Goal: Contribute content

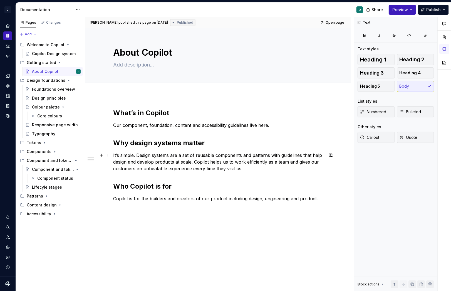
scroll to position [4, 0]
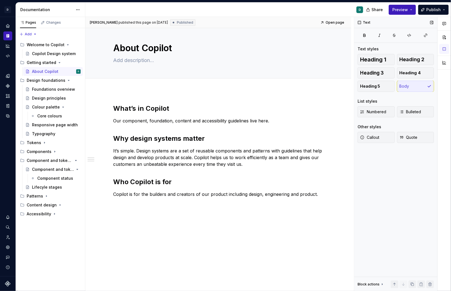
click at [356, 170] on div "Text Text styles Heading 1 Heading 2 Heading 3 Heading 4 Heading 5 Body List st…" at bounding box center [395, 154] width 83 height 274
type textarea "*"
drag, startPoint x: 175, startPoint y: 109, endPoint x: 73, endPoint y: 107, distance: 102.0
click at [75, 107] on div "Pages Changes Add Accessibility guide for tree Page tree. Navigate the tree wit…" at bounding box center [233, 154] width 435 height 274
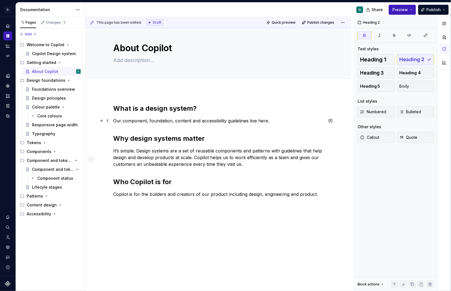
click at [271, 119] on p "Our component, foundation, content and accessibility guidelines live here." at bounding box center [218, 120] width 210 height 7
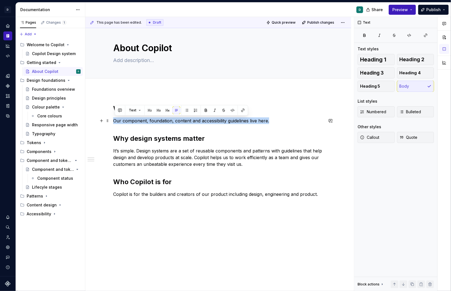
drag, startPoint x: 272, startPoint y: 119, endPoint x: 115, endPoint y: 120, distance: 157.2
click at [115, 120] on p "Our component, foundation, content and accessibility guidelines live here." at bounding box center [218, 120] width 210 height 7
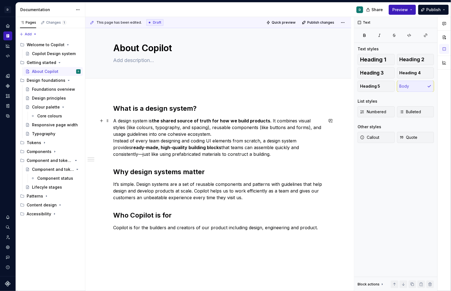
click at [202, 136] on p "A design system is the shared source of truth for how we build products . It co…" at bounding box center [218, 137] width 210 height 40
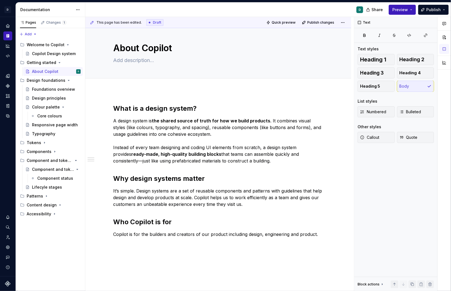
click at [312, 240] on div "What is a design system? A design system is the shared source of truth for how …" at bounding box center [218, 174] width 210 height 140
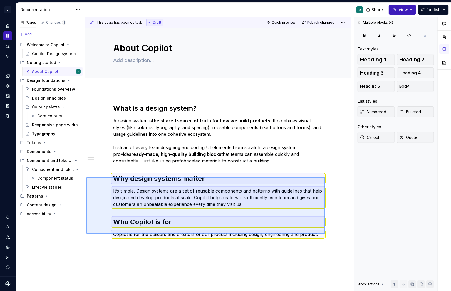
drag, startPoint x: 325, startPoint y: 233, endPoint x: 97, endPoint y: 177, distance: 234.9
click at [88, 177] on div "This page has been edited. Draft Quick preview Publish changes About Copilot Ed…" at bounding box center [219, 154] width 268 height 274
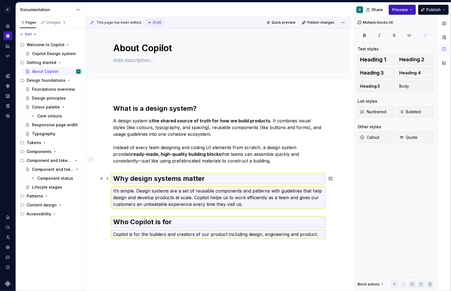
click at [116, 180] on strong "Why design systems matter" at bounding box center [158, 178] width 91 height 8
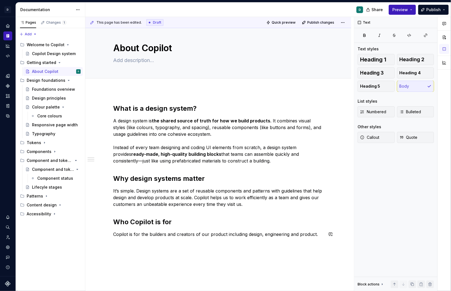
click at [276, 231] on p "Copilot is for the builders and creators of our product including design, engin…" at bounding box center [218, 234] width 210 height 7
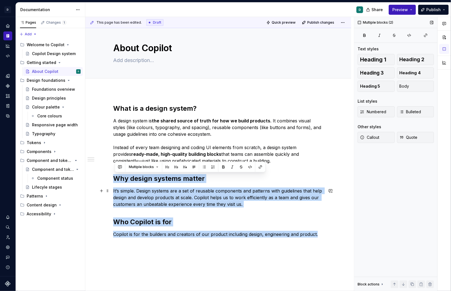
scroll to position [44, 0]
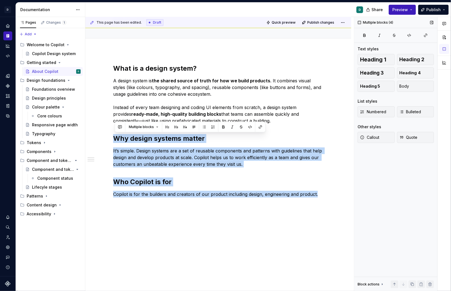
drag, startPoint x: 115, startPoint y: 176, endPoint x: 412, endPoint y: 269, distance: 311.6
click at [412, 269] on div "This page has been edited. Draft Quick preview Publish changes About Copilot Ed…" at bounding box center [267, 154] width 365 height 274
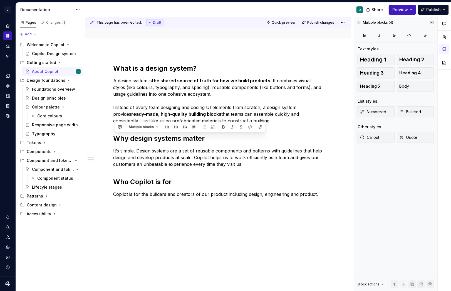
scroll to position [0, 0]
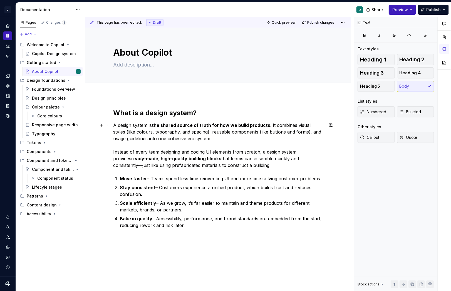
click at [235, 166] on p "A design system is the shared source of truth for how we build products . It co…" at bounding box center [218, 145] width 210 height 47
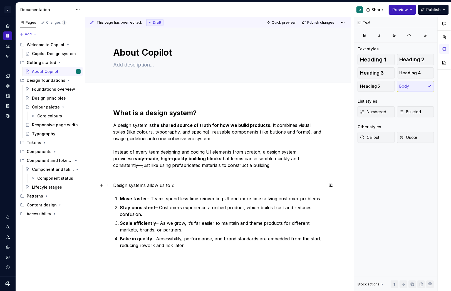
click at [174, 186] on p "Design systems allow us to \:" at bounding box center [218, 185] width 210 height 7
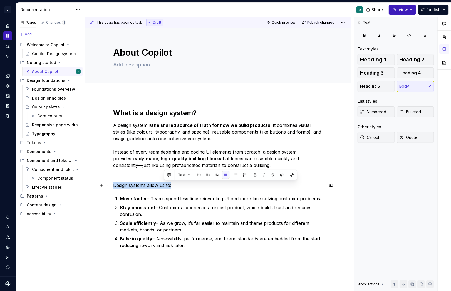
drag, startPoint x: 176, startPoint y: 182, endPoint x: 98, endPoint y: 183, distance: 78.3
click at [113, 182] on div "What is a design system? A design system is the shared source of truth for how …" at bounding box center [218, 181] width 210 height 147
click at [207, 173] on button "button" at bounding box center [206, 175] width 8 height 8
click at [194, 250] on div "What is a design system? A design system is the shared source of truth for how …" at bounding box center [218, 181] width 210 height 147
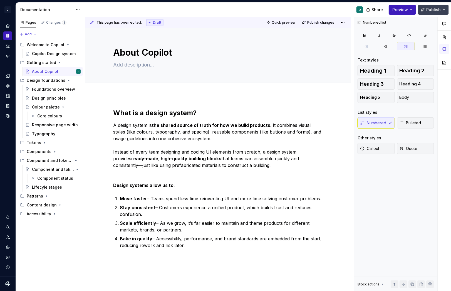
click at [433, 10] on span "Publish" at bounding box center [433, 10] width 14 height 6
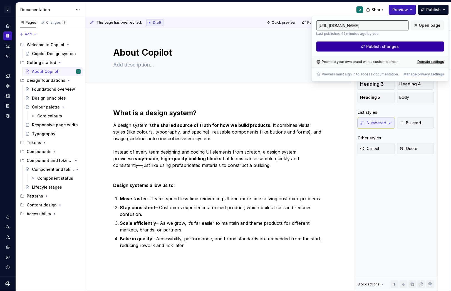
click at [408, 46] on button "Publish changes" at bounding box center [380, 46] width 128 height 10
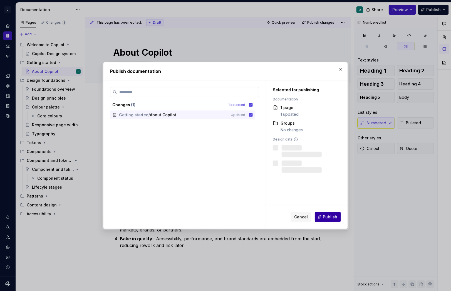
click at [334, 219] on button "Publish" at bounding box center [327, 217] width 26 height 10
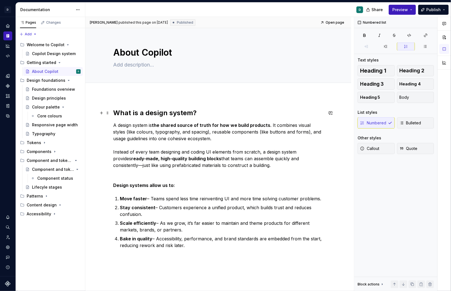
click at [119, 114] on strong "What is a design system?" at bounding box center [154, 113] width 83 height 8
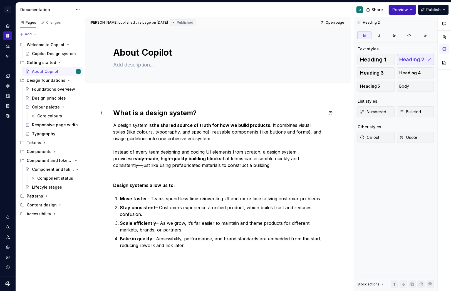
click at [114, 114] on strong "What is a design system?" at bounding box center [154, 113] width 83 height 8
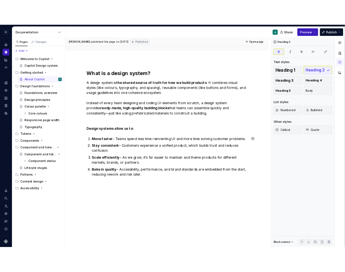
scroll to position [29, 0]
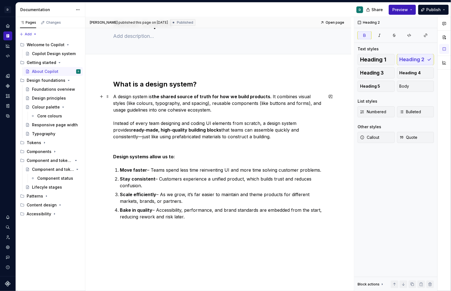
click at [113, 94] on div "What is a design system? A design system is the shared source of truth for how …" at bounding box center [218, 189] width 266 height 247
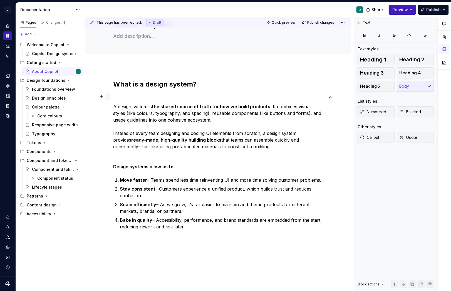
click at [108, 96] on span at bounding box center [107, 96] width 4 height 8
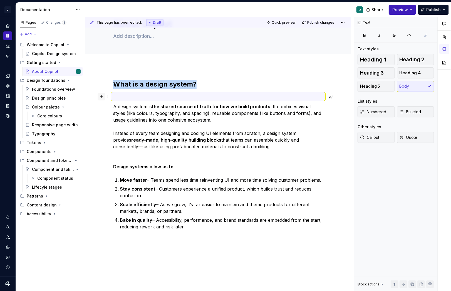
click at [104, 94] on button "button" at bounding box center [101, 96] width 8 height 8
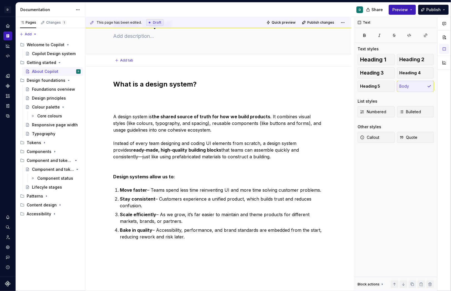
click at [120, 65] on div "Add tab" at bounding box center [218, 60] width 266 height 12
type textarea "*"
click at [125, 58] on span "Add tab" at bounding box center [126, 60] width 13 height 4
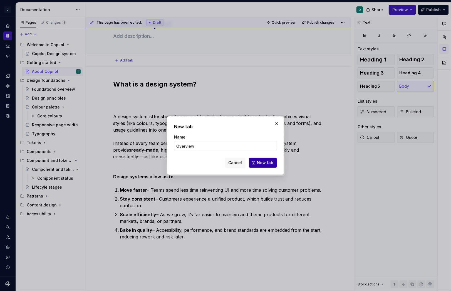
type input "Overview"
click at [257, 161] on button "New tab" at bounding box center [263, 162] width 28 height 10
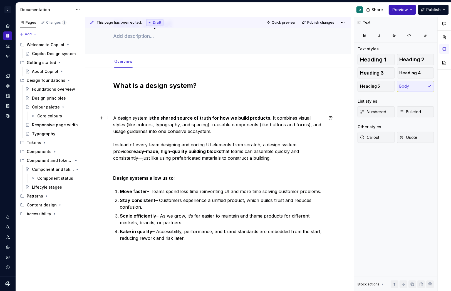
click at [114, 118] on p "A design system is the shared source of truth for how we build products . It co…" at bounding box center [218, 137] width 210 height 47
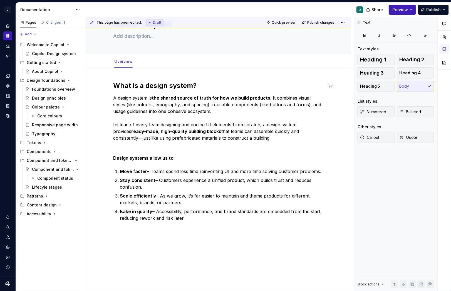
type textarea "*"
click at [149, 60] on span "Add tab" at bounding box center [151, 61] width 13 height 4
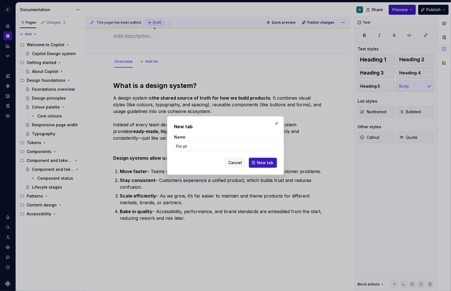
type input "For pro"
type textarea "*"
type input "For product managers"
click at [272, 166] on button "New tab" at bounding box center [263, 162] width 28 height 10
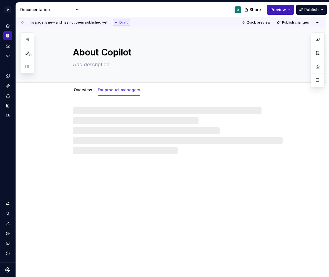
type textarea "*"
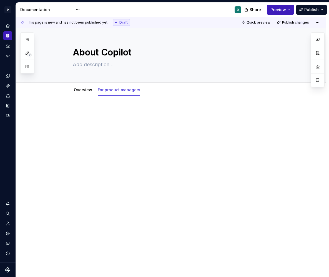
click at [85, 112] on p at bounding box center [178, 113] width 210 height 7
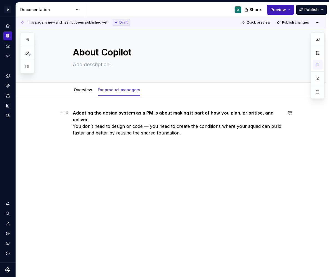
click at [80, 125] on p "Adopting the design system as a PM is about making it part of how you plan, pri…" at bounding box center [178, 123] width 210 height 27
click at [74, 126] on p "Adopting the design system as a PM is about making it part of how you plan, pri…" at bounding box center [178, 123] width 210 height 27
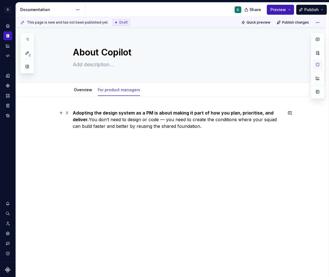
click at [74, 114] on strong "Adopting the design system as a PM is about making it part of how you plan, pri…" at bounding box center [174, 116] width 202 height 12
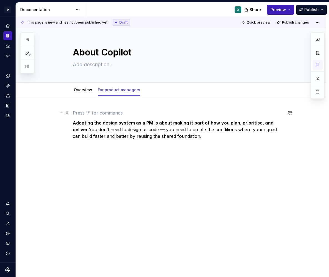
click at [89, 111] on p at bounding box center [178, 113] width 210 height 7
click at [214, 139] on p "Adopting the design system as a PM is about making it part of how you plan, pri…" at bounding box center [178, 130] width 210 height 20
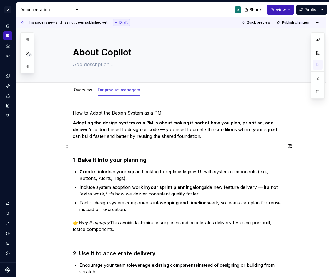
click at [119, 144] on p at bounding box center [178, 146] width 210 height 7
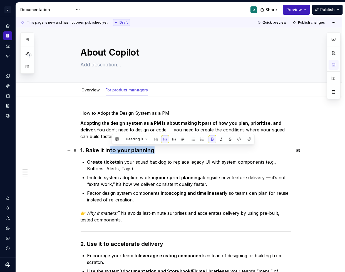
drag, startPoint x: 161, startPoint y: 149, endPoint x: 111, endPoint y: 149, distance: 50.8
click at [111, 149] on h3 "1. Bake it into your planning" at bounding box center [186, 150] width 210 height 8
copy strong "to your planning"
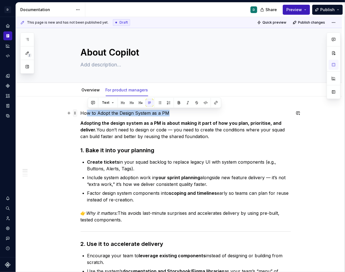
drag, startPoint x: 172, startPoint y: 114, endPoint x: 75, endPoint y: 111, distance: 97.5
drag, startPoint x: 171, startPoint y: 112, endPoint x: 81, endPoint y: 112, distance: 90.3
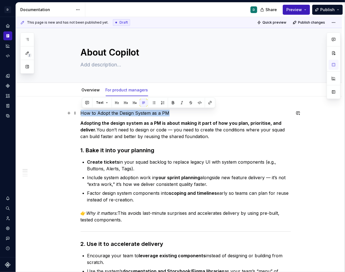
drag, startPoint x: 172, startPoint y: 113, endPoint x: 81, endPoint y: 113, distance: 91.1
click at [116, 103] on button "button" at bounding box center [117, 103] width 8 height 8
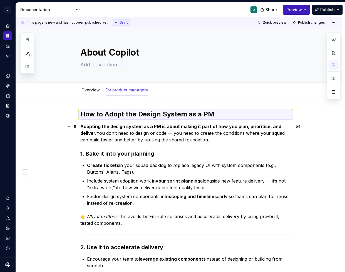
click at [128, 141] on p "Adopting the design system as a PM is about making it part of how you plan, pri…" at bounding box center [186, 133] width 210 height 20
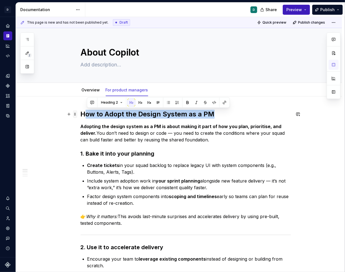
drag, startPoint x: 221, startPoint y: 114, endPoint x: 75, endPoint y: 113, distance: 145.6
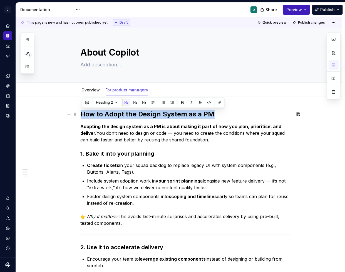
drag, startPoint x: 214, startPoint y: 116, endPoint x: 81, endPoint y: 114, distance: 133.6
click at [107, 103] on span "Heading 2" at bounding box center [104, 102] width 17 height 4
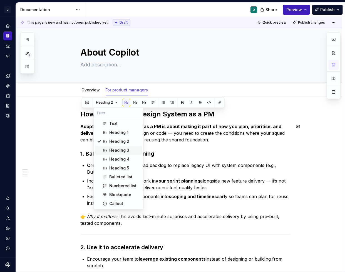
click at [127, 148] on div "Heading 3" at bounding box center [119, 150] width 20 height 6
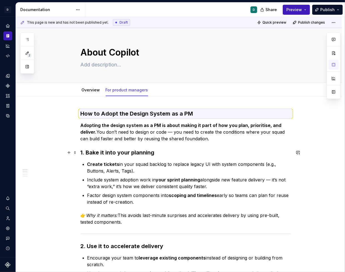
click at [127, 154] on strong "1. Bake it into your planning" at bounding box center [118, 152] width 74 height 7
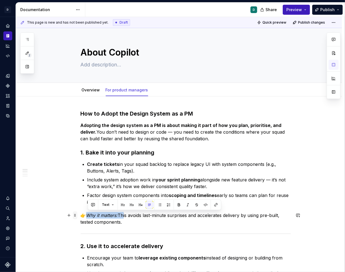
drag, startPoint x: 122, startPoint y: 214, endPoint x: 77, endPoint y: 214, distance: 45.3
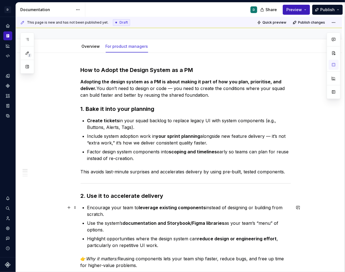
scroll to position [45, 0]
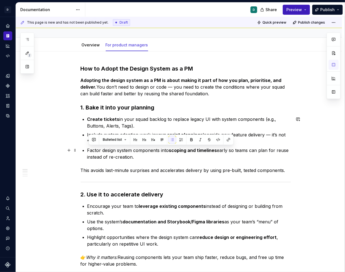
drag, startPoint x: 135, startPoint y: 156, endPoint x: 85, endPoint y: 151, distance: 50.3
click at [87, 151] on li "Factor design system components into scoping and timelines early so teams can p…" at bounding box center [188, 153] width 203 height 13
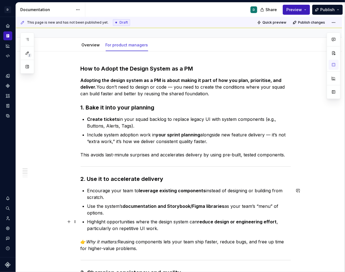
scroll to position [49, 0]
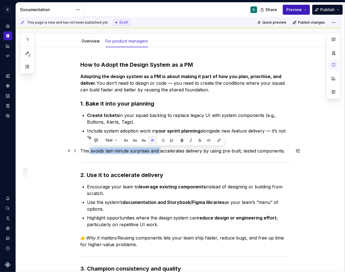
drag, startPoint x: 161, startPoint y: 151, endPoint x: 91, endPoint y: 152, distance: 69.7
click at [91, 152] on p "This avoids last-minute surprises and accelerates delivery by using pre-built, …" at bounding box center [186, 150] width 210 height 7
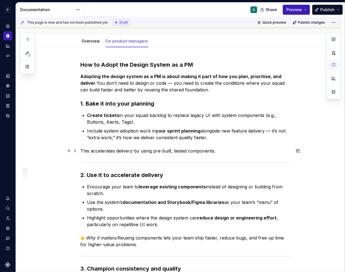
click at [136, 152] on p "This accelerates delivery by using pre-built, tested components." at bounding box center [186, 150] width 210 height 7
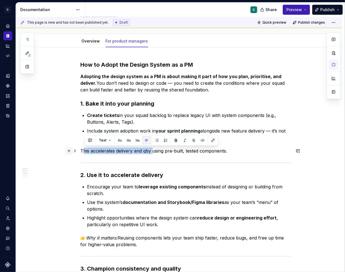
drag, startPoint x: 155, startPoint y: 151, endPoint x: 72, endPoint y: 149, distance: 82.2
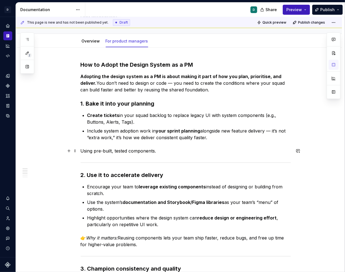
click at [115, 151] on p "Using pre-built, tested components." at bounding box center [186, 150] width 210 height 7
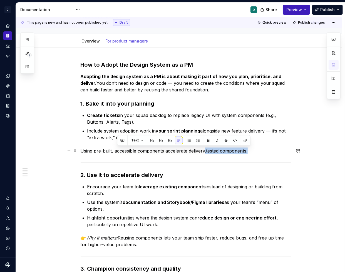
drag, startPoint x: 256, startPoint y: 153, endPoint x: 207, endPoint y: 147, distance: 49.2
click at [207, 147] on p "Using pre-built, accessible components accelerate delivery.tested components." at bounding box center [186, 150] width 210 height 7
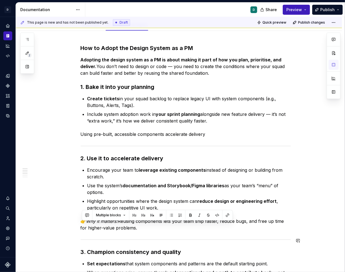
scroll to position [68, 0]
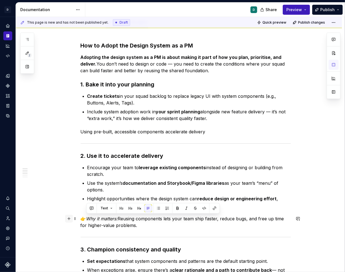
drag, startPoint x: 129, startPoint y: 246, endPoint x: 72, endPoint y: 220, distance: 62.0
click at [81, 220] on div "How to Adopt the Design System as a PM Adopting the design system as a PM is ab…" at bounding box center [186, 262] width 210 height 441
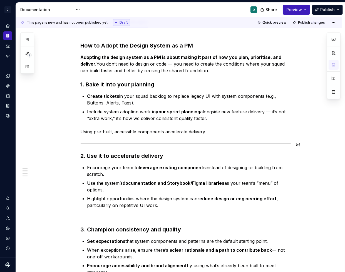
click at [213, 137] on div "How to Adopt the Design System as a PM Adopting the design system as a PM is ab…" at bounding box center [186, 249] width 210 height 414
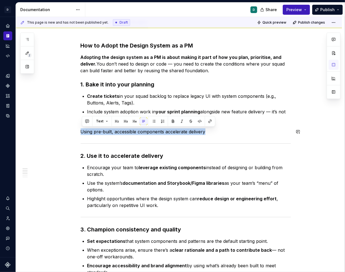
drag, startPoint x: 217, startPoint y: 131, endPoint x: 56, endPoint y: 126, distance: 161.5
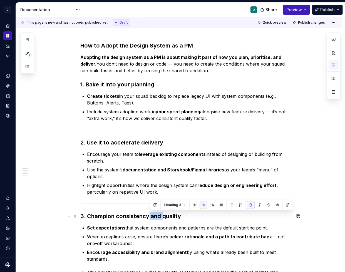
drag, startPoint x: 163, startPoint y: 216, endPoint x: 150, endPoint y: 216, distance: 13.1
click at [150, 216] on strong "3. Champion consistency and quality" at bounding box center [131, 216] width 101 height 7
click at [176, 216] on h3 "3. Champion consistency, quality" at bounding box center [186, 216] width 210 height 8
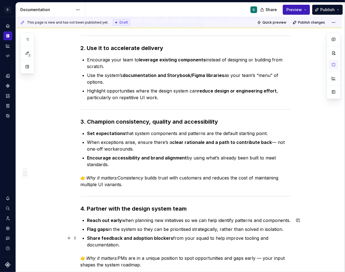
scroll to position [163, 0]
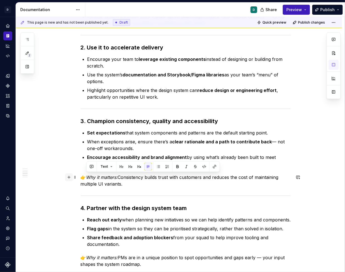
drag, startPoint x: 125, startPoint y: 183, endPoint x: 73, endPoint y: 176, distance: 53.0
click at [81, 176] on div "How to Adopt the Design System as a PM Adopting the design system as a PM is ab…" at bounding box center [186, 151] width 210 height 408
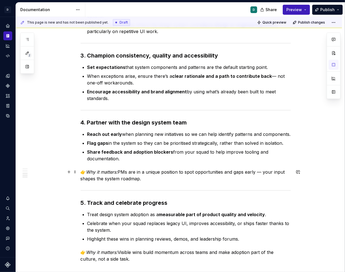
scroll to position [231, 0]
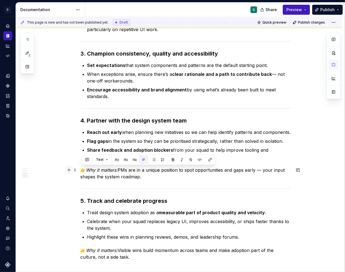
drag, startPoint x: 152, startPoint y: 179, endPoint x: 70, endPoint y: 167, distance: 83.0
click at [81, 167] on div "How to Adopt the Design System as a PM Adopting the design system as a PM is ab…" at bounding box center [186, 73] width 210 height 388
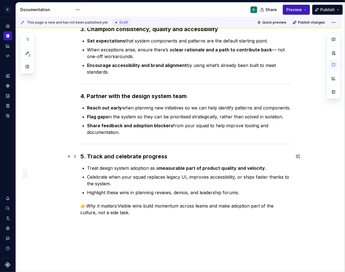
scroll to position [271, 0]
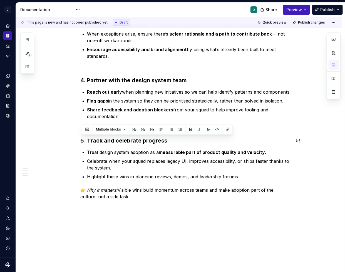
drag, startPoint x: 139, startPoint y: 198, endPoint x: 68, endPoint y: 133, distance: 96.5
click at [68, 133] on div "How to Adopt the Design System as a PM Adopting the design system as a PM is ab…" at bounding box center [179, 57] width 326 height 463
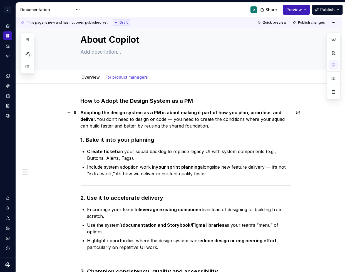
scroll to position [13, 0]
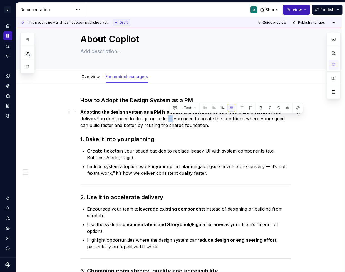
drag, startPoint x: 174, startPoint y: 118, endPoint x: 171, endPoint y: 118, distance: 3.1
click at [171, 118] on p "Adopting the design system as a PM is about making it part of how you plan, pri…" at bounding box center [186, 119] width 210 height 20
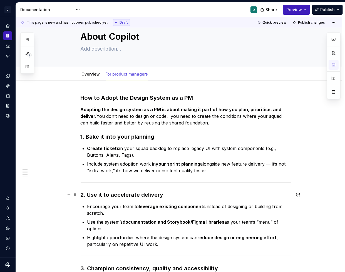
scroll to position [14, 0]
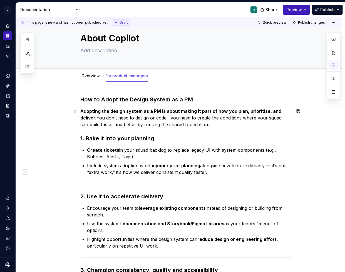
click at [172, 118] on p "Adopting the design system as a PM is about making it part of how you plan, pri…" at bounding box center [186, 118] width 210 height 20
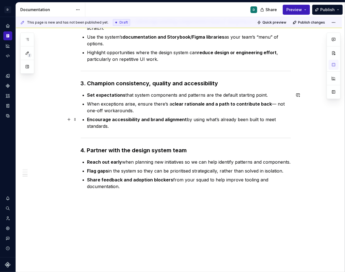
scroll to position [0, 0]
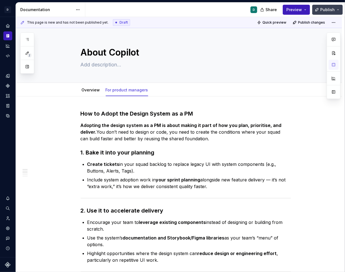
click at [330, 11] on span "Publish" at bounding box center [327, 10] width 14 height 6
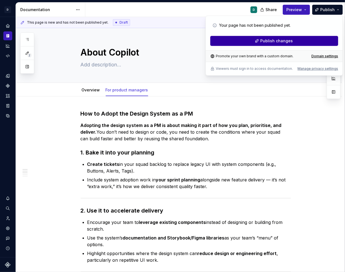
click at [323, 42] on button "Publish changes" at bounding box center [274, 41] width 128 height 10
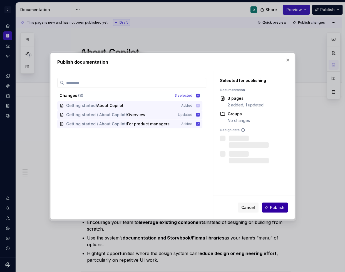
click at [280, 211] on button "Publish" at bounding box center [275, 207] width 26 height 10
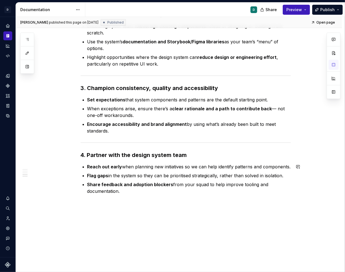
scroll to position [206, 0]
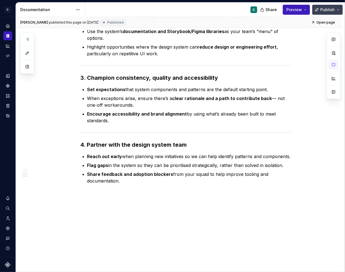
click at [327, 11] on span "Publish" at bounding box center [327, 10] width 14 height 6
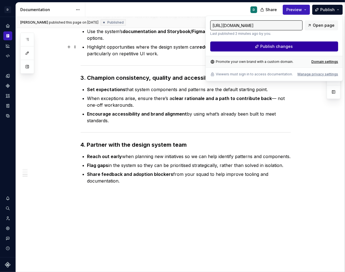
click at [308, 49] on button "Publish changes" at bounding box center [274, 46] width 128 height 10
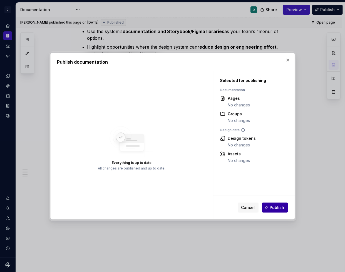
click at [274, 206] on span "Publish" at bounding box center [277, 208] width 14 height 6
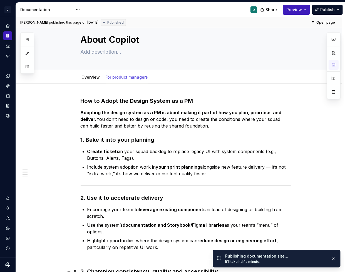
scroll to position [0, 0]
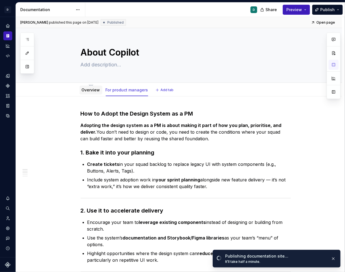
click at [90, 90] on link "Overview" at bounding box center [91, 89] width 18 height 5
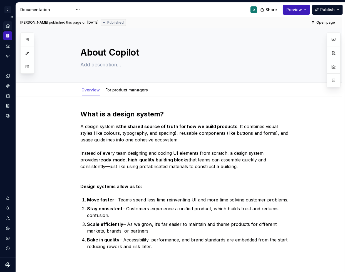
click at [8, 24] on icon "Home" at bounding box center [8, 26] width 4 height 4
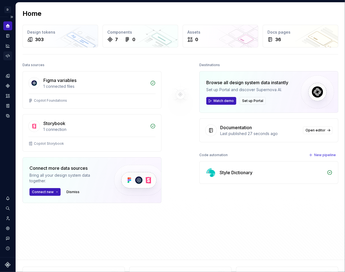
click at [7, 55] on icon "Code automation" at bounding box center [7, 55] width 5 height 5
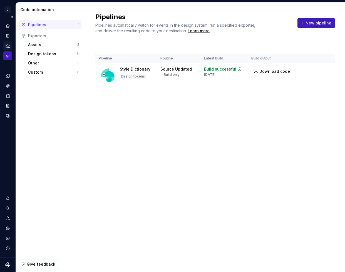
click at [6, 46] on icon "Analytics" at bounding box center [7, 45] width 5 height 5
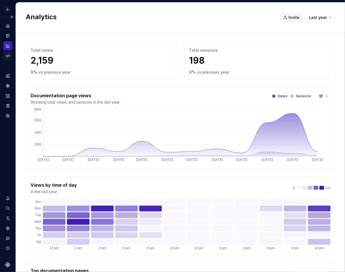
click at [7, 56] on icon "Code automation" at bounding box center [7, 55] width 5 height 5
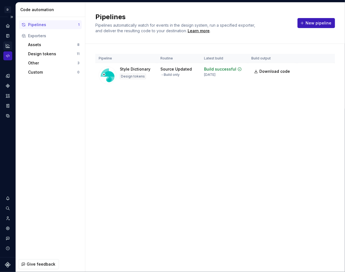
click at [9, 45] on icon "Analytics" at bounding box center [8, 46] width 4 height 4
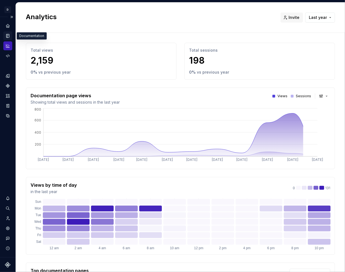
click at [8, 36] on icon "Documentation" at bounding box center [8, 35] width 2 height 3
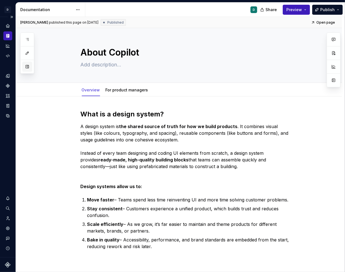
click at [26, 67] on button "button" at bounding box center [27, 67] width 10 height 10
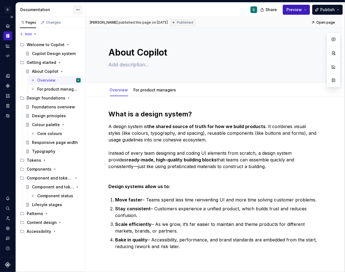
click at [79, 11] on html "D Copilot D Design system data Documentation D Share Preview Publish Pages Chan…" at bounding box center [172, 136] width 345 height 272
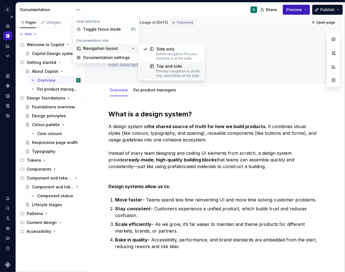
click at [168, 75] on div "Primary navigation is at the top, secondary at the side." at bounding box center [178, 73] width 44 height 9
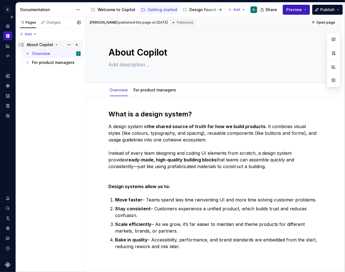
click at [56, 46] on icon "Page tree" at bounding box center [56, 44] width 4 height 4
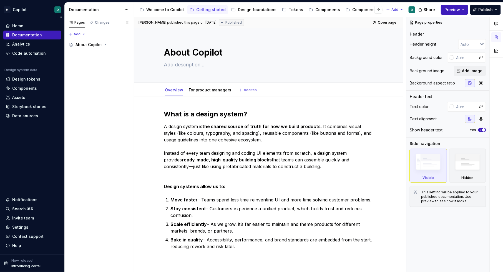
type textarea "*"
click at [76, 33] on div "Pages Changes Add Accessibility guide for tree Page tree. Navigate the tree wit…" at bounding box center [98, 144] width 69 height 255
click at [89, 54] on div "New group" at bounding box center [95, 54] width 36 height 6
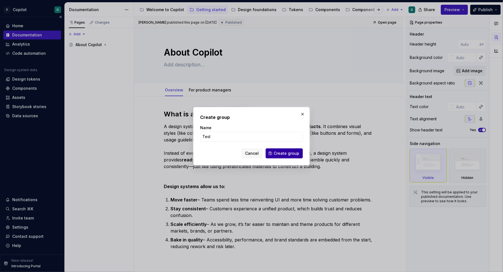
type input "Test"
click at [296, 157] on button "Create group" at bounding box center [284, 153] width 37 height 10
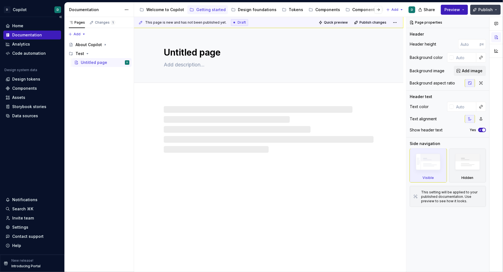
click at [450, 8] on button "Publish" at bounding box center [486, 10] width 31 height 10
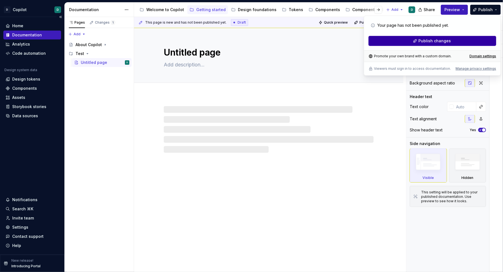
click at [450, 42] on button "Publish changes" at bounding box center [433, 41] width 128 height 10
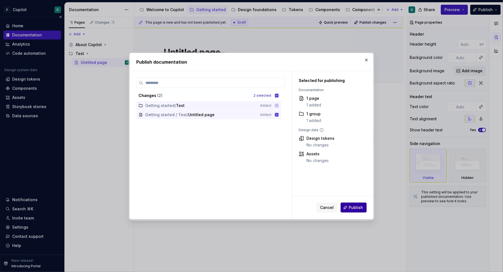
click at [361, 209] on span "Publish" at bounding box center [356, 208] width 14 height 6
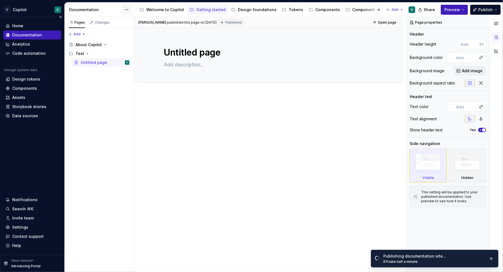
click at [128, 10] on html "D Copilot D Home Documentation Analytics Code automation Design system data Des…" at bounding box center [251, 136] width 503 height 272
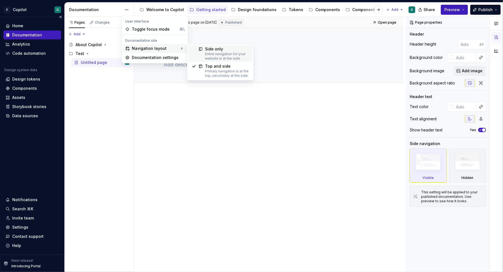
click at [217, 57] on div "Entire navigation for your website is at the side." at bounding box center [227, 56] width 44 height 9
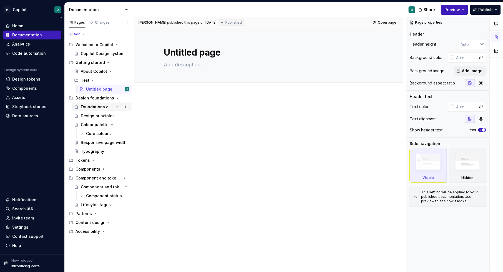
click at [105, 107] on div "Foundations overview" at bounding box center [97, 107] width 32 height 6
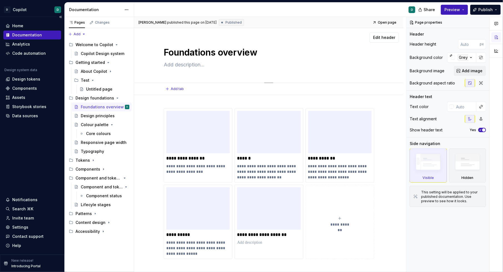
click at [222, 54] on textarea "Foundations overview" at bounding box center [268, 52] width 210 height 13
click at [223, 53] on textarea "Foundations overview" at bounding box center [268, 52] width 210 height 13
drag, startPoint x: 227, startPoint y: 53, endPoint x: 166, endPoint y: 53, distance: 61.1
click at [166, 53] on textarea "Foundations overview" at bounding box center [268, 52] width 210 height 13
type textarea "*"
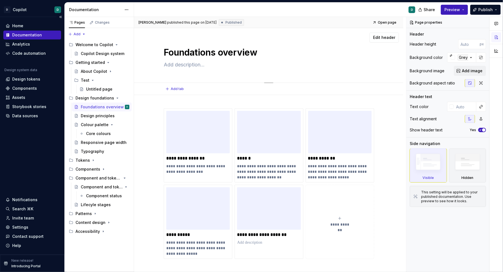
type textarea "Overview"
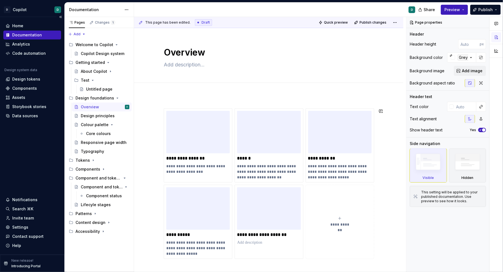
type textarea "*"
type textarea "Overview"
click at [243, 63] on textarea at bounding box center [268, 64] width 210 height 9
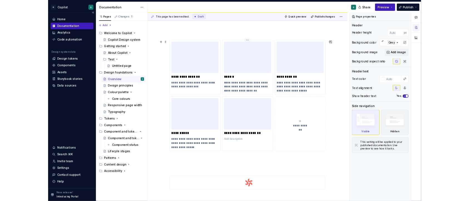
scroll to position [45, 0]
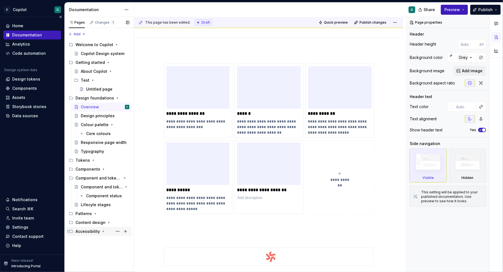
click at [102, 233] on icon "Page tree" at bounding box center [103, 231] width 4 height 4
click at [101, 233] on icon "Page tree" at bounding box center [103, 231] width 4 height 4
click at [450, 8] on span "Publish" at bounding box center [486, 10] width 14 height 6
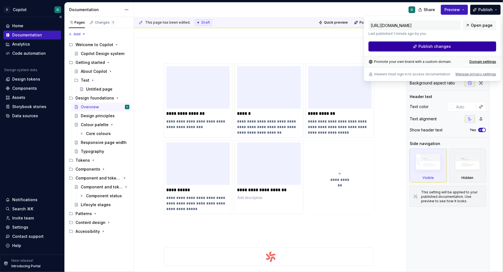
click at [450, 47] on button "Publish changes" at bounding box center [433, 46] width 128 height 10
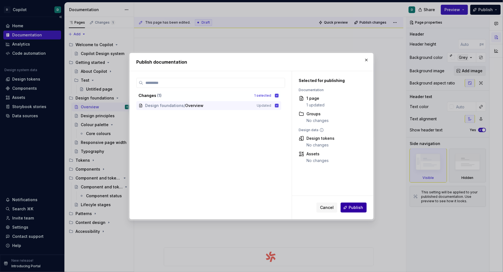
click at [352, 206] on span "Publish" at bounding box center [356, 208] width 14 height 6
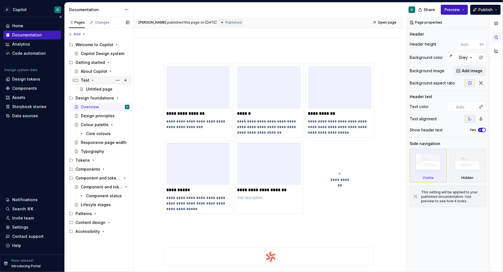
click at [99, 80] on div "Test" at bounding box center [105, 80] width 49 height 8
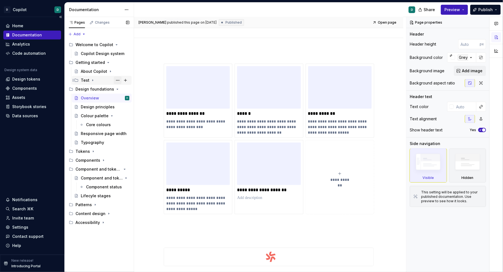
click at [118, 81] on button "Page tree" at bounding box center [118, 80] width 8 height 8
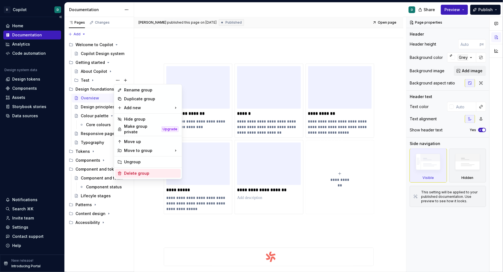
click at [130, 171] on div "Delete group" at bounding box center [151, 174] width 54 height 6
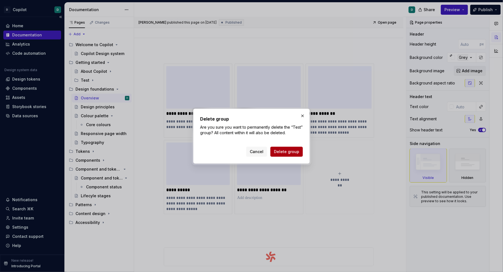
click at [294, 153] on span "Delete group" at bounding box center [286, 152] width 25 height 6
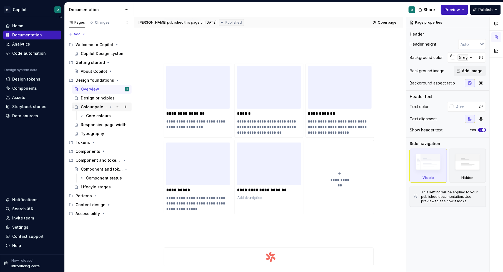
click at [110, 107] on icon "Page tree" at bounding box center [110, 107] width 1 height 1
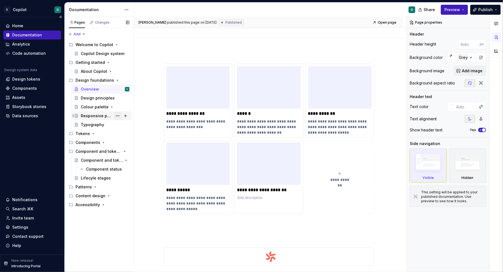
click at [118, 116] on button "Page tree" at bounding box center [118, 116] width 8 height 8
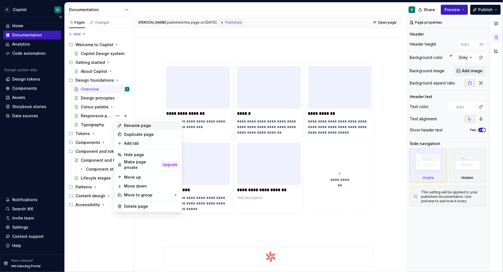
click at [124, 124] on div "Rename page" at bounding box center [148, 125] width 66 height 9
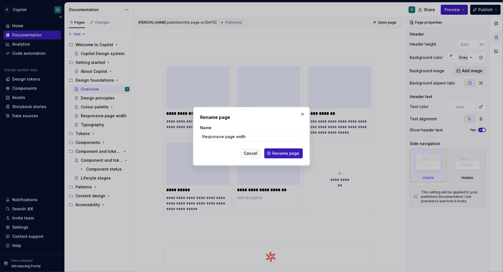
type textarea "*"
type input "Page layouts"
click at [279, 155] on span "Rename page" at bounding box center [285, 154] width 27 height 6
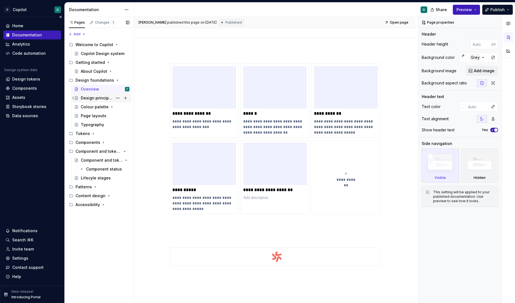
click at [92, 99] on div "Design principles" at bounding box center [97, 98] width 32 height 6
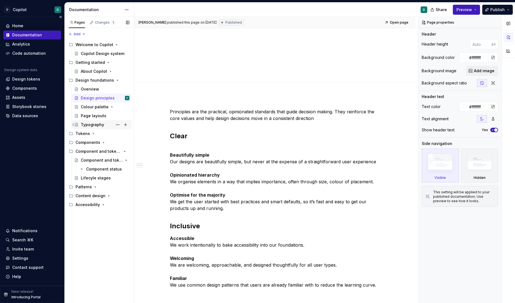
click at [97, 125] on div "Typography" at bounding box center [92, 125] width 23 height 6
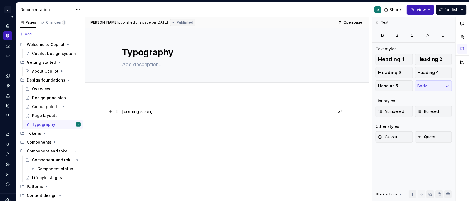
click at [130, 112] on p "[coming soon]" at bounding box center [227, 111] width 210 height 7
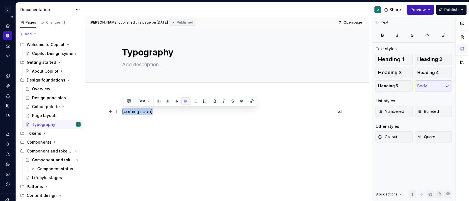
drag, startPoint x: 155, startPoint y: 111, endPoint x: 122, endPoint y: 111, distance: 33.1
click at [122, 111] on div "[coming soon]" at bounding box center [227, 146] width 284 height 102
paste div
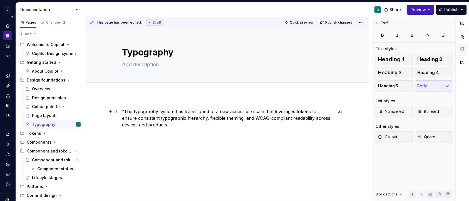
type textarea "*"
click at [125, 112] on p "“The typography system has transitioned to a new accessible scale that leverage…" at bounding box center [227, 118] width 210 height 20
click at [133, 65] on textarea at bounding box center [226, 64] width 210 height 9
type textarea "*"
type textarea "C"
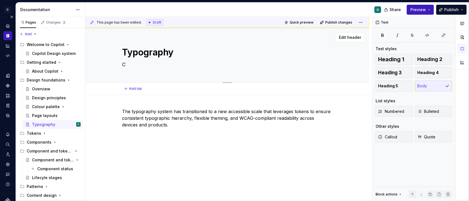
type textarea "*"
type textarea "Co"
type textarea "*"
type textarea "Com"
type textarea "*"
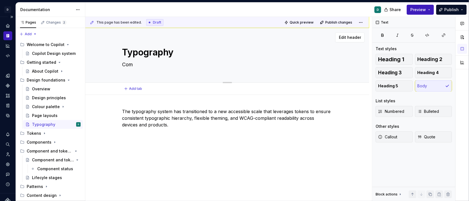
type textarea "Comi"
type textarea "*"
type textarea "Comin"
type textarea "*"
type textarea "Coming"
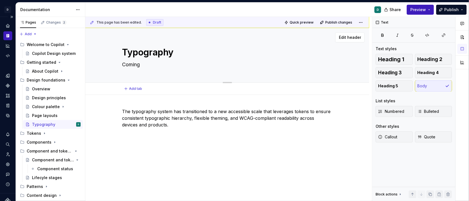
type textarea "*"
type textarea "Coming"
type textarea "*"
type textarea "Coming so"
type textarea "*"
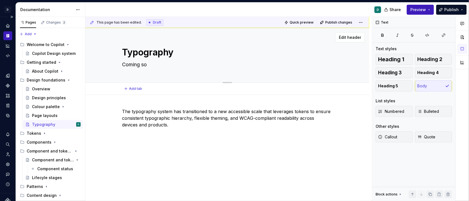
type textarea "Coming soo"
type textarea "*"
type textarea "Coming soon"
type textarea "*"
type textarea "Coming soon"
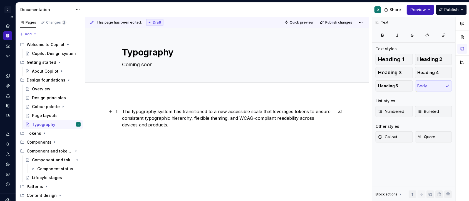
click at [182, 123] on p "The typography system has transitioned to a new accessible scale that leverages…" at bounding box center [227, 118] width 210 height 20
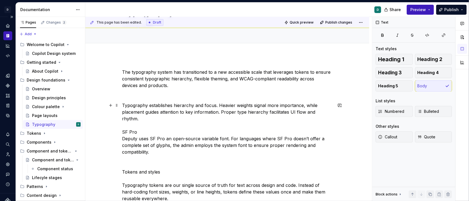
scroll to position [49, 0]
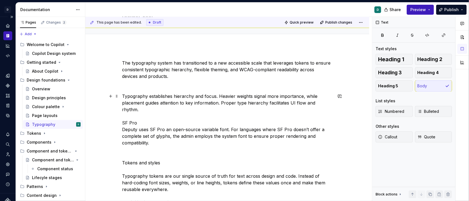
click at [123, 97] on div "This page has been edited. Draft Quick preview Publish changes Typography Comin…" at bounding box center [228, 109] width 286 height 185
click at [124, 95] on p "Typography establishes hierarchy and focus. Heavier weights signal more importa…" at bounding box center [227, 173] width 210 height 160
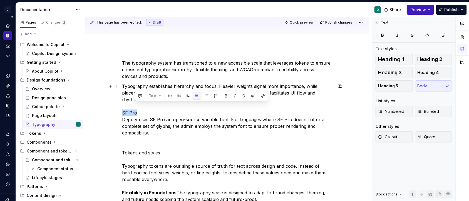
drag, startPoint x: 139, startPoint y: 104, endPoint x: 114, endPoint y: 104, distance: 25.6
click at [115, 104] on div "The typography system has transitioned to a new accessible scale that leverages…" at bounding box center [227, 178] width 284 height 264
click at [159, 97] on button "button" at bounding box center [159, 96] width 8 height 8
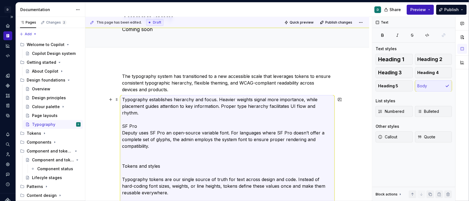
scroll to position [20, 0]
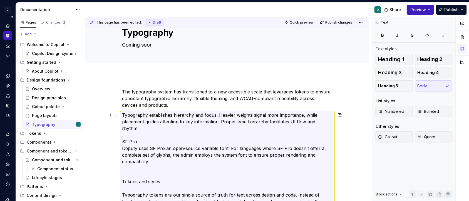
click at [144, 122] on p "Typography establishes hierarchy and focus. Heavier weights signal more importa…" at bounding box center [227, 192] width 210 height 160
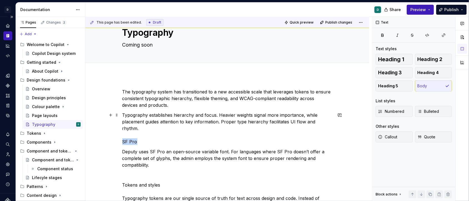
drag, startPoint x: 139, startPoint y: 136, endPoint x: 111, endPoint y: 136, distance: 28.6
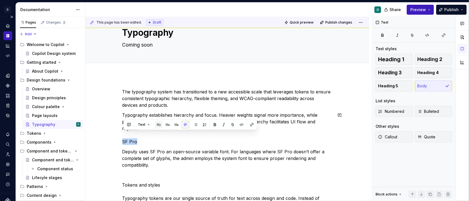
click at [158, 125] on button "button" at bounding box center [159, 125] width 8 height 8
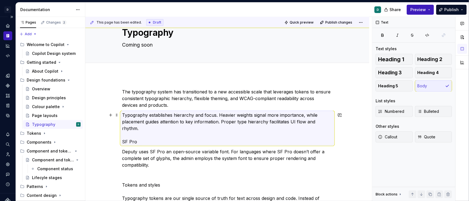
click at [137, 136] on p "Typography establishes hierarchy and focus. Heavier weights signal more importa…" at bounding box center [227, 128] width 210 height 33
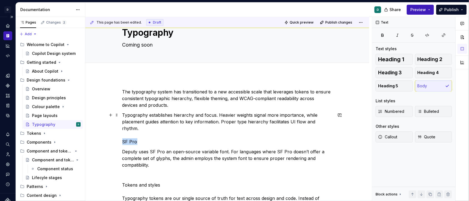
drag, startPoint x: 136, startPoint y: 135, endPoint x: 119, endPoint y: 135, distance: 16.9
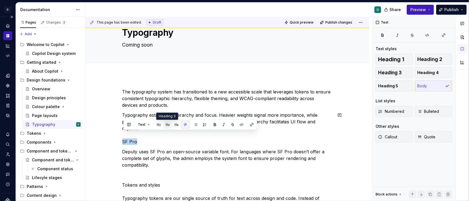
click at [165, 124] on button "button" at bounding box center [168, 125] width 8 height 8
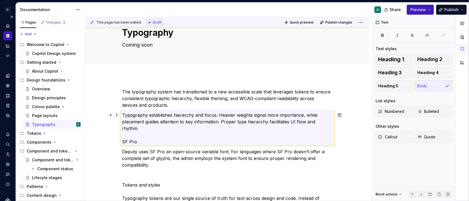
click at [137, 136] on p "Typography establishes hierarchy and focus. Heavier weights signal more importa…" at bounding box center [227, 128] width 210 height 33
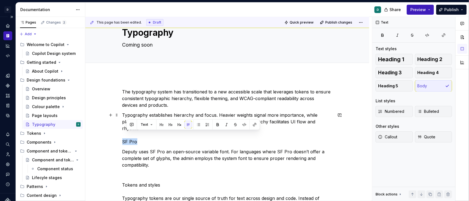
drag, startPoint x: 132, startPoint y: 136, endPoint x: 123, endPoint y: 136, distance: 9.2
click at [176, 125] on button "button" at bounding box center [176, 125] width 8 height 8
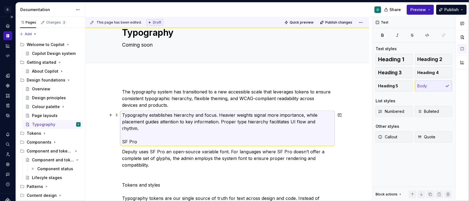
click at [124, 136] on p "Typography establishes hierarchy and focus. Heavier weights signal more importa…" at bounding box center [227, 128] width 210 height 33
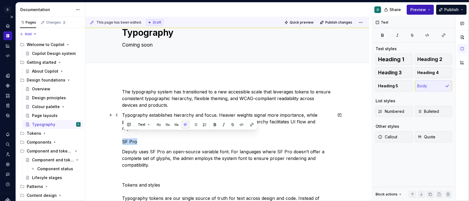
drag, startPoint x: 138, startPoint y: 134, endPoint x: 123, endPoint y: 134, distance: 15.6
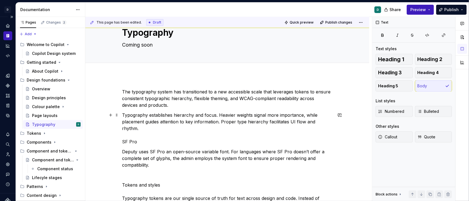
drag, startPoint x: 139, startPoint y: 136, endPoint x: 121, endPoint y: 136, distance: 17.5
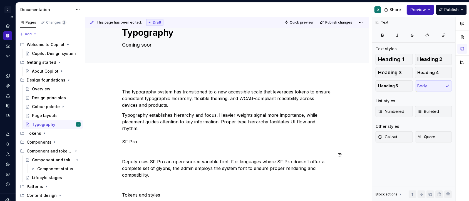
click at [127, 150] on div "The typography system has transitioned to a new accessible scale that leverages…" at bounding box center [227, 187] width 210 height 197
click at [128, 149] on p at bounding box center [227, 152] width 210 height 7
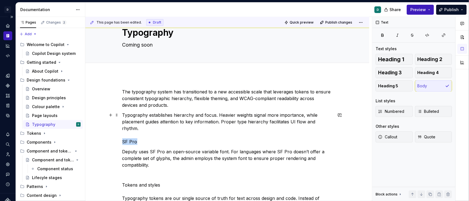
drag, startPoint x: 139, startPoint y: 136, endPoint x: 116, endPoint y: 136, distance: 23.9
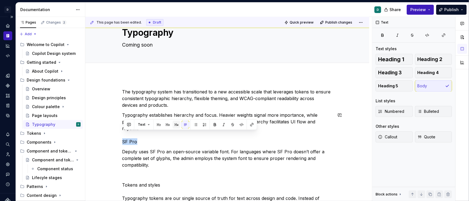
click at [176, 125] on button "button" at bounding box center [176, 125] width 8 height 8
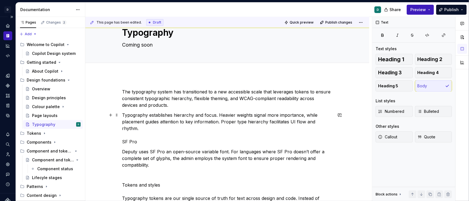
click at [124, 136] on p "Typography establishes hierarchy and focus. Heavier weights signal more importa…" at bounding box center [227, 128] width 210 height 33
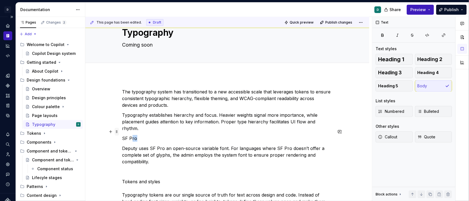
drag, startPoint x: 139, startPoint y: 133, endPoint x: 118, endPoint y: 133, distance: 20.8
click at [122, 133] on div "The typography system has transitioned to a new accessible scale that leverages…" at bounding box center [227, 184] width 210 height 190
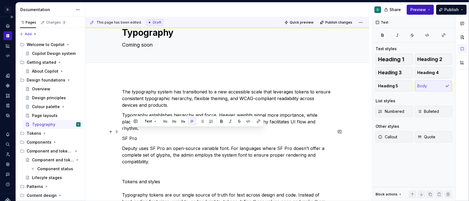
click at [127, 135] on p "SF Pro" at bounding box center [227, 138] width 210 height 7
drag, startPoint x: 138, startPoint y: 131, endPoint x: 124, endPoint y: 131, distance: 14.7
click at [124, 135] on p "SF Pro" at bounding box center [227, 138] width 210 height 7
click at [167, 121] on button "button" at bounding box center [168, 122] width 8 height 8
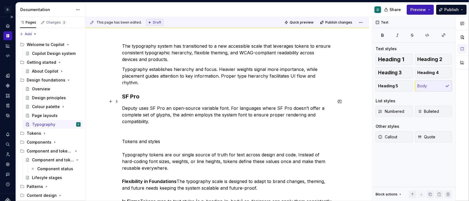
scroll to position [53, 0]
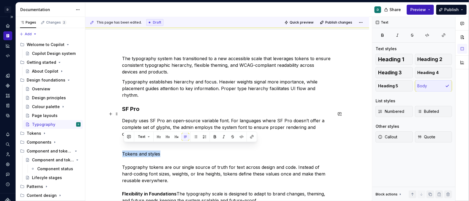
drag, startPoint x: 163, startPoint y: 148, endPoint x: 121, endPoint y: 148, distance: 41.9
click at [121, 148] on div "The typography system has transitioned to a new accessible scale that leverages…" at bounding box center [227, 176] width 284 height 269
click at [167, 137] on button "button" at bounding box center [168, 137] width 8 height 8
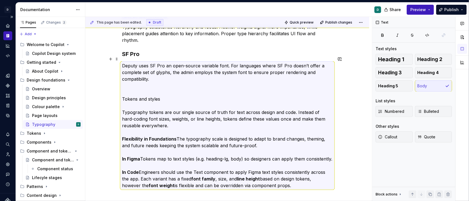
scroll to position [87, 0]
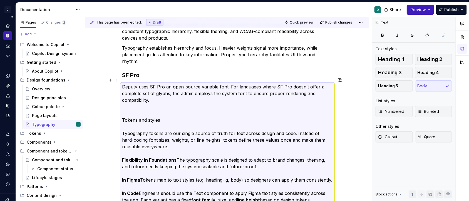
click at [150, 134] on p "Deputy uses SF Pro an open-source variable font. For languages where SF Pro doe…" at bounding box center [227, 147] width 210 height 127
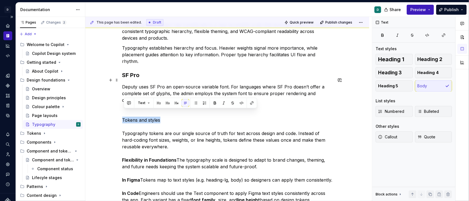
drag, startPoint x: 148, startPoint y: 114, endPoint x: 120, endPoint y: 114, distance: 28.6
click at [120, 114] on div "The typography system has transitioned to a new accessible scale that leverages…" at bounding box center [227, 142] width 284 height 269
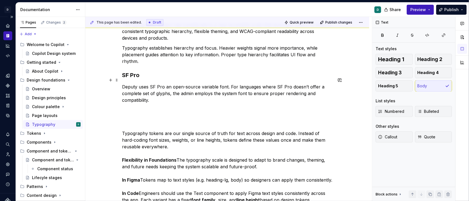
click at [126, 121] on p "Deputy uses SF Pro an open-source variable font. For languages where SF Pro doe…" at bounding box center [227, 147] width 210 height 127
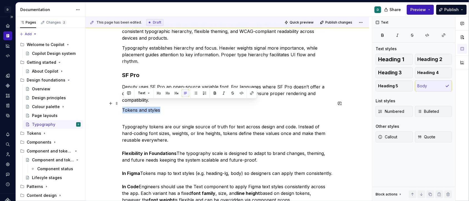
drag, startPoint x: 163, startPoint y: 104, endPoint x: 122, endPoint y: 104, distance: 41.4
click at [122, 104] on div "The typography system has transitioned to a new accessible scale that leverages…" at bounding box center [227, 139] width 284 height 263
click at [176, 95] on button "button" at bounding box center [176, 93] width 8 height 8
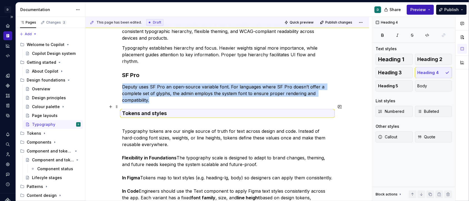
click at [160, 110] on h4 "Tokens and styles" at bounding box center [227, 113] width 210 height 7
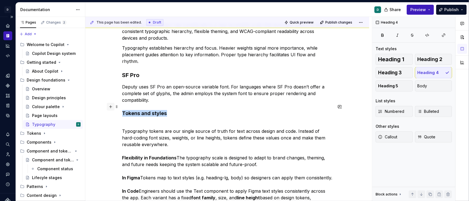
drag, startPoint x: 170, startPoint y: 107, endPoint x: 112, endPoint y: 107, distance: 58.3
click at [122, 107] on div "The typography system has transitioned to a new accessible scale that leverages…" at bounding box center [227, 117] width 210 height 193
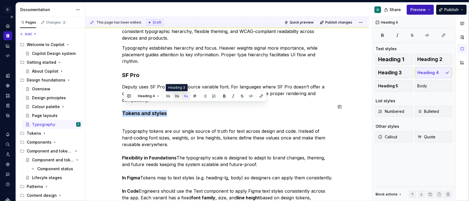
click at [177, 97] on button "button" at bounding box center [177, 96] width 8 height 8
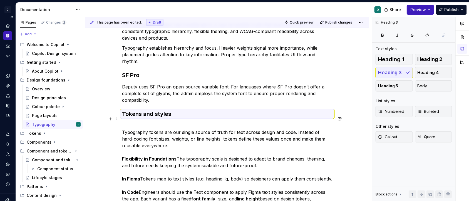
click at [169, 122] on p "Typography tokens are our single source of truth for text across design and cod…" at bounding box center [227, 165] width 210 height 87
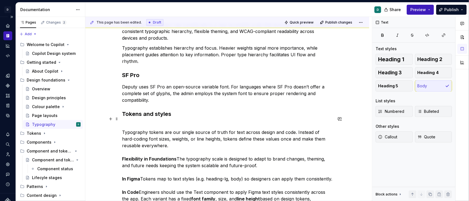
click at [123, 125] on div "The typography system has transitioned to a new accessible scale that leverages…" at bounding box center [227, 142] width 284 height 268
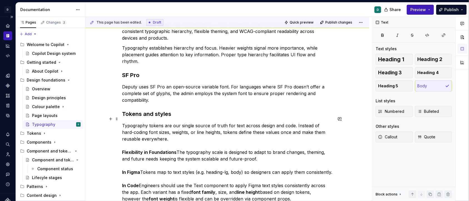
click at [175, 171] on p "Typography tokens are our single source of truth for text across design and cod…" at bounding box center [227, 162] width 210 height 80
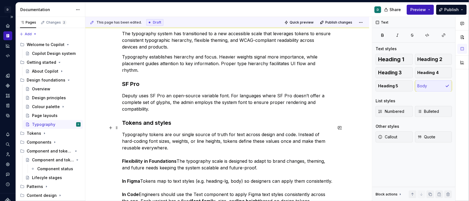
scroll to position [92, 0]
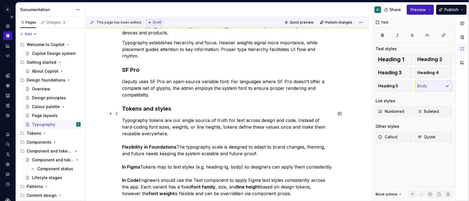
click at [179, 141] on p "Typography tokens are our single source of truth for text across design and cod…" at bounding box center [227, 157] width 210 height 80
click at [180, 139] on p "Typography tokens are our single source of truth for text across design and cod…" at bounding box center [227, 157] width 210 height 80
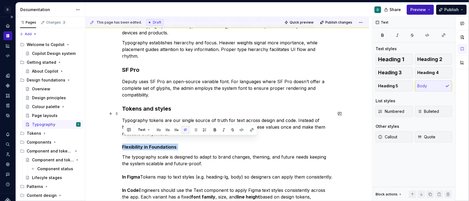
drag, startPoint x: 180, startPoint y: 139, endPoint x: 94, endPoint y: 137, distance: 86.1
click at [94, 137] on div "The typography system has transitioned to a new accessible scale that leverages…" at bounding box center [227, 139] width 284 height 272
click at [166, 130] on button "button" at bounding box center [168, 130] width 8 height 8
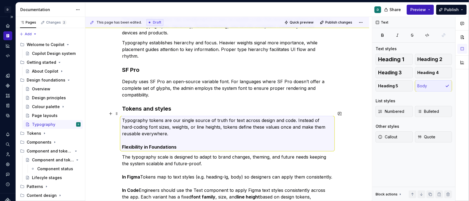
click at [122, 142] on div "The typography system has transitioned to a new accessible scale that leverages…" at bounding box center [227, 139] width 284 height 272
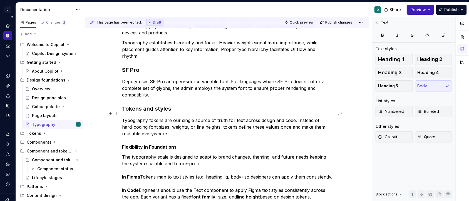
click at [123, 139] on div "The typography system has transitioned to a new accessible scale that leverages…" at bounding box center [227, 139] width 284 height 272
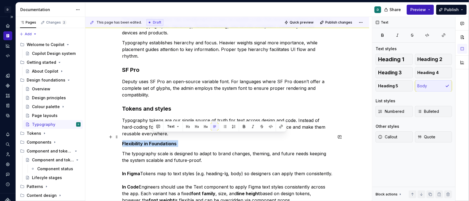
drag, startPoint x: 179, startPoint y: 137, endPoint x: 106, endPoint y: 137, distance: 72.8
click at [106, 137] on div "The typography system has transitioned to a new accessible scale that leverages…" at bounding box center [227, 137] width 284 height 268
click at [176, 127] on button "button" at bounding box center [176, 127] width 8 height 8
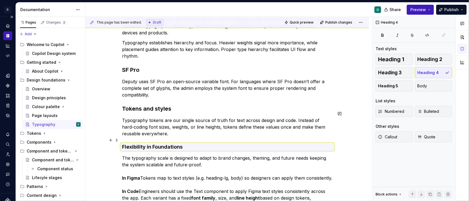
click at [154, 144] on strong "Flexibility in Foundations" at bounding box center [152, 147] width 61 height 6
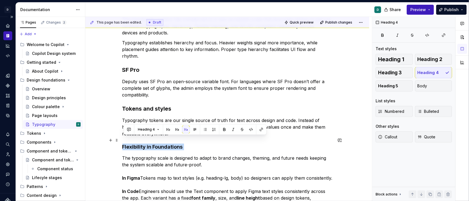
drag, startPoint x: 185, startPoint y: 141, endPoint x: 121, endPoint y: 141, distance: 64.4
click at [121, 141] on div "The typography system has transitioned to a new accessible scale that leverages…" at bounding box center [227, 139] width 284 height 273
click at [177, 133] on button "button" at bounding box center [177, 130] width 8 height 8
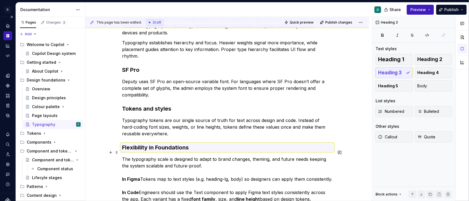
click at [169, 167] on p "The typography scale is designed to adapt to brand changes, theming, and future…" at bounding box center [227, 182] width 210 height 53
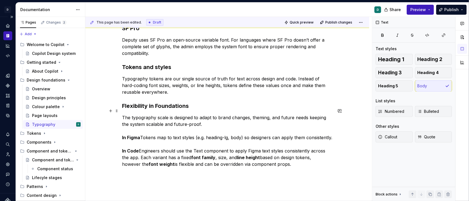
scroll to position [152, 0]
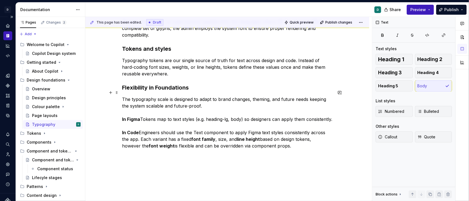
click at [143, 113] on p "The typography scale is designed to adapt to brand changes, theming, and future…" at bounding box center [227, 122] width 210 height 53
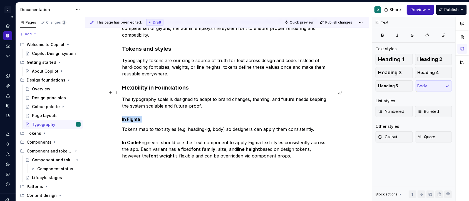
drag, startPoint x: 145, startPoint y: 112, endPoint x: 102, endPoint y: 112, distance: 42.8
click at [103, 112] on div "The typography system has transitioned to a new accessible scale that leverages…" at bounding box center [227, 85] width 284 height 284
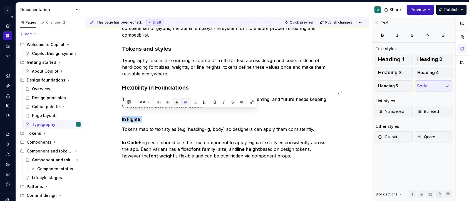
click at [177, 102] on button "button" at bounding box center [176, 102] width 8 height 8
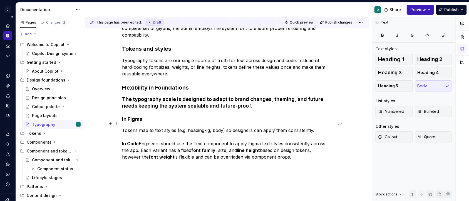
click at [153, 127] on p "Tokens map to text styles (e.g. heading-lg, body) so designers can apply them c…" at bounding box center [227, 143] width 210 height 33
click at [122, 113] on div "The typography system has transitioned to a new accessible scale that leverages…" at bounding box center [227, 85] width 284 height 285
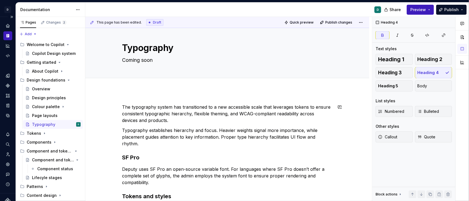
scroll to position [0, 0]
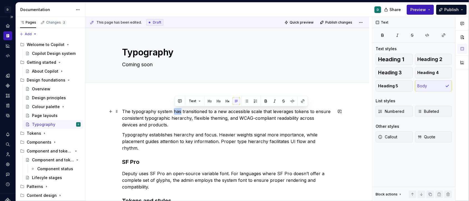
drag, startPoint x: 182, startPoint y: 112, endPoint x: 175, endPoint y: 112, distance: 7.8
click at [175, 112] on p "The typography system has transitioned to a new accessible scale that leverages…" at bounding box center [227, 118] width 210 height 20
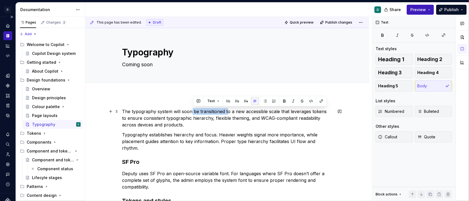
drag, startPoint x: 228, startPoint y: 110, endPoint x: 193, endPoint y: 111, distance: 34.8
click at [193, 111] on p "The typography system will soon be transitioned to a new accessible scale that …" at bounding box center [227, 118] width 210 height 20
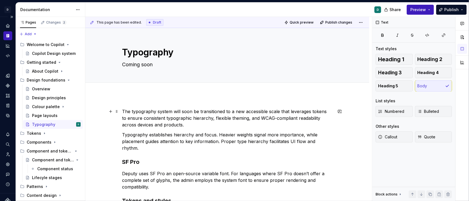
click at [224, 111] on p "The typography system will soon be transitioned to a new accessible scale that …" at bounding box center [227, 118] width 210 height 20
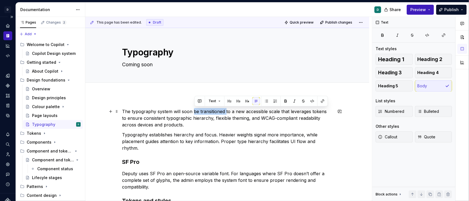
drag, startPoint x: 226, startPoint y: 112, endPoint x: 194, endPoint y: 112, distance: 32.2
click at [194, 112] on p "The typography system will soon be transitioned to a new accessible scale that …" at bounding box center [227, 118] width 210 height 20
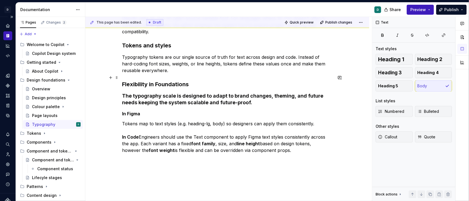
scroll to position [141, 0]
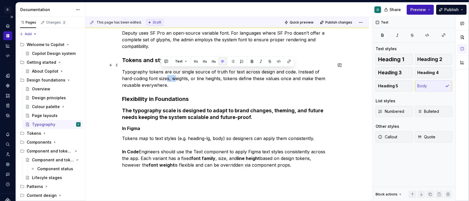
drag, startPoint x: 164, startPoint y: 69, endPoint x: 157, endPoint y: 69, distance: 6.7
click at [157, 69] on p "Typography tokens are our single source of truth for text across design and cod…" at bounding box center [227, 79] width 210 height 20
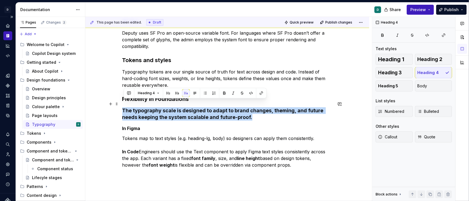
drag, startPoint x: 243, startPoint y: 110, endPoint x: 121, endPoint y: 102, distance: 122.7
click at [121, 102] on div "The typography system will soon move to to a new accessible scale that leverage…" at bounding box center [227, 95] width 284 height 282
click at [421, 87] on span "Body" at bounding box center [422, 86] width 10 height 6
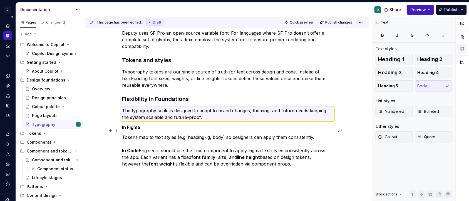
click at [266, 152] on p "Tokens map to text styles (e.g. heading-lg, body) so designers can apply them c…" at bounding box center [227, 150] width 210 height 33
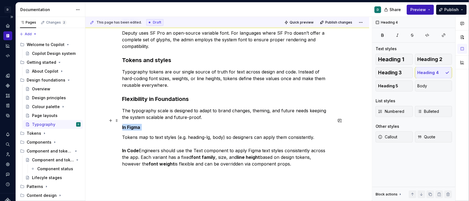
drag, startPoint x: 146, startPoint y: 119, endPoint x: 104, endPoint y: 119, distance: 41.4
click at [104, 119] on div "The typography system will soon move to to a new accessible scale that leverage…" at bounding box center [227, 94] width 284 height 281
click at [176, 109] on button "button" at bounding box center [177, 110] width 8 height 8
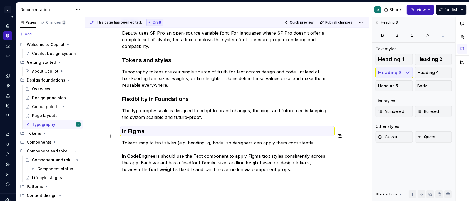
click at [165, 140] on p "Tokens map to text styles (e.g. heading-lg, body) so designers can apply them c…" at bounding box center [227, 156] width 210 height 33
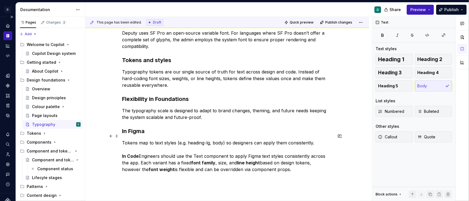
click at [142, 148] on p "Tokens map to text styles (e.g. heading-lg, body) so designers can apply them c…" at bounding box center [227, 156] width 210 height 33
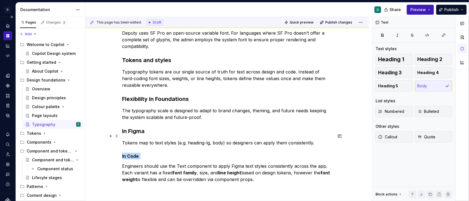
drag, startPoint x: 141, startPoint y: 149, endPoint x: 112, endPoint y: 149, distance: 29.4
click at [114, 149] on div "The typography system will soon move to to a new accessible scale that leverage…" at bounding box center [227, 102] width 284 height 296
click at [176, 139] on button "button" at bounding box center [176, 140] width 8 height 8
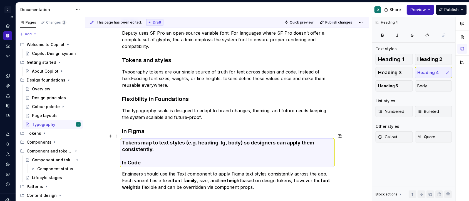
click at [177, 151] on h4 "Tokens map to text styles (e.g. heading-lg, body) so designers can apply them c…" at bounding box center [227, 153] width 210 height 27
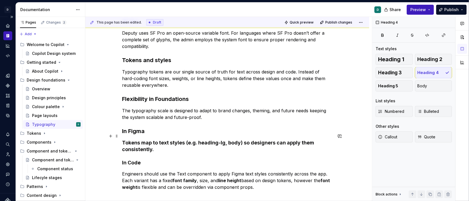
click at [123, 157] on div "The typography system will soon move to to a new accessible scale that leverage…" at bounding box center [227, 106] width 284 height 304
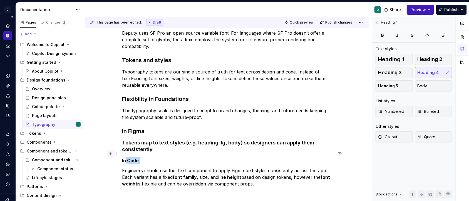
drag, startPoint x: 144, startPoint y: 155, endPoint x: 109, endPoint y: 155, distance: 35.3
click at [122, 155] on div "The typography system will soon move to to a new accessible scale that leverage…" at bounding box center [227, 81] width 210 height 227
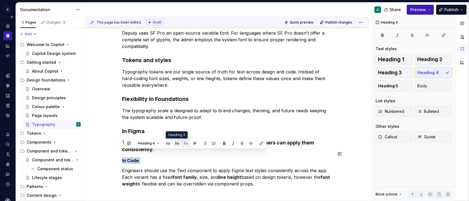
click at [176, 144] on button "button" at bounding box center [177, 144] width 8 height 8
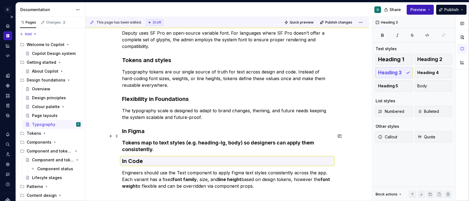
click at [162, 145] on h4 "Tokens map to text styles (e.g. heading-lg, body) so designers can apply them c…" at bounding box center [227, 146] width 210 height 13
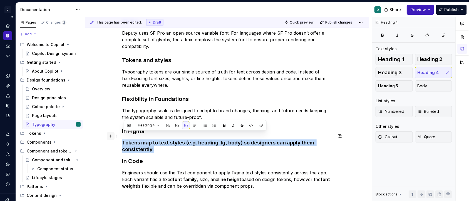
drag, startPoint x: 158, startPoint y: 142, endPoint x: 112, endPoint y: 136, distance: 46.2
click at [122, 136] on div "The typography system will soon move to to a new accessible scale that leverage…" at bounding box center [227, 82] width 210 height 229
click at [154, 124] on span "Heading 4" at bounding box center [146, 125] width 17 height 4
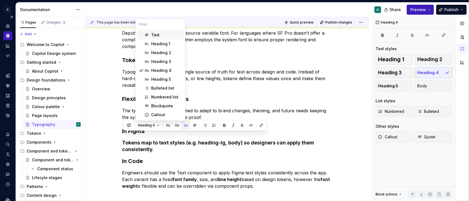
click at [153, 34] on div "Text" at bounding box center [155, 35] width 8 height 6
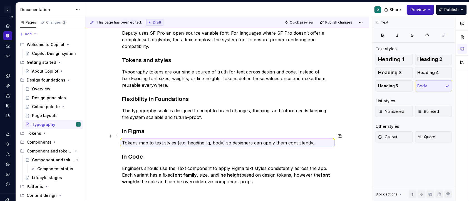
click at [149, 140] on p "Tokens map to text styles (e.g. heading-lg, body) so designers can apply them c…" at bounding box center [227, 143] width 210 height 7
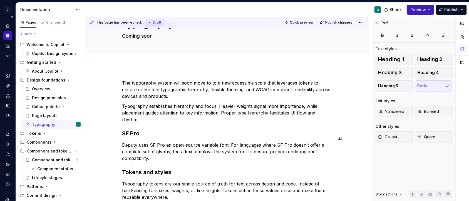
scroll to position [32, 0]
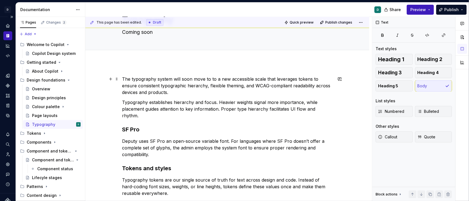
click at [124, 77] on p "The typography system will soon move to to a new accessible scale that leverage…" at bounding box center [227, 86] width 210 height 20
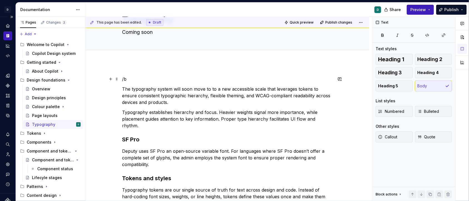
click at [128, 79] on p "/b" at bounding box center [227, 79] width 210 height 7
click at [117, 78] on span at bounding box center [116, 79] width 4 height 8
click at [113, 78] on button "button" at bounding box center [111, 79] width 8 height 8
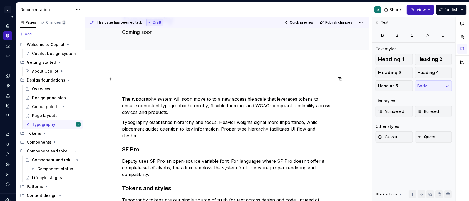
click at [117, 81] on span at bounding box center [116, 79] width 4 height 8
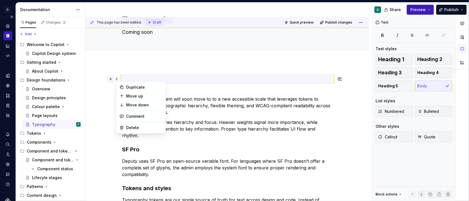
click at [113, 79] on button "button" at bounding box center [111, 79] width 8 height 8
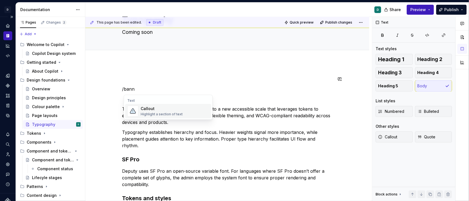
click at [147, 110] on div "Callout" at bounding box center [162, 109] width 42 height 6
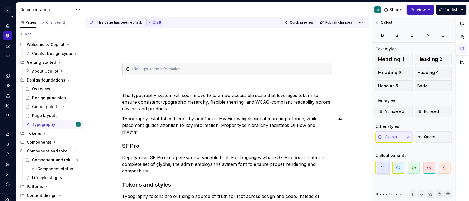
scroll to position [64, 0]
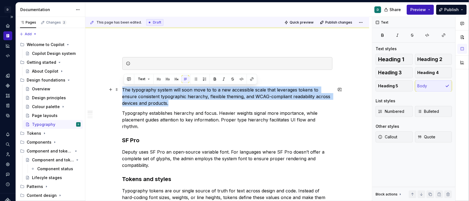
drag, startPoint x: 170, startPoint y: 104, endPoint x: 121, endPoint y: 89, distance: 51.9
click at [121, 89] on div "The typography system will soon move to to a new accessible scale that leverage…" at bounding box center [227, 201] width 284 height 341
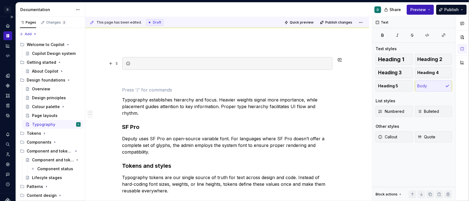
click at [142, 63] on div at bounding box center [230, 64] width 196 height 6
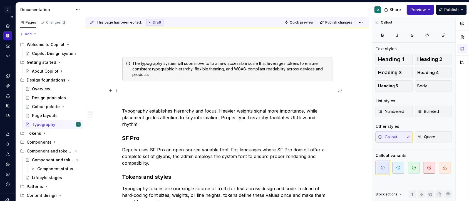
click at [134, 93] on p at bounding box center [227, 91] width 210 height 7
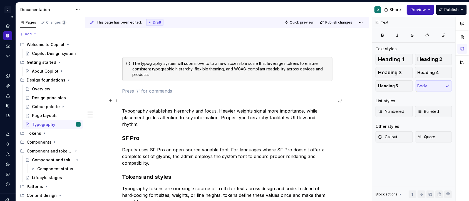
click at [129, 104] on p at bounding box center [227, 101] width 210 height 7
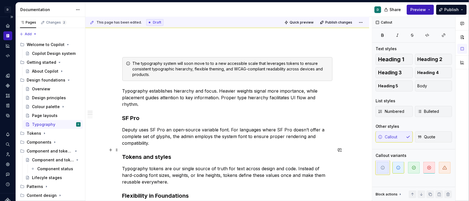
scroll to position [0, 0]
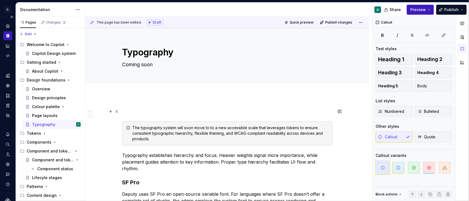
click at [142, 111] on p at bounding box center [227, 111] width 210 height 7
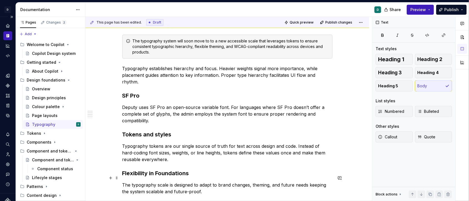
scroll to position [75, 0]
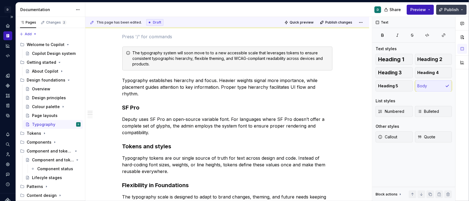
click at [449, 12] on button "Publish" at bounding box center [451, 10] width 31 height 10
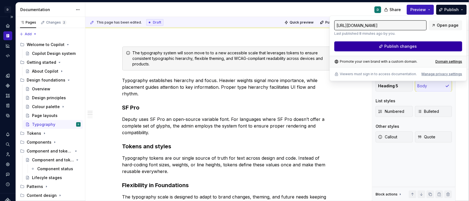
click at [427, 46] on button "Publish changes" at bounding box center [398, 46] width 128 height 10
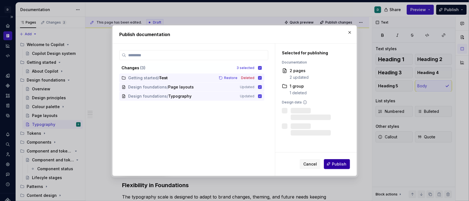
click at [339, 167] on button "Publish" at bounding box center [337, 164] width 26 height 10
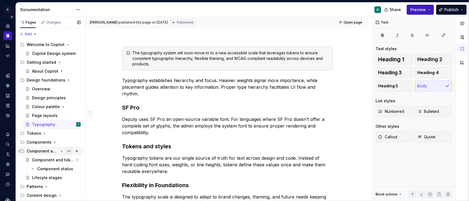
click at [68, 151] on button "Page tree" at bounding box center [69, 151] width 8 height 8
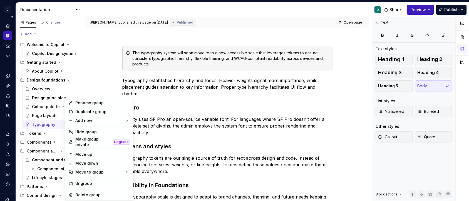
type textarea "*"
click at [90, 104] on div "Rename group" at bounding box center [102, 103] width 54 height 6
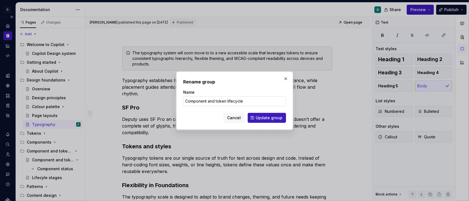
click at [222, 99] on input "Component and token lifecycle" at bounding box center [234, 101] width 103 height 10
drag, startPoint x: 227, startPoint y: 101, endPoint x: 206, endPoint y: 101, distance: 21.1
click at [206, 101] on input "Component and token lifecycle" at bounding box center [234, 101] width 103 height 10
type input "Component lifecycle"
click at [271, 117] on span "Update group" at bounding box center [269, 118] width 27 height 6
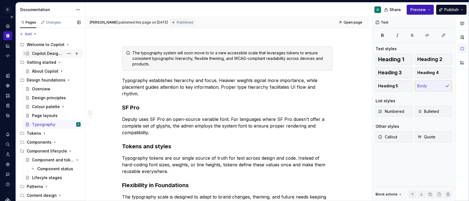
click at [51, 54] on div "Copilot Design system" at bounding box center [48, 54] width 32 height 6
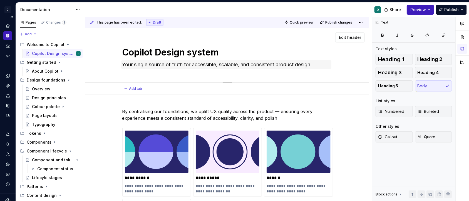
scroll to position [10, 0]
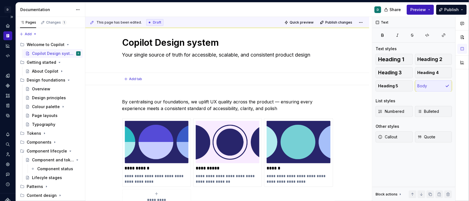
type textarea "*"
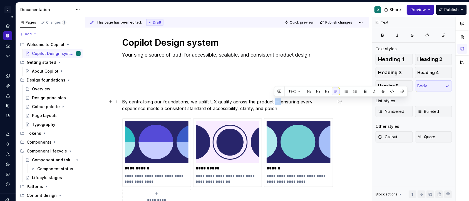
drag, startPoint x: 279, startPoint y: 102, endPoint x: 274, endPoint y: 102, distance: 5.3
click at [274, 102] on p "By centralising our foundations, we uplift UX quality across the product — ensu…" at bounding box center [227, 105] width 210 height 13
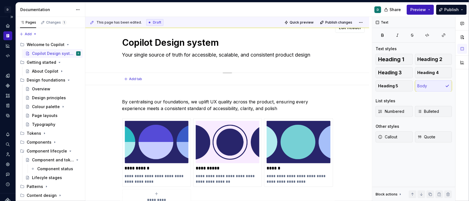
click at [169, 55] on textarea "Your single source of truth for accessible, scalable, and consistent product de…" at bounding box center [226, 55] width 210 height 9
paste textarea "Thread weaves accessibility, consistency, and scalability into the fabric of ev…"
type textarea "*"
type textarea "Your single source Thread weaves accessibility, consistency, and scalability in…"
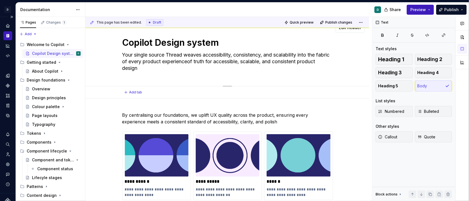
drag, startPoint x: 186, startPoint y: 54, endPoint x: 113, endPoint y: 56, distance: 73.4
click at [113, 56] on div "Copilot Design system Your single source Thread weaves accessibility, consisten…" at bounding box center [226, 52] width 239 height 68
type textarea "*"
type textarea "C weaves accessibility, consistency, and scalability into the fabric of every p…"
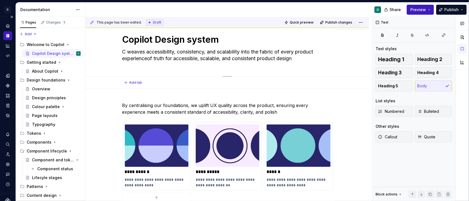
type textarea "*"
type textarea "Co weaves accessibility, consistency, and scalability into the fabric of every …"
type textarea "*"
type textarea "Cop weaves accessibility, consistency, and scalability into the fabric of every…"
type textarea "*"
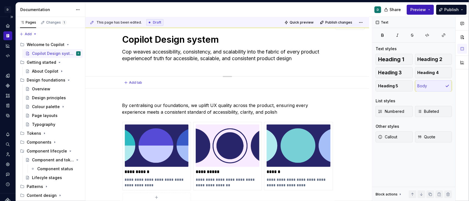
type textarea "Copr weaves accessibility, consistency, and scalability into the fabric of ever…"
type textarea "*"
type textarea "Copri weaves accessibility, consistency, and scalability into the fabric of eve…"
type textarea "*"
type textarea "Copril weaves accessibility, consistency, and scalability into the fabric of ev…"
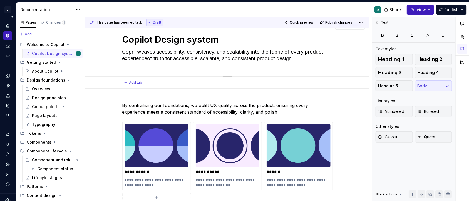
type textarea "*"
type textarea "Coprilo weaves accessibility, consistency, and scalability into the fabric of e…"
type textarea "*"
type textarea "Coprilot weaves accessibility, consistency, and scalability into the fabric of …"
type textarea "*"
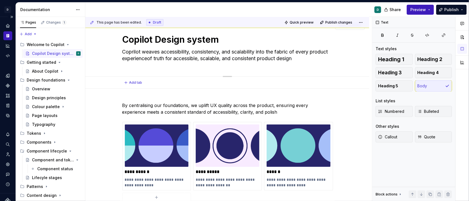
type textarea "Coprilo weaves accessibility, consistency, and scalability into the fabric of e…"
type textarea "*"
type textarea "Copril weaves accessibility, consistency, and scalability into the fabric of ev…"
type textarea "*"
type textarea "Copri weaves accessibility, consistency, and scalability into the fabric of eve…"
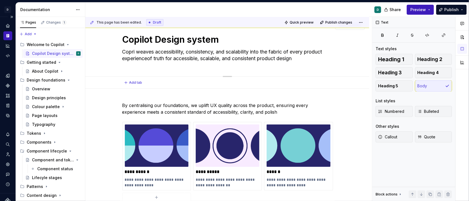
type textarea "*"
type textarea "Copr weaves accessibility, consistency, and scalability into the fabric of ever…"
type textarea "*"
type textarea "Cop weaves accessibility, consistency, and scalability into the fabric of every…"
type textarea "*"
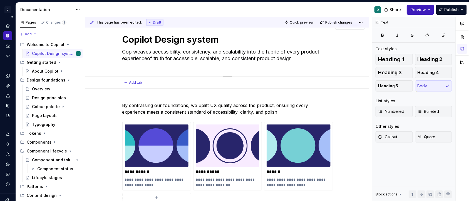
type textarea "Copi weaves accessibility, consistency, and scalability into the fabric of ever…"
type textarea "*"
type textarea "Copil weaves accessibility, consistency, and scalability into the fabric of eve…"
type textarea "*"
type textarea "Copilt weaves accessibility, consistency, and scalability into the fabric of ev…"
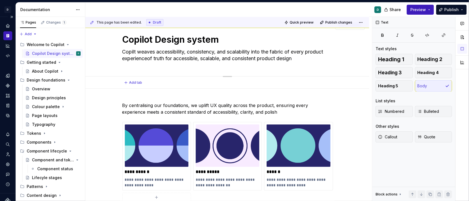
type textarea "*"
type textarea "Copil weaves accessibility, consistency, and scalability into the fabric of eve…"
type textarea "*"
type textarea "Copi weaves accessibility, consistency, and scalability into the fabric of ever…"
type textarea "*"
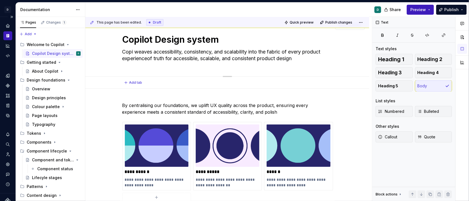
type textarea "Cop weaves accessibility, consistency, and scalability into the fabric of every…"
type textarea "*"
type textarea "Co weaves accessibility, consistency, and scalability into the fabric of every …"
type textarea "*"
type textarea "C weaves accessibility, consistency, and scalability into the fabric of every p…"
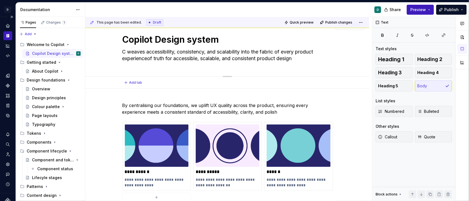
type textarea "*"
type textarea "weaves accessibility, consistency, and scalability into the fabric of every pro…"
type textarea "*"
type textarea "T weaves accessibility, consistency, and scalability into the fabric of every p…"
type textarea "*"
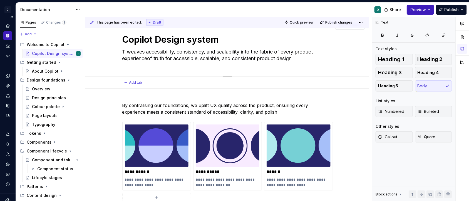
type textarea "Th weaves accessibility, consistency, and scalability into the fabric of every …"
type textarea "*"
type textarea "The weaves accessibility, consistency, and scalability into the fabric of every…"
type textarea "*"
type textarea "The d weaves accessibility, consistency, and scalability into the fabric of eve…"
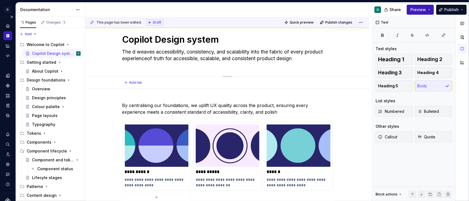
type textarea "*"
type textarea "The ds weaves accessibility, consistency, and scalability into the fabric of ev…"
type textarea "*"
type textarea "The dse weaves accessibility, consistency, and scalability into the fabric of e…"
type textarea "*"
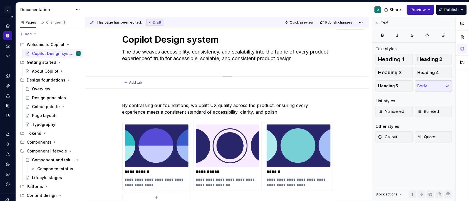
type textarea "The dsei weaves accessibility, consistency, and scalability into the fabric of …"
type textarea "*"
type textarea "The dseig weaves accessibility, consistency, and scalability into the fabric of…"
type textarea "*"
type textarea "The dsei weaves accessibility, consistency, and scalability into the fabric of …"
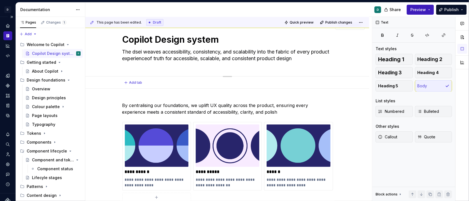
type textarea "*"
type textarea "The dse weaves accessibility, consistency, and scalability into the fabric of e…"
type textarea "*"
type textarea "The ds weaves accessibility, consistency, and scalability into the fabric of ev…"
type textarea "*"
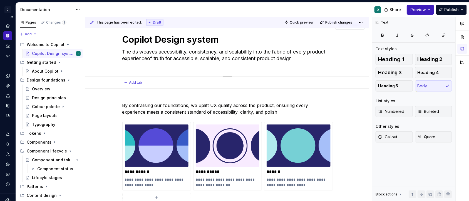
type textarea "The d weaves accessibility, consistency, and scalability into the fabric of eve…"
type textarea "*"
type textarea "The de weaves accessibility, consistency, and scalability into the fabric of ev…"
type textarea "*"
type textarea "The des weaves accessibility, consistency, and scalability into the fabric of e…"
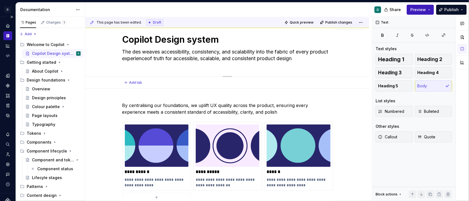
type textarea "*"
type textarea "The desi weaves accessibility, consistency, and scalability into the fabric of …"
type textarea "*"
type textarea "The desig weaves accessibility, consistency, and scalability into the fabric of…"
type textarea "*"
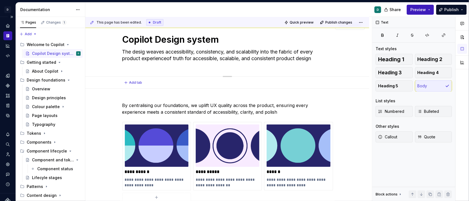
type textarea "The design weaves accessibility, consistency, and scalability into the fabric o…"
type textarea "*"
type textarea "The design weaves accessibility, consistency, and scalability into the fabric o…"
type textarea "*"
type textarea "The design s weaves accessibility, consistency, and scalability into the fabric…"
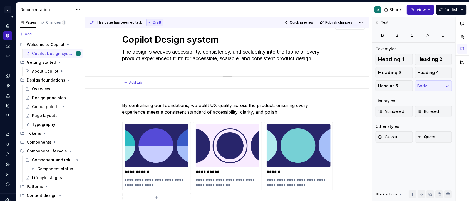
type textarea "*"
type textarea "The design sy weaves accessibility, consistency, and scalability into the fabri…"
type textarea "*"
type textarea "The design sys weaves accessibility, consistency, and scalability into the fabr…"
type textarea "*"
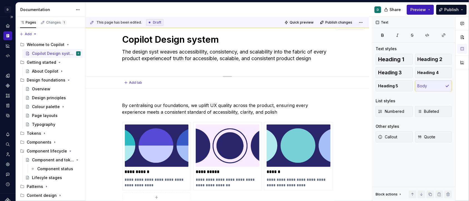
type textarea "The design syste weaves accessibility, consistency, and scalability into the fa…"
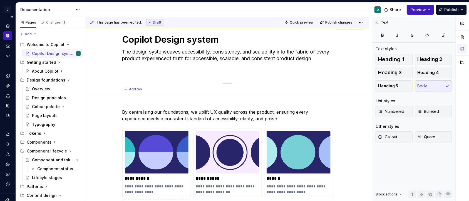
type textarea "*"
type textarea "The design system weaves accessibility, consistency, and scalability into the f…"
drag, startPoint x: 141, startPoint y: 65, endPoint x: 120, endPoint y: 52, distance: 24.7
click at [120, 52] on div "Copilot Design system The design system weaves accessibility, consistency, and …" at bounding box center [226, 49] width 239 height 68
type textarea "*"
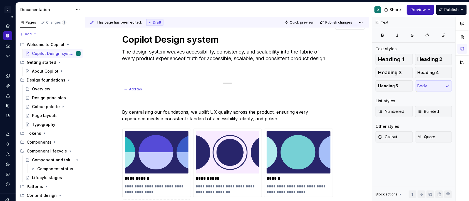
type textarea "D"
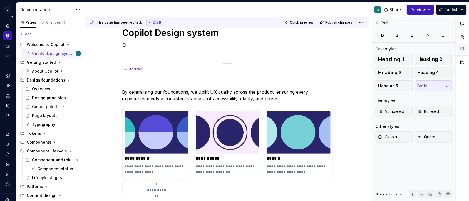
type textarea "*"
type textarea "De"
type textarea "*"
type textarea "Des"
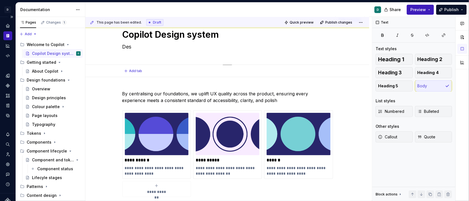
type textarea "*"
type textarea "Desi"
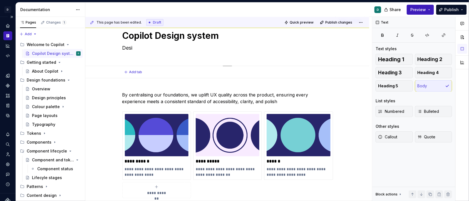
type textarea "*"
type textarea "Desig"
type textarea "*"
type textarea "Design"
type textarea "*"
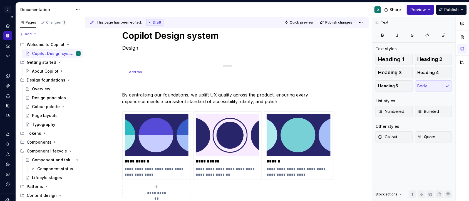
type textarea "Design"
type textarea "*"
type textarea "Design s"
type textarea "*"
type textarea "Design sy"
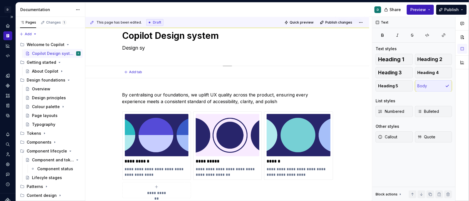
type textarea "*"
type textarea "Design s"
type textarea "*"
type textarea "Design ss"
type textarea "*"
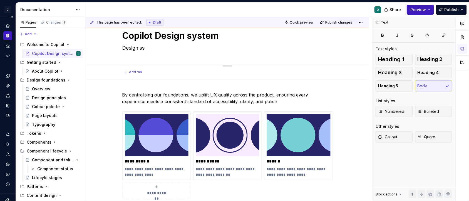
type textarea "Design s"
type textarea "*"
type textarea "Design sy"
type textarea "*"
type textarea "Design sys"
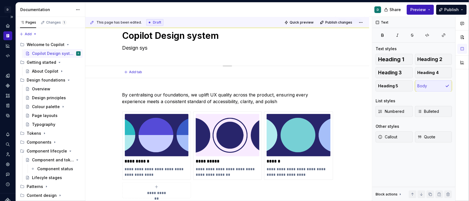
type textarea "*"
type textarea "Design syst"
type textarea "*"
type textarea "Design syste"
type textarea "*"
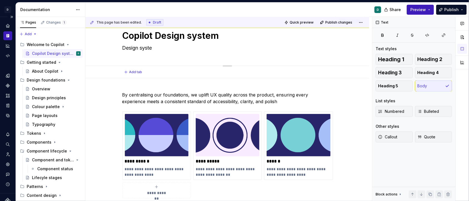
type textarea "Design system"
type textarea "*"
type textarea "Design system"
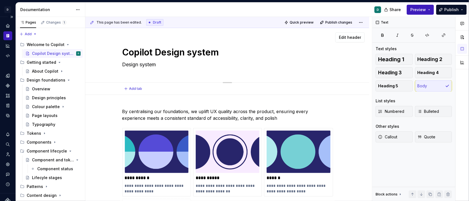
drag, startPoint x: 222, startPoint y: 37, endPoint x: 167, endPoint y: 38, distance: 55.6
click at [167, 38] on div "Copilot Design system Design system Edit header" at bounding box center [227, 55] width 284 height 55
drag, startPoint x: 156, startPoint y: 52, endPoint x: 233, endPoint y: 64, distance: 77.2
click at [233, 64] on div "Copilot Design system Design system" at bounding box center [227, 55] width 210 height 54
click at [214, 56] on textarea "Copilot Design system" at bounding box center [226, 52] width 210 height 13
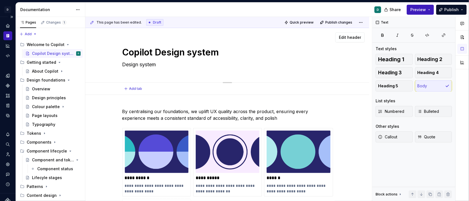
drag, startPoint x: 224, startPoint y: 55, endPoint x: 155, endPoint y: 55, distance: 68.9
click at [155, 55] on textarea "Copilot Design system" at bounding box center [226, 52] width 210 height 13
type textarea "*"
type textarea "Copilot"
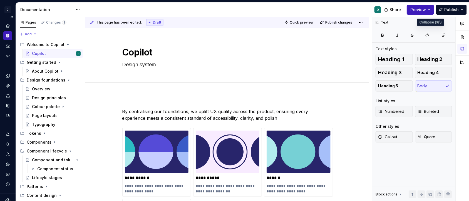
type textarea "*"
type textarea "Copilot"
click at [450, 11] on button "Publish" at bounding box center [451, 10] width 31 height 10
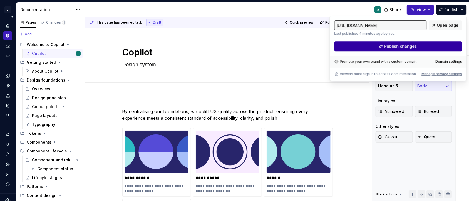
click at [447, 45] on button "Publish changes" at bounding box center [398, 46] width 128 height 10
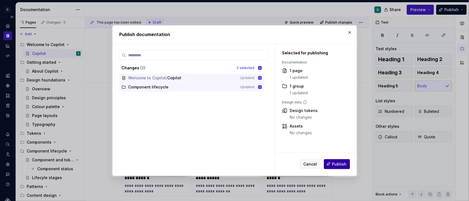
click at [342, 167] on span "Publish" at bounding box center [339, 164] width 14 height 6
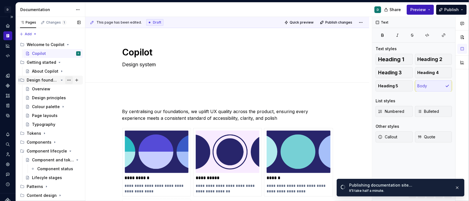
click at [69, 81] on button "Page tree" at bounding box center [69, 80] width 8 height 8
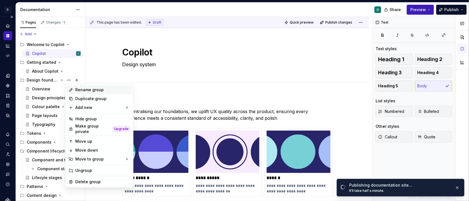
click at [77, 89] on div "Rename group" at bounding box center [102, 90] width 54 height 6
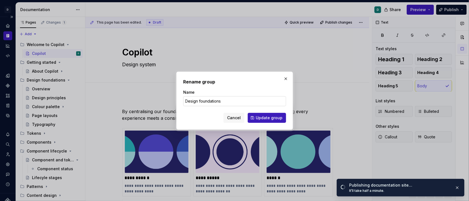
click at [197, 101] on input "Design foundations" at bounding box center [234, 101] width 103 height 10
type textarea "*"
drag, startPoint x: 200, startPoint y: 101, endPoint x: 178, endPoint y: 101, distance: 21.9
click at [178, 101] on div "Rename group Name Design foundations Cancel Update group" at bounding box center [234, 101] width 117 height 58
type input "Foundations"
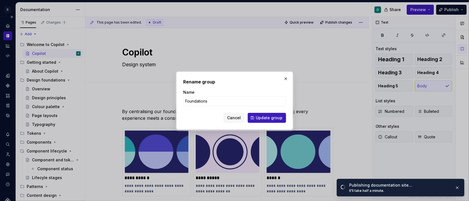
type textarea "*"
type input "Foundations"
click at [264, 117] on span "Update group" at bounding box center [269, 118] width 27 height 6
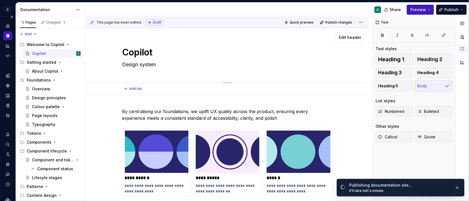
click at [149, 65] on textarea "Design system" at bounding box center [226, 64] width 210 height 9
drag, startPoint x: 165, startPoint y: 67, endPoint x: 115, endPoint y: 67, distance: 50.3
click at [115, 67] on div "Copilot Design system" at bounding box center [226, 55] width 239 height 54
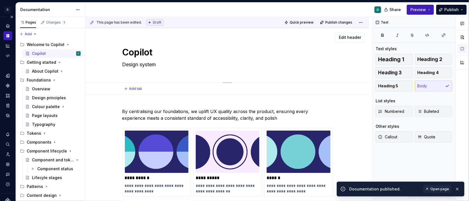
type textarea "*"
type textarea "Th"
type textarea "*"
type textarea "The"
type textarea "*"
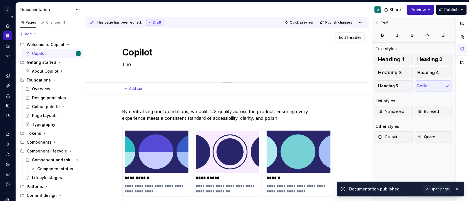
type textarea "The"
type textarea "*"
type textarea "The D"
type textarea "*"
type textarea "The Dp"
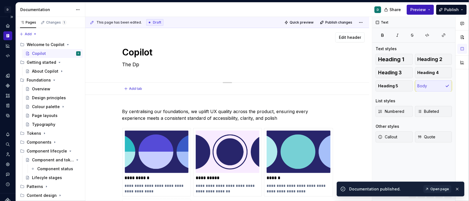
type textarea "*"
type textarea "The D"
type textarea "*"
type textarea "The De"
type textarea "*"
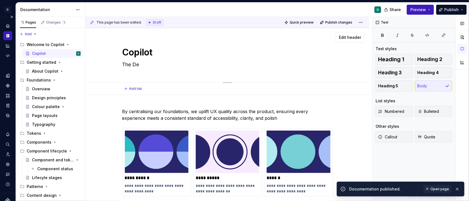
type textarea "The Dep"
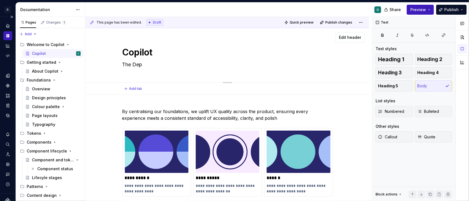
type textarea "*"
type textarea "The Depu"
click at [450, 11] on span "Publish" at bounding box center [451, 10] width 14 height 6
click at [157, 64] on textarea "The Deputy Design system" at bounding box center [226, 64] width 210 height 9
click at [157, 68] on textarea "The Deputy Design system" at bounding box center [226, 64] width 210 height 9
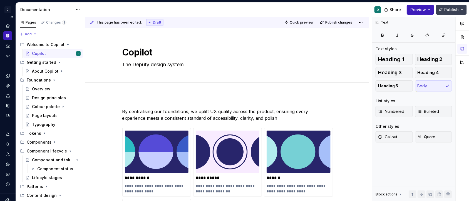
click at [450, 9] on span "Publish" at bounding box center [451, 10] width 14 height 6
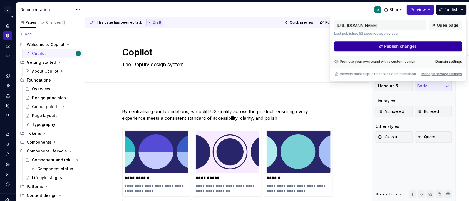
click at [436, 46] on button "Publish changes" at bounding box center [398, 46] width 128 height 10
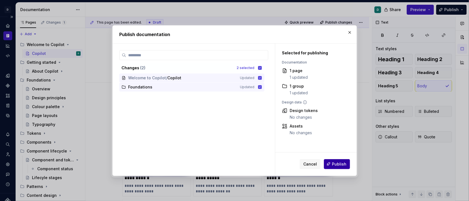
click at [340, 167] on button "Publish" at bounding box center [337, 164] width 26 height 10
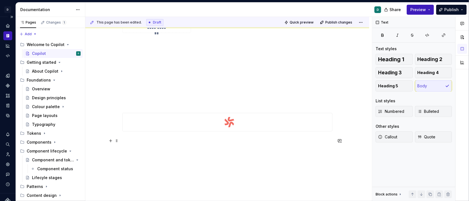
scroll to position [187, 0]
click at [191, 88] on p at bounding box center [227, 87] width 210 height 7
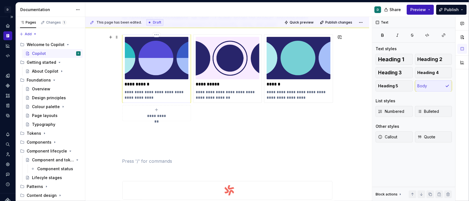
scroll to position [92, 0]
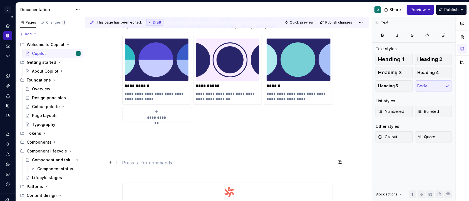
click at [187, 166] on p at bounding box center [227, 163] width 210 height 7
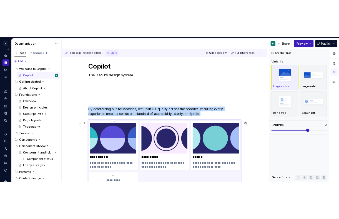
scroll to position [12, 0]
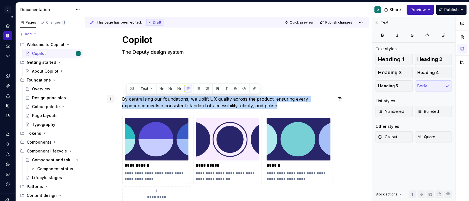
drag, startPoint x: 258, startPoint y: 105, endPoint x: 113, endPoint y: 97, distance: 145.0
click at [122, 97] on div "**********" at bounding box center [227, 197] width 210 height 202
click at [212, 103] on p "By centralising our foundations, we uplift UX quality across the product, ensur…" at bounding box center [227, 102] width 210 height 13
drag, startPoint x: 259, startPoint y: 105, endPoint x: 122, endPoint y: 97, distance: 137.7
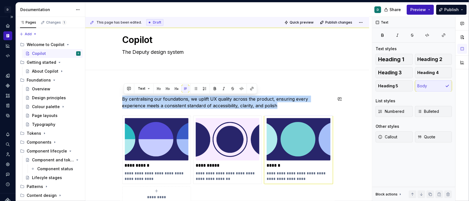
copy p "By centralising our foundations, we uplift UX quality across the product, ensur…"
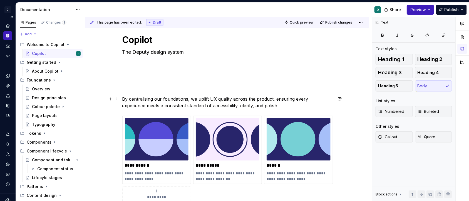
click at [257, 107] on p "By centralising our foundations, we uplift UX quality across the product, ensur…" at bounding box center [227, 102] width 210 height 13
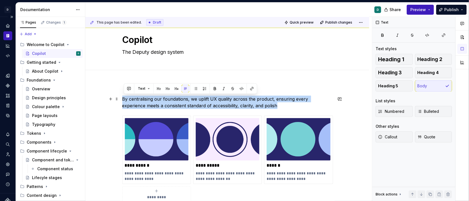
drag, startPoint x: 260, startPoint y: 107, endPoint x: 120, endPoint y: 98, distance: 140.3
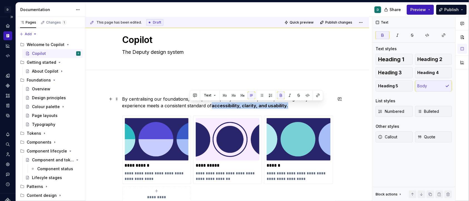
drag, startPoint x: 267, startPoint y: 104, endPoint x: 190, endPoint y: 105, distance: 76.4
click at [190, 105] on p "By centralising our foundations, we uplift UX quality across the product, ensur…" at bounding box center [227, 102] width 210 height 13
click at [279, 96] on button "button" at bounding box center [281, 96] width 8 height 8
click at [286, 110] on div "**********" at bounding box center [227, 194] width 210 height 196
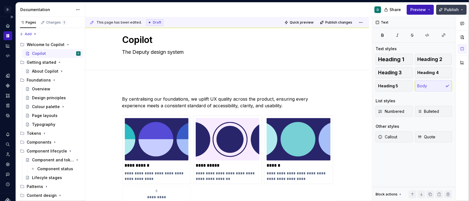
click at [450, 10] on span "Publish" at bounding box center [451, 10] width 14 height 6
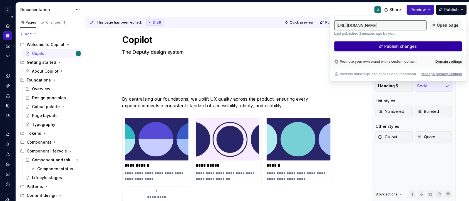
click at [448, 44] on button "Publish changes" at bounding box center [398, 46] width 128 height 10
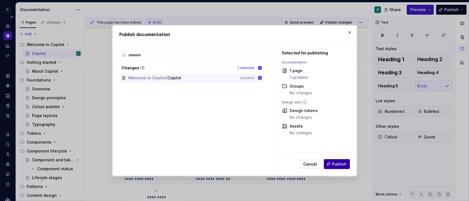
click at [345, 164] on span "Publish" at bounding box center [339, 164] width 14 height 6
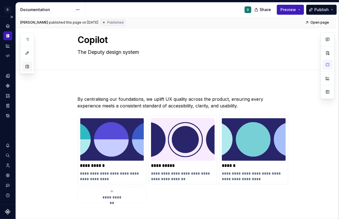
click at [28, 67] on button "button" at bounding box center [27, 67] width 10 height 10
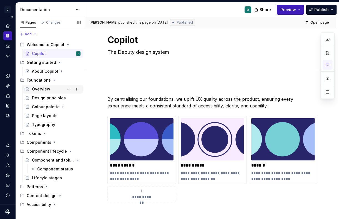
click at [42, 90] on div "Overview" at bounding box center [41, 89] width 18 height 6
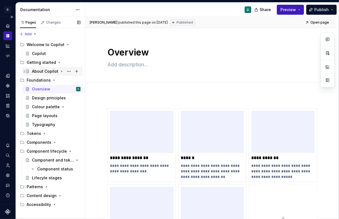
click at [46, 72] on div "About Copilot" at bounding box center [45, 72] width 26 height 6
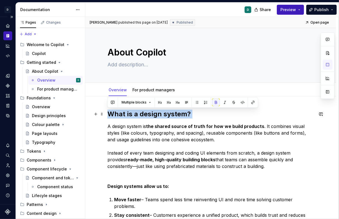
drag, startPoint x: 107, startPoint y: 126, endPoint x: 104, endPoint y: 110, distance: 16.6
click at [107, 110] on div "What is a design system? A design system is the shared source of truth for how …" at bounding box center [210, 186] width 206 height 153
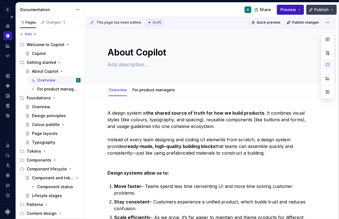
click at [320, 11] on span "Publish" at bounding box center [321, 10] width 14 height 6
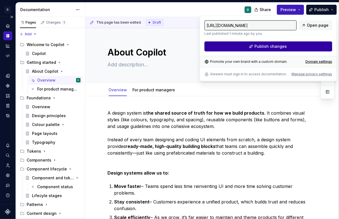
click at [309, 44] on button "Publish changes" at bounding box center [268, 46] width 128 height 10
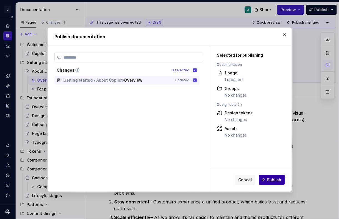
click at [277, 180] on span "Publish" at bounding box center [274, 180] width 14 height 6
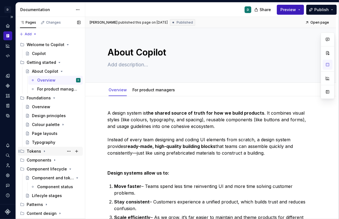
click at [36, 151] on div "Tokens" at bounding box center [34, 152] width 14 height 6
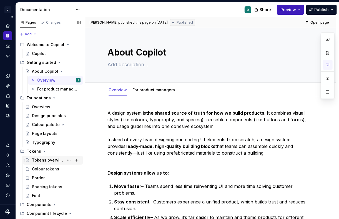
click at [46, 162] on div "Tokens overview" at bounding box center [48, 160] width 32 height 6
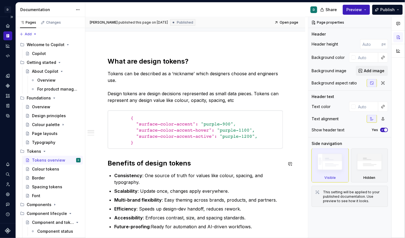
scroll to position [9, 0]
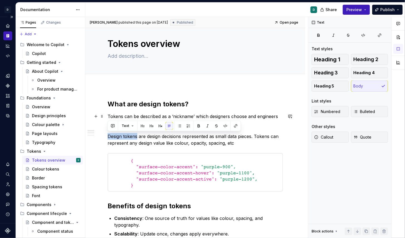
drag, startPoint x: 137, startPoint y: 136, endPoint x: 103, endPoint y: 135, distance: 34.2
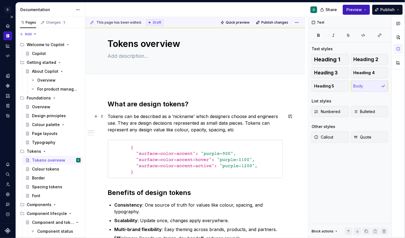
click at [247, 131] on p "Tokens can be described as a ‘nickname’ which designers choose and engineers us…" at bounding box center [194, 123] width 175 height 20
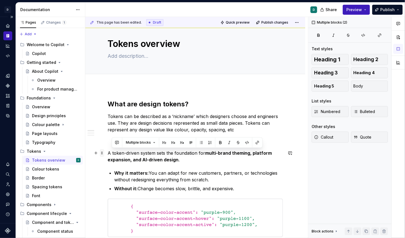
drag, startPoint x: 234, startPoint y: 188, endPoint x: 99, endPoint y: 152, distance: 139.7
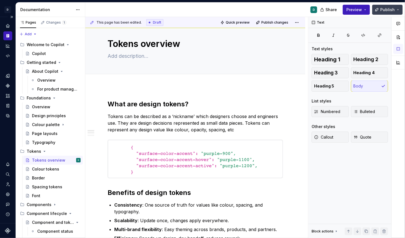
click at [387, 11] on span "Publish" at bounding box center [387, 10] width 14 height 6
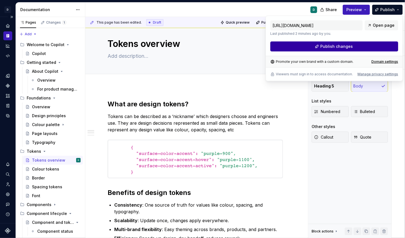
click at [382, 46] on button "Publish changes" at bounding box center [334, 46] width 128 height 10
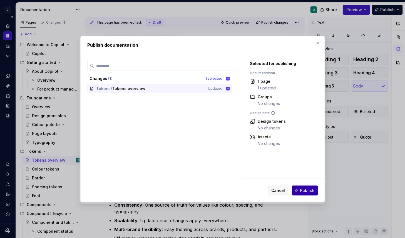
click at [317, 190] on button "Publish" at bounding box center [305, 191] width 26 height 10
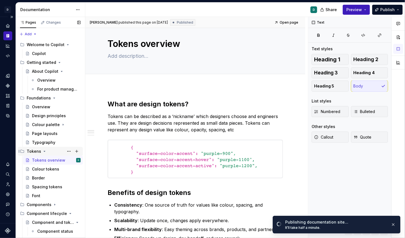
click at [44, 152] on icon "Page tree" at bounding box center [44, 151] width 4 height 4
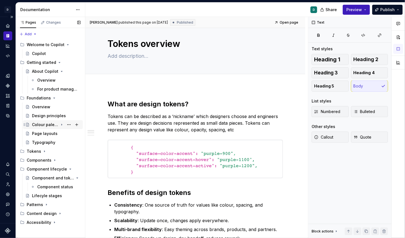
click at [49, 126] on div "Colour palette" at bounding box center [45, 125] width 26 height 6
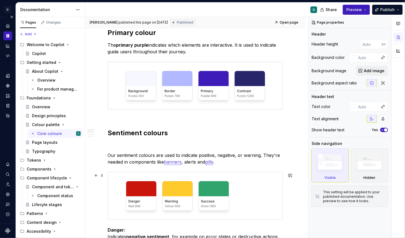
scroll to position [153, 0]
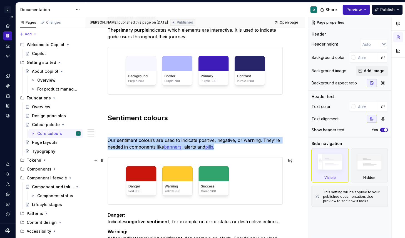
click at [216, 184] on img at bounding box center [195, 180] width 175 height 47
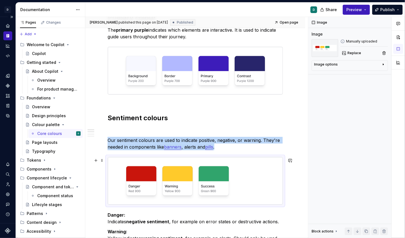
click at [216, 184] on img at bounding box center [195, 180] width 175 height 47
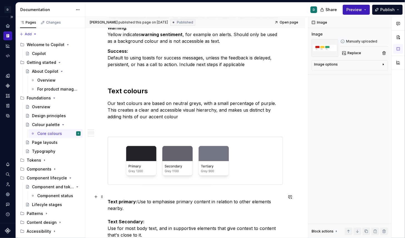
scroll to position [366, 0]
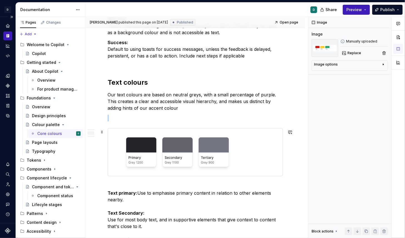
click at [235, 156] on img at bounding box center [195, 151] width 175 height 47
click at [223, 156] on img at bounding box center [195, 151] width 175 height 47
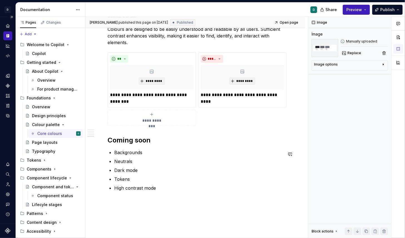
scroll to position [698, 0]
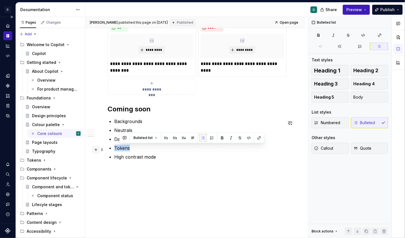
drag, startPoint x: 129, startPoint y: 150, endPoint x: 99, endPoint y: 150, distance: 30.6
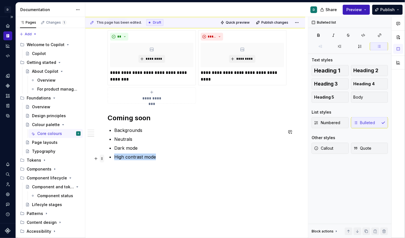
drag, startPoint x: 161, startPoint y: 158, endPoint x: 101, endPoint y: 158, distance: 59.7
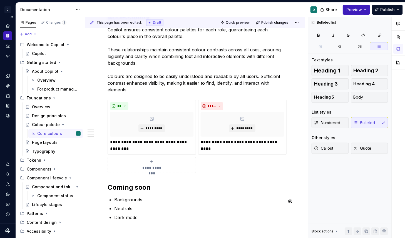
scroll to position [660, 0]
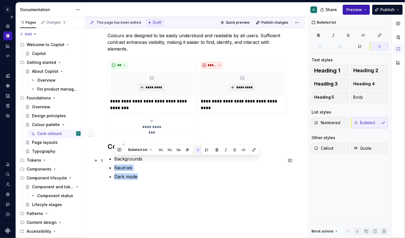
drag, startPoint x: 139, startPoint y: 181, endPoint x: 107, endPoint y: 166, distance: 34.8
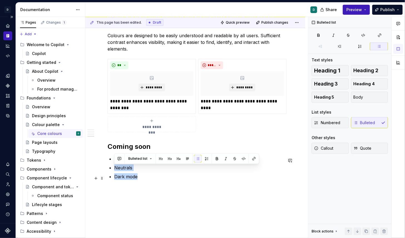
drag, startPoint x: 122, startPoint y: 171, endPoint x: 102, endPoint y: 171, distance: 20.0
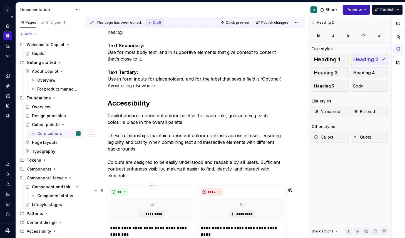
scroll to position [586, 0]
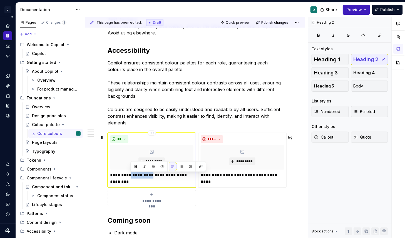
drag, startPoint x: 155, startPoint y: 176, endPoint x: 129, endPoint y: 176, distance: 25.6
click at [129, 176] on p "**********" at bounding box center [151, 178] width 83 height 13
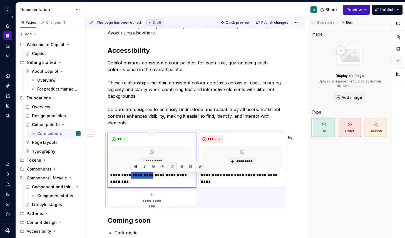
click at [200, 167] on button "button" at bounding box center [201, 167] width 8 height 8
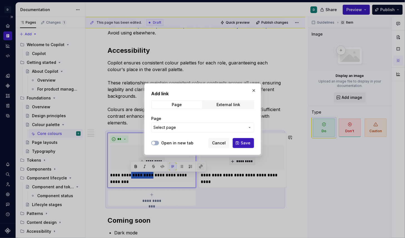
copy p "**********"
click at [241, 144] on span "Save" at bounding box center [246, 143] width 10 height 6
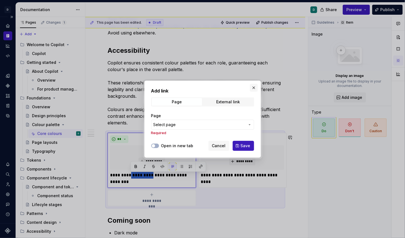
click at [254, 87] on button "button" at bounding box center [254, 88] width 8 height 8
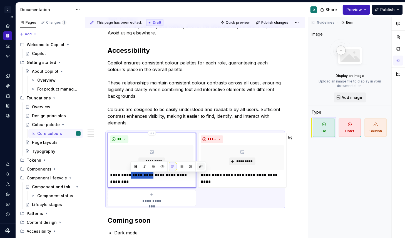
click at [199, 167] on button "button" at bounding box center [201, 167] width 8 height 8
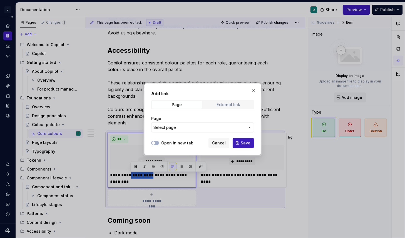
click at [239, 105] on span "External link" at bounding box center [228, 105] width 50 height 8
click at [200, 130] on input "URL" at bounding box center [202, 127] width 103 height 10
click at [221, 144] on span "Cancel" at bounding box center [219, 143] width 14 height 6
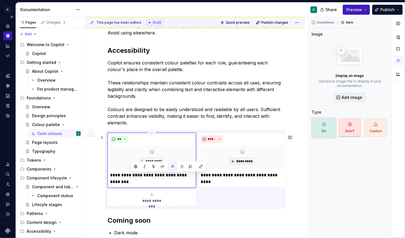
click at [136, 185] on p "**********" at bounding box center [151, 178] width 83 height 13
drag, startPoint x: 132, startPoint y: 177, endPoint x: 139, endPoint y: 183, distance: 9.0
click at [139, 183] on p "**********" at bounding box center [151, 178] width 83 height 13
click at [202, 167] on button "button" at bounding box center [201, 167] width 8 height 8
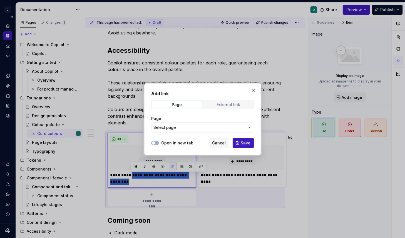
click at [226, 106] on div "External link" at bounding box center [228, 104] width 24 height 4
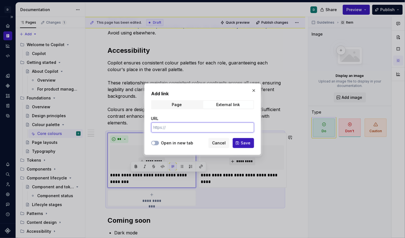
click at [190, 127] on input "URL" at bounding box center [202, 127] width 103 height 10
paste input "WCAG 2.2"
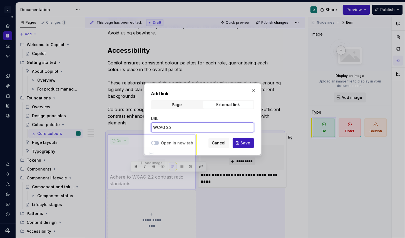
drag, startPoint x: 179, startPoint y: 126, endPoint x: 139, endPoint y: 126, distance: 39.2
click at [139, 126] on div "Add link Page External link URL WCAG 2.2 Open in new tab Cancel Save" at bounding box center [202, 119] width 405 height 238
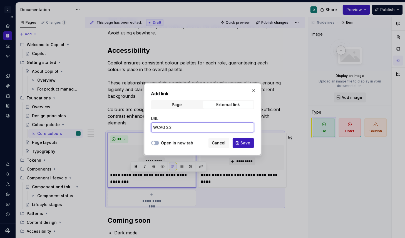
click at [181, 128] on input "WCAG 2.2" at bounding box center [202, 127] width 103 height 10
paste input "[URL][DOMAIN_NAME]"
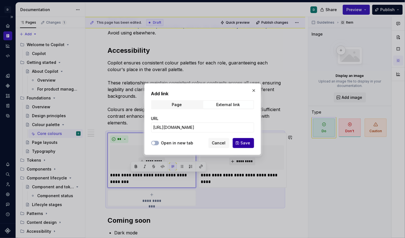
click at [245, 142] on span "Save" at bounding box center [246, 143] width 10 height 6
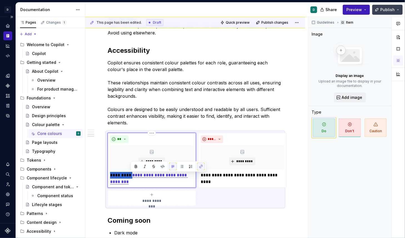
click at [390, 8] on span "Publish" at bounding box center [387, 10] width 14 height 6
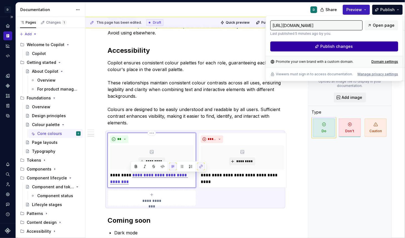
click at [374, 47] on button "Publish changes" at bounding box center [334, 46] width 128 height 10
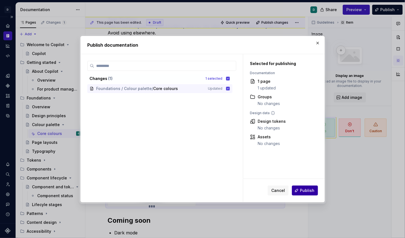
click at [302, 192] on span "Publish" at bounding box center [307, 191] width 14 height 6
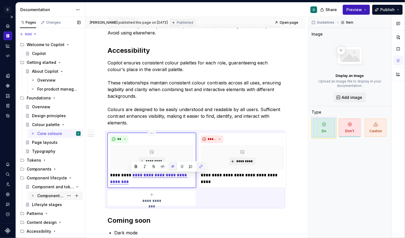
click at [60, 194] on div "Component status" at bounding box center [50, 196] width 27 height 6
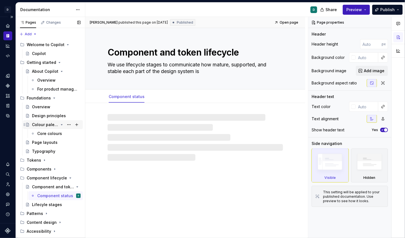
click at [43, 126] on div "Colour palette" at bounding box center [45, 125] width 26 height 6
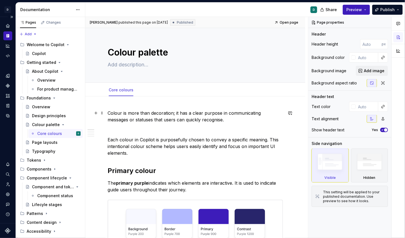
click at [108, 112] on p "Colour is more than decoration; it has a clear purpose in communicating message…" at bounding box center [194, 116] width 175 height 13
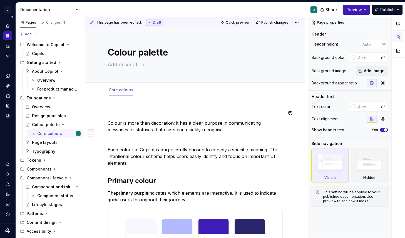
paste textarea "The Redbubble color palette is crafted to be bold, but simple. We apply it to c…"
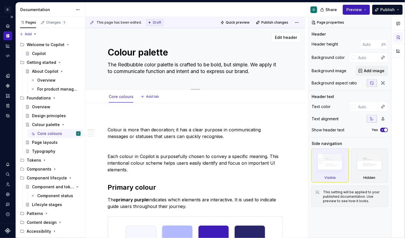
drag, startPoint x: 258, startPoint y: 72, endPoint x: 89, endPoint y: 63, distance: 169.7
click at [89, 63] on div "Colour palette The Redbubble color palette is crafted to be bold, but simple. W…" at bounding box center [195, 58] width 220 height 61
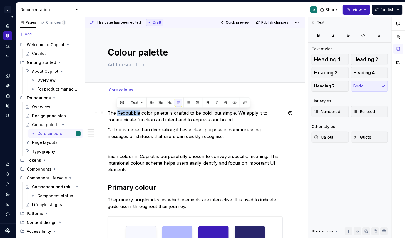
drag, startPoint x: 139, startPoint y: 112, endPoint x: 117, endPoint y: 113, distance: 22.2
click at [117, 113] on p "The Redbubble color palette is crafted to be bold, but simple. We apply it to c…" at bounding box center [194, 116] width 175 height 13
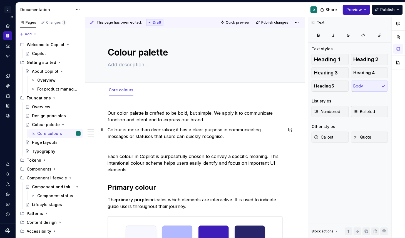
click at [211, 135] on p "Colour is more than decoration; it has a clear purpose in communicating message…" at bounding box center [194, 132] width 175 height 13
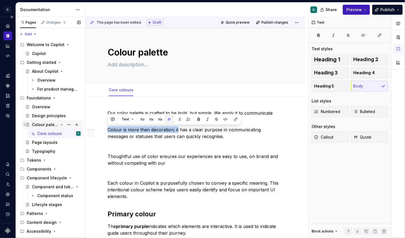
drag, startPoint x: 177, startPoint y: 129, endPoint x: 77, endPoint y: 129, distance: 99.4
click at [77, 129] on div "Pages Changes 1 Add Accessibility guide for tree Page tree. Navigate the tree w…" at bounding box center [210, 127] width 389 height 221
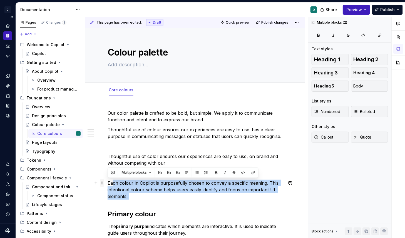
drag, startPoint x: 132, startPoint y: 202, endPoint x: 101, endPoint y: 184, distance: 36.5
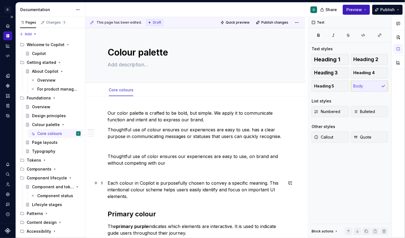
click at [126, 196] on p "Each colour in Copilot is purposefully chosen to convey a specific meaning. Thi…" at bounding box center [194, 190] width 175 height 20
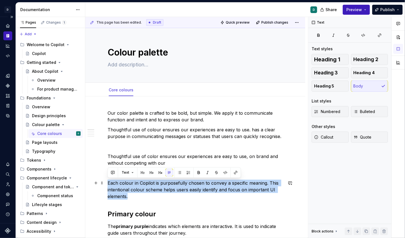
drag, startPoint x: 130, startPoint y: 197, endPoint x: 107, endPoint y: 182, distance: 27.4
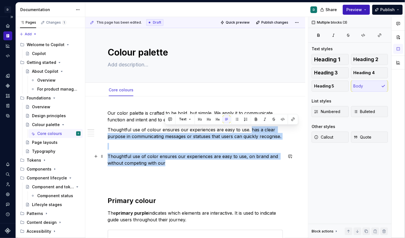
drag, startPoint x: 249, startPoint y: 130, endPoint x: 247, endPoint y: 162, distance: 31.4
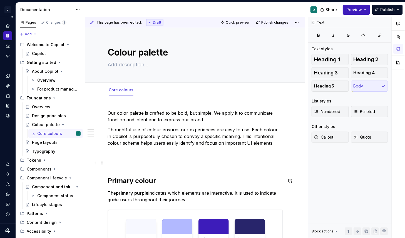
click at [137, 164] on p at bounding box center [194, 163] width 175 height 7
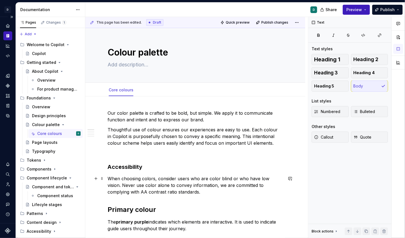
click at [139, 185] on p "When choosing colors, consider users who are color blind or who have low vision…" at bounding box center [194, 185] width 175 height 20
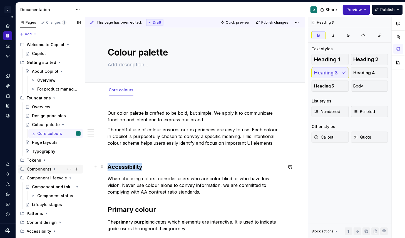
drag, startPoint x: 145, startPoint y: 166, endPoint x: 82, endPoint y: 166, distance: 63.3
click at [82, 166] on div "Pages Changes 1 Add Accessibility guide for tree Page tree. Navigate the tree w…" at bounding box center [210, 127] width 389 height 221
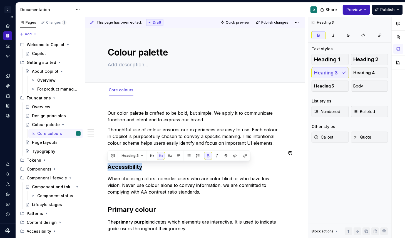
click at [105, 152] on div "This page has been edited. Draft Quick preview Publish changes Colour palette E…" at bounding box center [196, 127] width 222 height 221
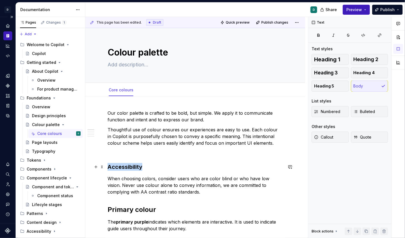
click at [107, 165] on strong "Accessibility" at bounding box center [124, 167] width 35 height 7
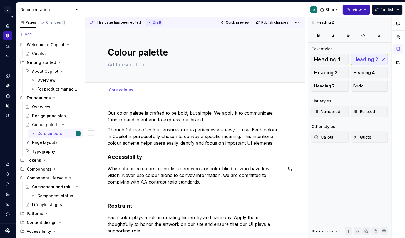
drag, startPoint x: 181, startPoint y: 179, endPoint x: 182, endPoint y: 183, distance: 3.4
click at [182, 183] on p "When choosing colors, consider users who are color blind or who have low vision…" at bounding box center [194, 175] width 175 height 20
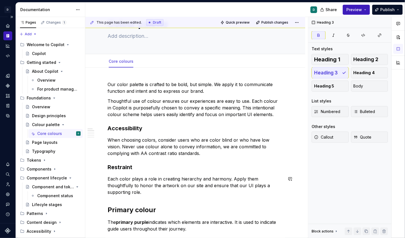
scroll to position [42, 0]
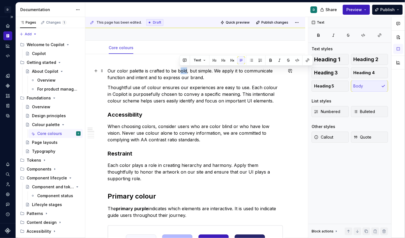
drag, startPoint x: 186, startPoint y: 71, endPoint x: 179, endPoint y: 71, distance: 6.7
click at [179, 71] on p "Our color palette is crafted to be bold, but simple. We apply it to communicate…" at bounding box center [194, 73] width 175 height 13
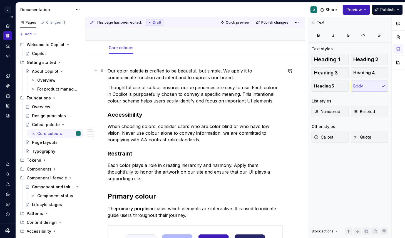
click at [122, 70] on p "Our color palette is crafted to be beautiful, but simple. We apply it to commun…" at bounding box center [194, 73] width 175 height 13
click at [125, 71] on p "Our color palette is crafted to be beautiful, but simple. We apply it to commun…" at bounding box center [194, 73] width 175 height 13
click at [150, 126] on p "When choosing colors, consider users who are color blind or who have low vision…" at bounding box center [194, 133] width 175 height 20
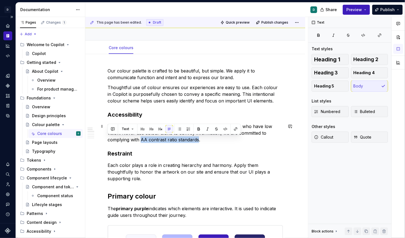
drag, startPoint x: 165, startPoint y: 139, endPoint x: 106, endPoint y: 142, distance: 58.9
click at [236, 130] on button "button" at bounding box center [236, 129] width 8 height 8
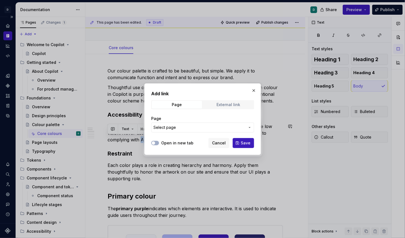
click at [237, 104] on div "External link" at bounding box center [228, 104] width 24 height 4
click at [208, 127] on input "URL" at bounding box center [202, 127] width 103 height 10
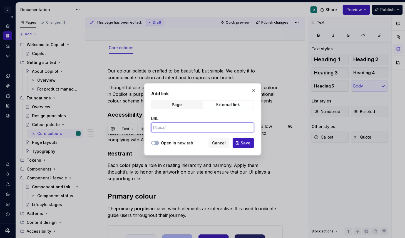
paste input "[URL][DOMAIN_NAME]"
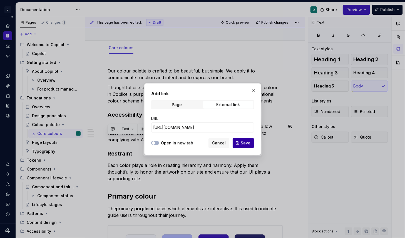
click at [244, 142] on span "Save" at bounding box center [246, 143] width 10 height 6
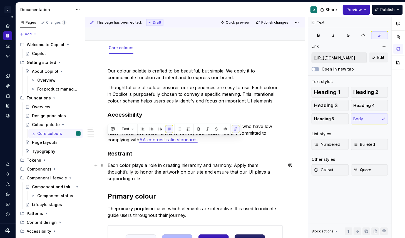
click at [243, 167] on p "Each color plays a role in creating hierarchy and harmony. Apply them thoughtfu…" at bounding box center [194, 172] width 175 height 20
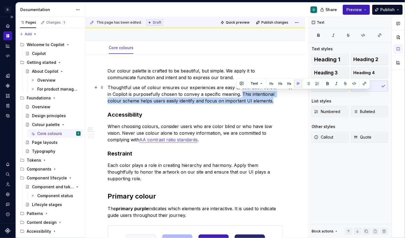
drag, startPoint x: 259, startPoint y: 101, endPoint x: 236, endPoint y: 94, distance: 24.2
click at [236, 94] on p "Thoughtful use of colour ensures our experiences are easy to use. Each colour i…" at bounding box center [194, 94] width 175 height 20
copy p "This intentional colour scheme helps users easily identify and focus on importa…"
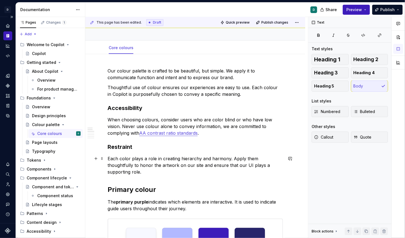
click at [274, 166] on p "Each color plays a role in creating hierarchy and harmony. Apply them thoughtfu…" at bounding box center [194, 165] width 175 height 20
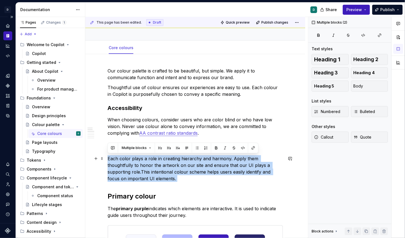
drag, startPoint x: 130, startPoint y: 182, endPoint x: 104, endPoint y: 160, distance: 33.9
copy p "Each color plays a role in creating hierarchy and harmony. Apply them thoughtfu…"
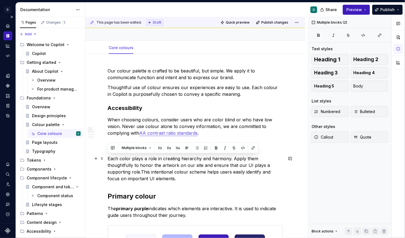
click at [153, 178] on p "Each color plays a role in creating hierarchy and harmony. Apply them thoughtfu…" at bounding box center [194, 168] width 175 height 27
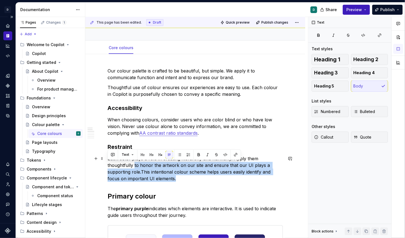
drag, startPoint x: 132, startPoint y: 178, endPoint x: 97, endPoint y: 163, distance: 37.9
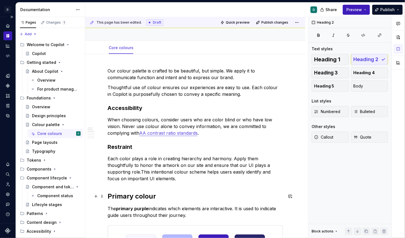
click at [140, 192] on h2 "Primary colour" at bounding box center [194, 196] width 175 height 9
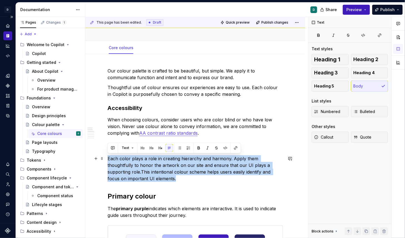
drag, startPoint x: 129, startPoint y: 179, endPoint x: 107, endPoint y: 158, distance: 30.5
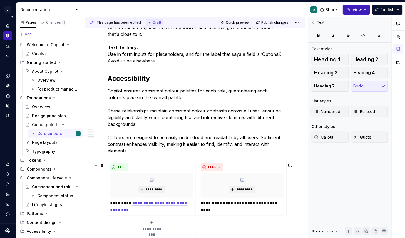
scroll to position [621, 0]
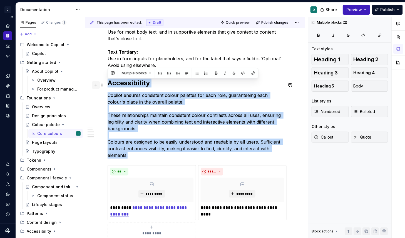
drag, startPoint x: 131, startPoint y: 159, endPoint x: 96, endPoint y: 84, distance: 82.0
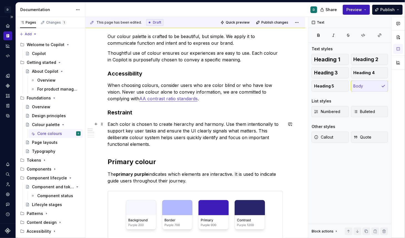
scroll to position [106, 0]
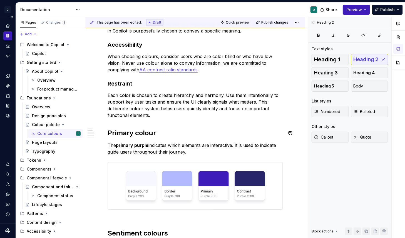
click at [157, 113] on p "Each color is chosen to create hierarchy and harmony. Use them intentionally to…" at bounding box center [194, 105] width 175 height 27
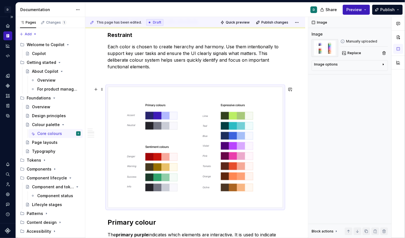
scroll to position [92, 0]
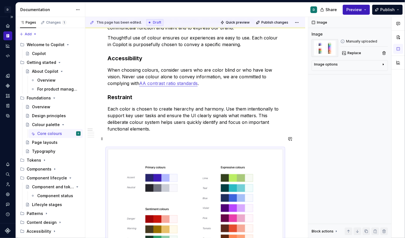
click at [166, 138] on p at bounding box center [194, 139] width 175 height 7
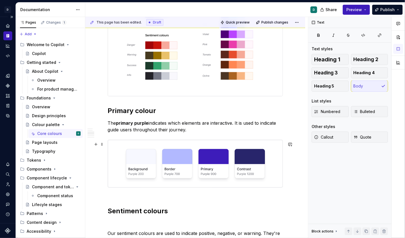
scroll to position [260, 0]
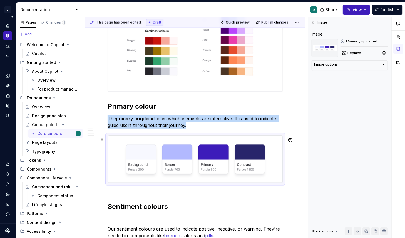
click at [169, 171] on img at bounding box center [195, 159] width 175 height 47
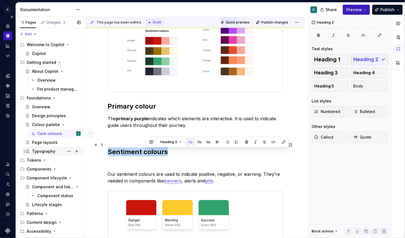
drag, startPoint x: 177, startPoint y: 152, endPoint x: 57, endPoint y: 152, distance: 119.2
click at [63, 152] on div "Pages Changes 1 Add Accessibility guide for tree Page tree. Navigate the tree w…" at bounding box center [210, 127] width 389 height 221
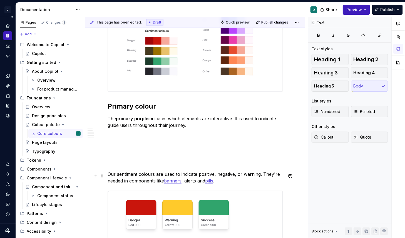
click at [109, 174] on p "Our sentiment colours are used to indicate positive, negative, or warning. They…" at bounding box center [194, 177] width 175 height 13
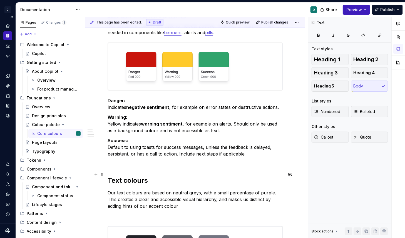
scroll to position [358, 0]
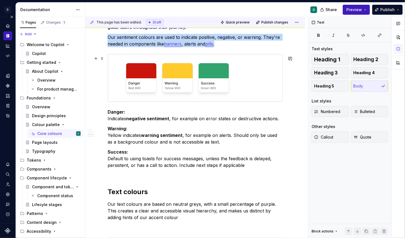
click at [219, 83] on img at bounding box center [195, 77] width 175 height 47
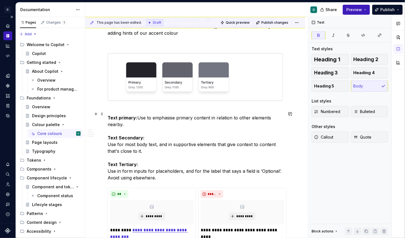
scroll to position [484, 0]
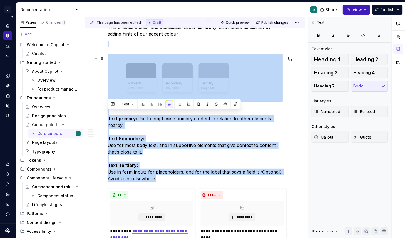
drag, startPoint x: 156, startPoint y: 182, endPoint x: 111, endPoint y: 47, distance: 141.9
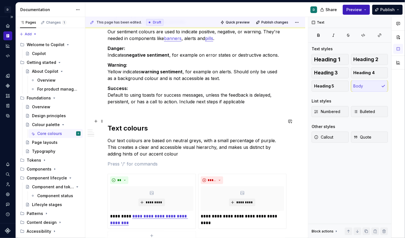
scroll to position [361, 0]
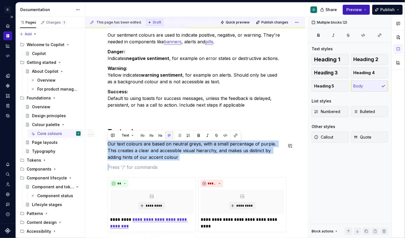
drag, startPoint x: 165, startPoint y: 162, endPoint x: 92, endPoint y: 141, distance: 75.7
click at [92, 141] on div "Our colour palette is crafted to be beautiful, but simple. We apply it to commu…" at bounding box center [195, 47] width 220 height 623
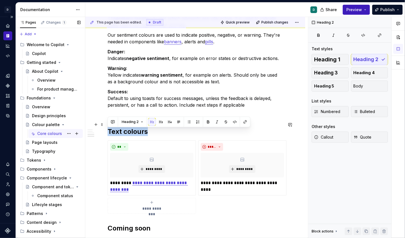
drag, startPoint x: 152, startPoint y: 131, endPoint x: 60, endPoint y: 131, distance: 92.2
click at [61, 131] on div "Pages Changes 1 Add Accessibility guide for tree Page tree. Navigate the tree w…" at bounding box center [210, 127] width 389 height 221
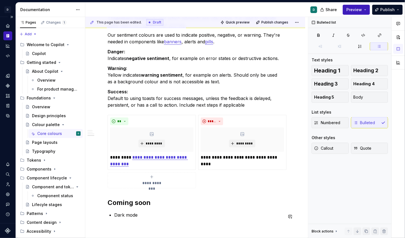
scroll to position [402, 0]
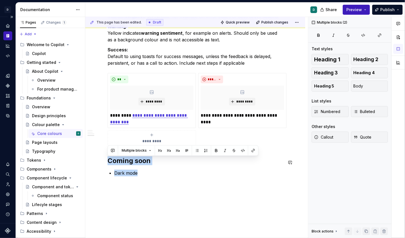
drag, startPoint x: 142, startPoint y: 220, endPoint x: 109, endPoint y: 157, distance: 70.8
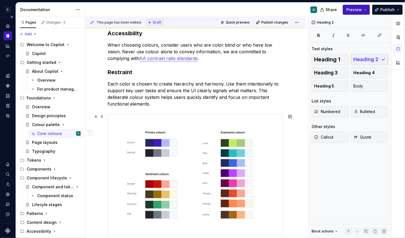
scroll to position [119, 0]
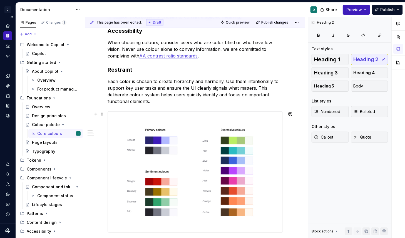
click at [158, 176] on img at bounding box center [195, 172] width 175 height 121
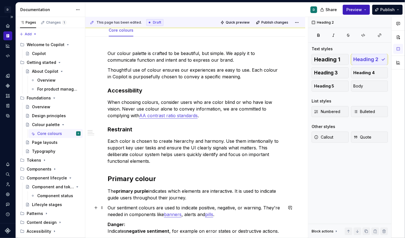
scroll to position [11, 0]
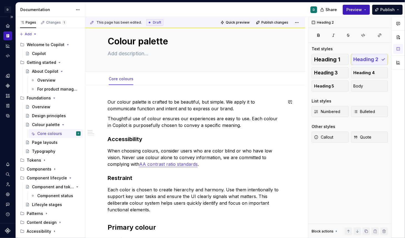
click at [108, 99] on p "Our colour palette is crafted to be beautiful, but simple. We apply it to commu…" at bounding box center [194, 105] width 175 height 13
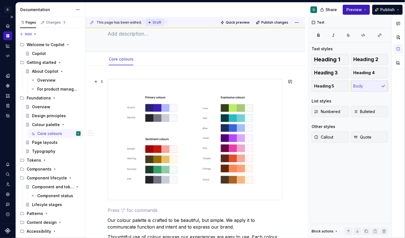
scroll to position [15, 0]
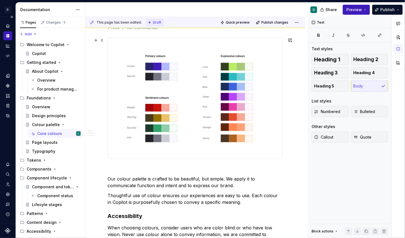
scroll to position [104, 0]
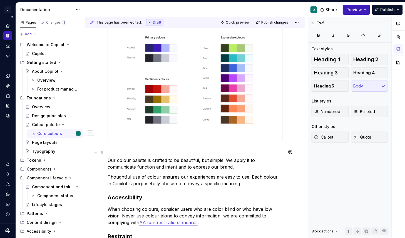
click at [129, 154] on p at bounding box center [194, 150] width 175 height 7
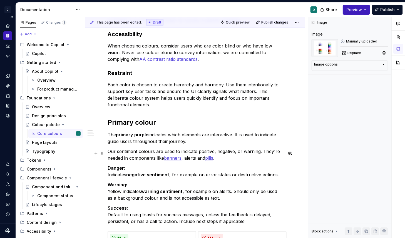
scroll to position [258, 0]
click at [390, 9] on span "Publish" at bounding box center [387, 10] width 14 height 6
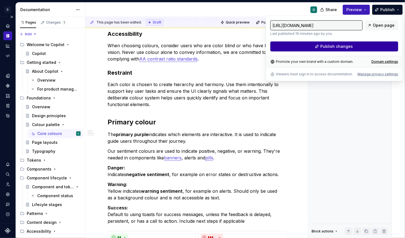
click at [370, 48] on button "Publish changes" at bounding box center [334, 46] width 128 height 10
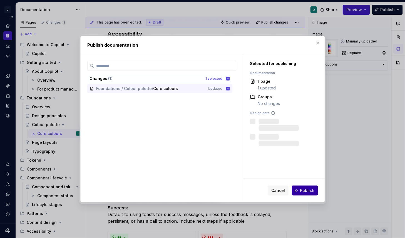
click at [314, 190] on span "Publish" at bounding box center [307, 191] width 14 height 6
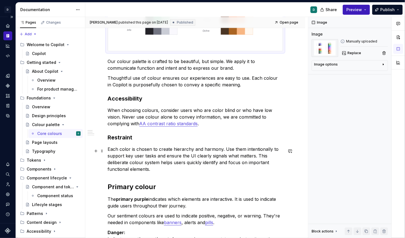
scroll to position [0, 0]
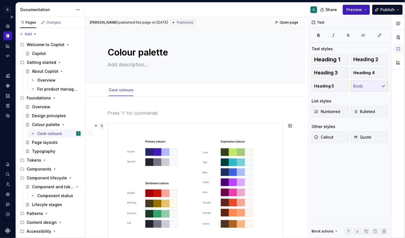
click at [102, 124] on span at bounding box center [102, 126] width 4 height 8
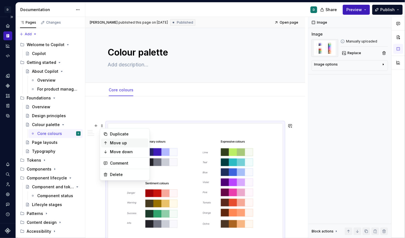
click at [117, 143] on div "Move up" at bounding box center [128, 143] width 36 height 6
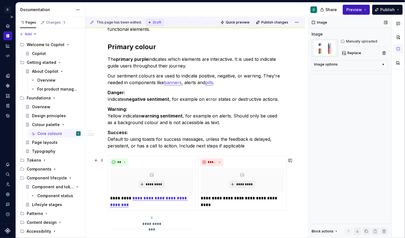
scroll to position [335, 0]
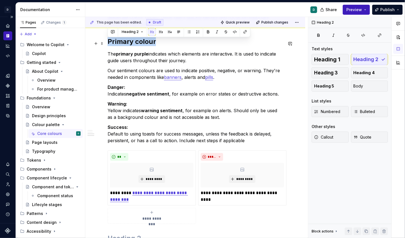
drag, startPoint x: 162, startPoint y: 44, endPoint x: 106, endPoint y: 44, distance: 56.4
click at [106, 44] on div "Our colour palette is crafted to be beautiful, but simple. We apply it to commu…" at bounding box center [195, 40] width 220 height 559
copy h2 "Primary colour"
click at [106, 88] on div "Our colour palette is crafted to be beautiful, but simple. We apply it to commu…" at bounding box center [195, 40] width 220 height 559
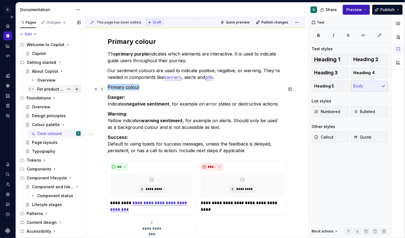
drag, startPoint x: 140, startPoint y: 89, endPoint x: 77, endPoint y: 89, distance: 62.8
click at [80, 89] on div "Pages Changes 1 Add Accessibility guide for tree Page tree. Navigate the tree w…" at bounding box center [210, 127] width 389 height 221
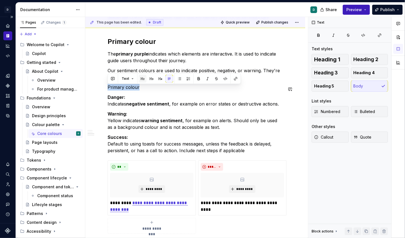
click at [142, 79] on button "button" at bounding box center [143, 79] width 8 height 8
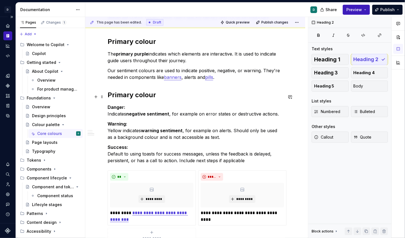
click at [143, 99] on h2 "Primary colour" at bounding box center [194, 95] width 175 height 9
drag, startPoint x: 157, startPoint y: 97, endPoint x: 81, endPoint y: 97, distance: 76.7
click at [82, 97] on div "Pages Changes 1 Add Accessibility guide for tree Page tree. Navigate the tree w…" at bounding box center [210, 127] width 389 height 221
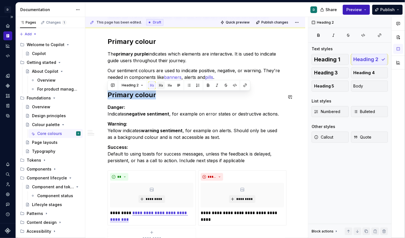
click at [162, 86] on button "button" at bounding box center [161, 85] width 8 height 8
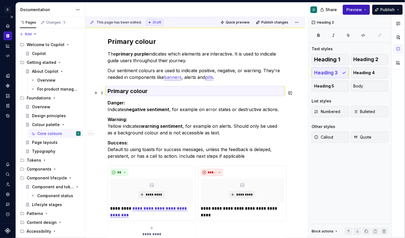
click at [151, 95] on h3 "Primary colour" at bounding box center [194, 91] width 175 height 8
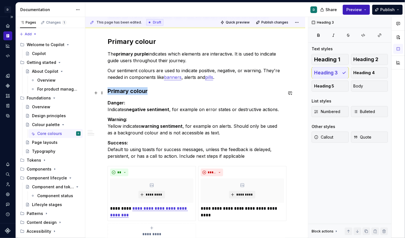
drag, startPoint x: 149, startPoint y: 92, endPoint x: 86, endPoint y: 92, distance: 63.6
click at [86, 92] on div "Our colour palette is crafted to be beautiful, but simple. We apply it to commu…" at bounding box center [195, 48] width 220 height 575
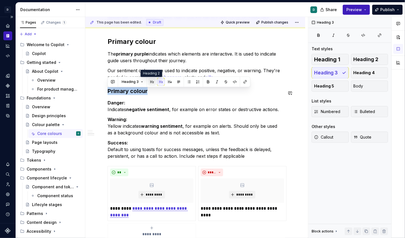
click at [150, 82] on button "button" at bounding box center [152, 82] width 8 height 8
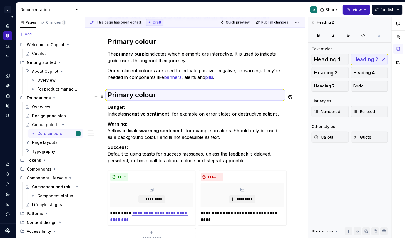
click at [127, 97] on h2 "Primary colour" at bounding box center [194, 95] width 175 height 9
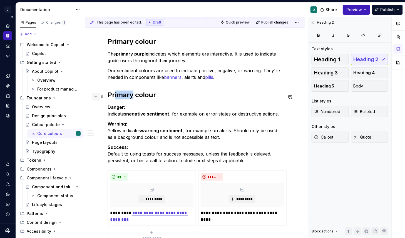
drag, startPoint x: 132, startPoint y: 97, endPoint x: 94, endPoint y: 93, distance: 38.8
click at [107, 93] on div "Our colour palette is crafted to be beautiful, but simple. We apply it to commu…" at bounding box center [194, 22] width 175 height 495
click at [163, 97] on h2 "Sentiment colour" at bounding box center [194, 95] width 175 height 9
click at [156, 43] on h2 "Primary colour" at bounding box center [194, 41] width 175 height 9
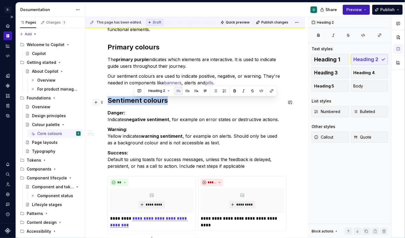
drag, startPoint x: 169, startPoint y: 102, endPoint x: 92, endPoint y: 102, distance: 77.8
click at [107, 102] on div "Our colour palette is crafted to be beautiful, but simple. We apply it to commu…" at bounding box center [194, 27] width 175 height 495
copy h2 "Sentiment colours"
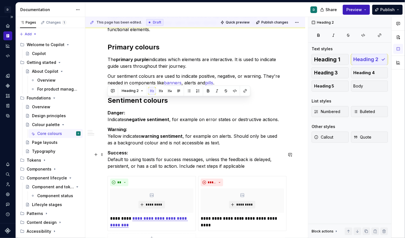
click at [246, 169] on p "Success: Default to using toasts for success messages, unless the feedback is d…" at bounding box center [194, 159] width 175 height 20
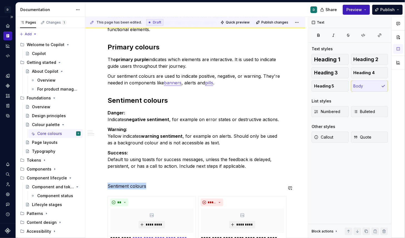
drag, startPoint x: 149, startPoint y: 191, endPoint x: 88, endPoint y: 189, distance: 60.9
click at [88, 189] on div "Our colour palette is crafted to be beautiful, but simple. We apply it to commu…" at bounding box center [195, 66] width 220 height 599
click at [143, 179] on button "button" at bounding box center [143, 178] width 8 height 8
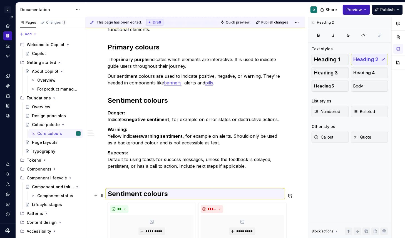
click at [136, 181] on div "Our colour palette is crafted to be beautiful, but simple. We apply it to commu…" at bounding box center [194, 37] width 175 height 515
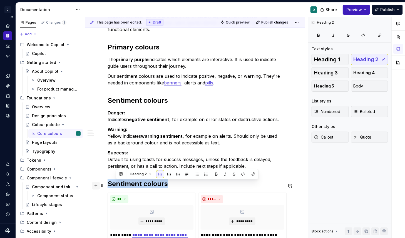
drag, startPoint x: 173, startPoint y: 186, endPoint x: 93, endPoint y: 186, distance: 80.3
click at [107, 186] on div "Our colour palette is crafted to be beautiful, but simple. We apply it to commu…" at bounding box center [194, 35] width 175 height 511
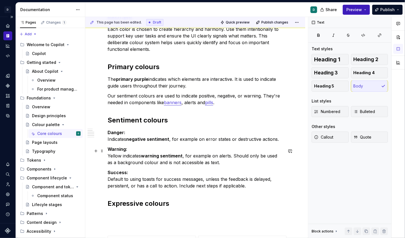
scroll to position [315, 0]
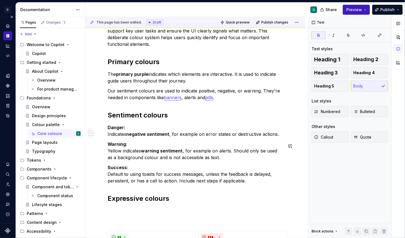
click at [111, 141] on div "Our colour palette is crafted to be beautiful, but simple. We apply it to commu…" at bounding box center [194, 59] width 175 height 528
click at [109, 136] on p "Danger: Indicates negative sentiment , for example on error states or destructi…" at bounding box center [194, 130] width 175 height 13
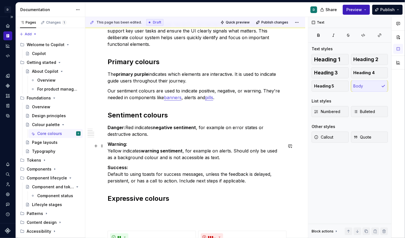
click at [107, 151] on p "Warning: Yellow indicates warning sentiment , for example on alerts. Should onl…" at bounding box center [194, 151] width 175 height 20
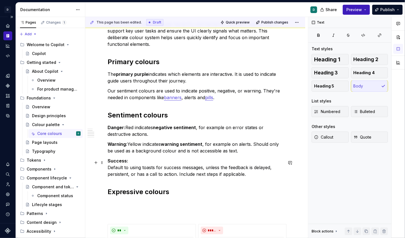
click at [107, 170] on div "Our colour palette is crafted to be beautiful, but simple. We apply it to commu…" at bounding box center [195, 88] width 220 height 613
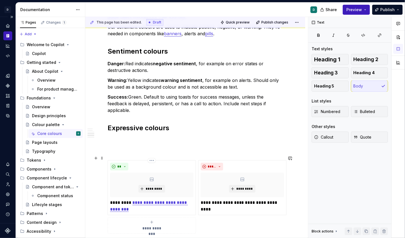
scroll to position [378, 0]
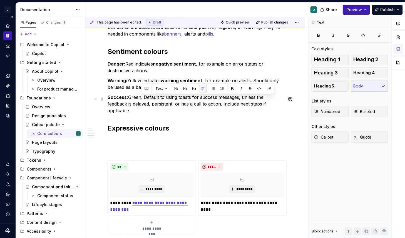
drag, startPoint x: 275, startPoint y: 106, endPoint x: 140, endPoint y: 100, distance: 135.1
click at [140, 100] on p "Success: Green. Default to using toasts for success messages, unless the feedba…" at bounding box center [194, 104] width 175 height 20
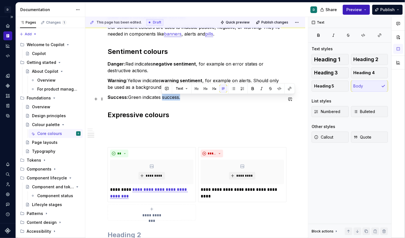
drag, startPoint x: 180, startPoint y: 100, endPoint x: 161, endPoint y: 100, distance: 19.2
click at [161, 100] on p "Success: Green indicates success." at bounding box center [194, 97] width 175 height 7
click at [249, 87] on button "button" at bounding box center [253, 89] width 8 height 8
click at [248, 211] on div "**********" at bounding box center [194, 183] width 175 height 73
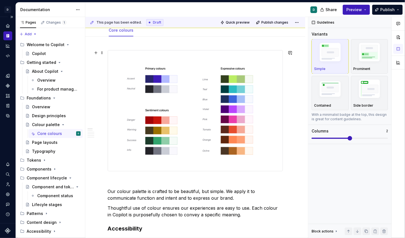
scroll to position [57, 0]
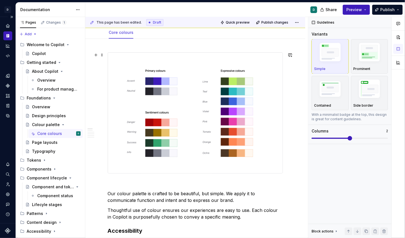
click at [198, 119] on img at bounding box center [195, 112] width 175 height 121
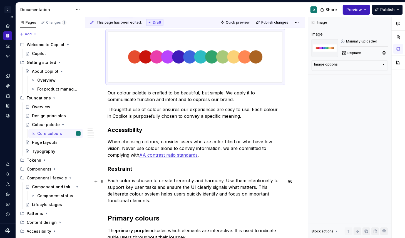
scroll to position [78, 0]
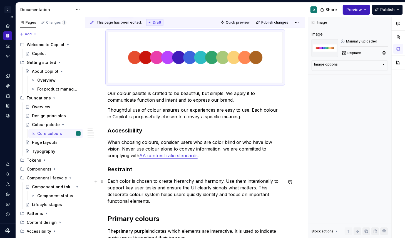
click at [127, 183] on p "Each color is chosen to create hierarchy and harmony. Use them intentionally to…" at bounding box center [194, 191] width 175 height 27
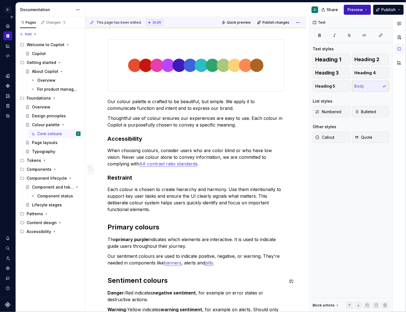
scroll to position [0, 0]
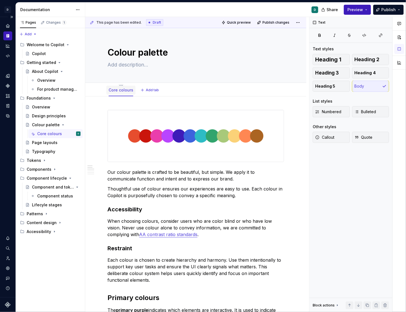
click at [120, 91] on link "Core colours" at bounding box center [121, 89] width 25 height 5
click at [121, 83] on div "Core colours Add tab" at bounding box center [195, 90] width 221 height 14
click at [121, 85] on html "D Copilot D Design system data Documentation D Share Preview Publish Pages Chan…" at bounding box center [203, 156] width 406 height 312
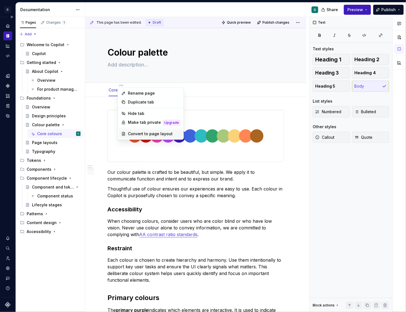
click at [131, 134] on div "Convert to page layout" at bounding box center [154, 134] width 52 height 6
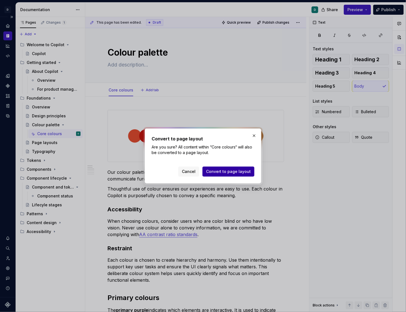
click at [225, 171] on span "Convert to page layout" at bounding box center [228, 172] width 45 height 6
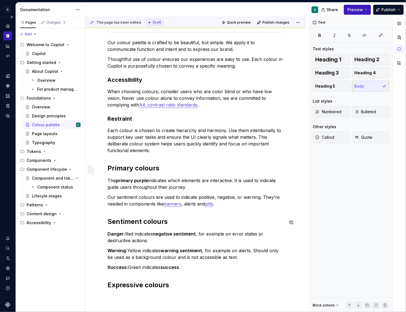
scroll to position [136, 0]
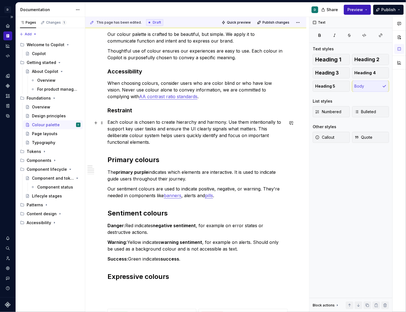
click at [106, 123] on div "Our colour palette is crafted to be beautiful, but simple. We apply it to commu…" at bounding box center [195, 230] width 221 height 542
click at [100, 122] on span at bounding box center [102, 123] width 4 height 8
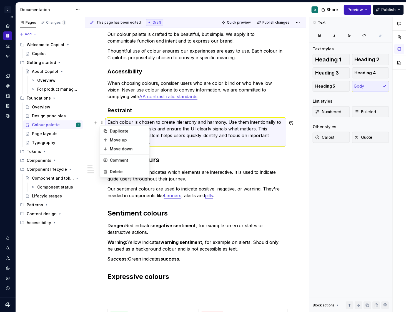
click at [134, 205] on div "Our colour palette is crafted to be beautiful, but simple. We apply it to commu…" at bounding box center [195, 186] width 177 height 429
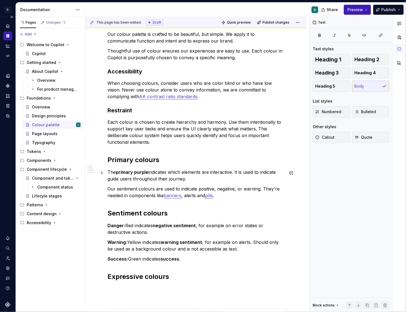
click at [108, 171] on p "The primary purple indicates which elements are interactive. It is used to indi…" at bounding box center [195, 175] width 177 height 13
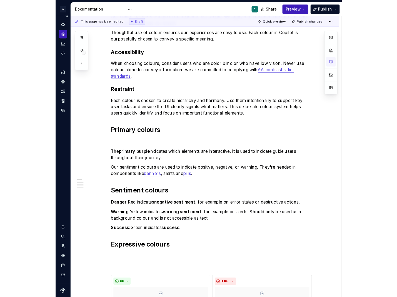
scroll to position [163, 0]
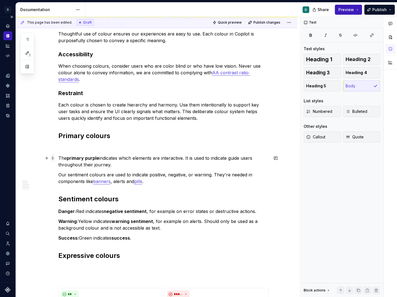
click at [53, 156] on span at bounding box center [53, 158] width 4 height 8
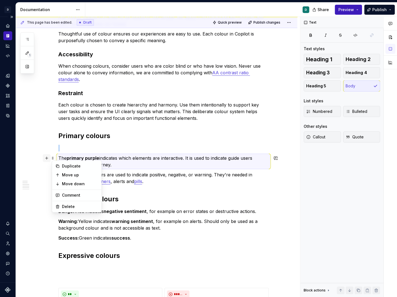
click at [47, 158] on button "button" at bounding box center [47, 158] width 8 height 8
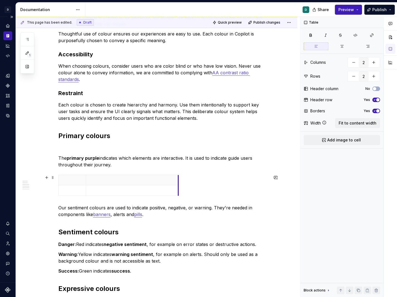
drag, startPoint x: 114, startPoint y: 179, endPoint x: 179, endPoint y: 179, distance: 64.4
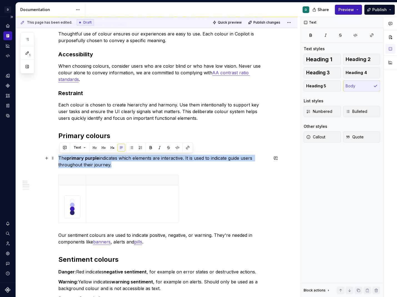
drag, startPoint x: 112, startPoint y: 166, endPoint x: 56, endPoint y: 158, distance: 56.6
click at [56, 158] on div "Our colour palette is crafted to be beautiful, but simple. We apply it to commu…" at bounding box center [156, 231] width 281 height 599
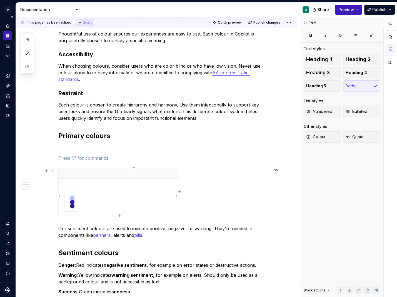
click at [108, 190] on td at bounding box center [132, 198] width 92 height 38
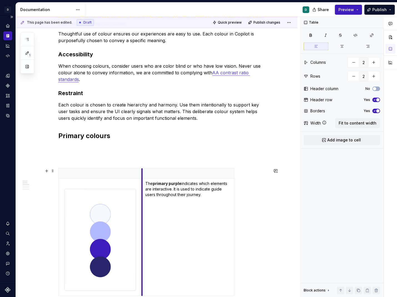
drag, startPoint x: 88, startPoint y: 187, endPoint x: 144, endPoint y: 187, distance: 56.4
click at [144, 187] on td "The primary purple indicates which elements are interactive. It is used to indi…" at bounding box center [188, 237] width 92 height 117
click at [114, 175] on p at bounding box center [100, 174] width 77 height 6
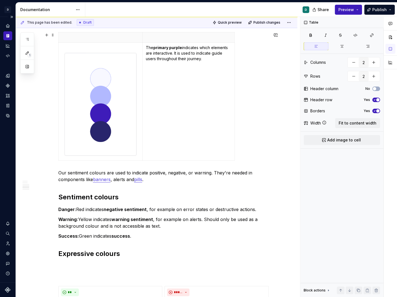
scroll to position [281, 0]
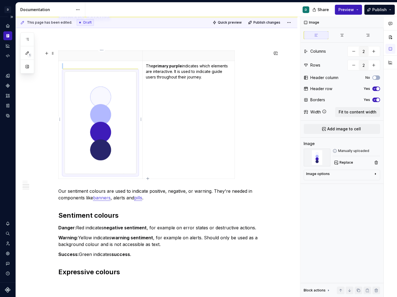
click at [114, 92] on img at bounding box center [100, 122] width 72 height 103
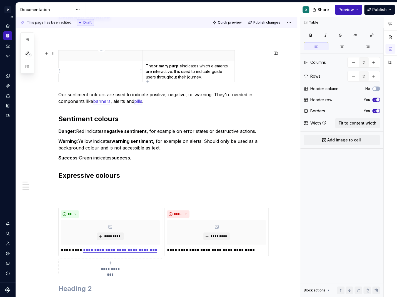
click at [81, 67] on p at bounding box center [100, 66] width 77 height 6
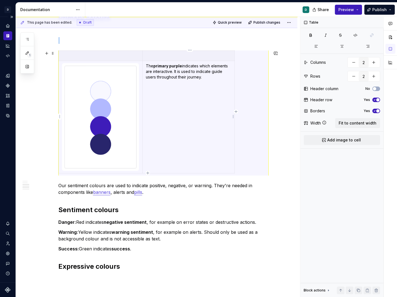
click at [214, 146] on td "The primary purple indicates which elements are interactive. It is used to indi…" at bounding box center [188, 117] width 92 height 112
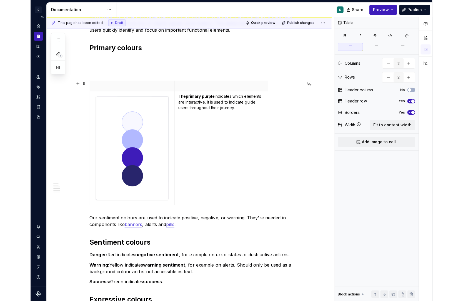
scroll to position [250, 0]
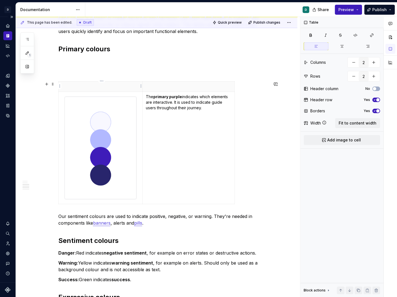
click at [130, 87] on p at bounding box center [100, 87] width 77 height 6
click at [139, 87] on html "D Copilot D Design system data Documentation D Share Preview Publish 1 Pages Ad…" at bounding box center [198, 148] width 397 height 297
click at [115, 79] on html "D Copilot D Design system data Documentation D Share Preview Publish 1 Pages Ad…" at bounding box center [198, 148] width 397 height 297
click at [114, 64] on div "Our colour palette is crafted to be beautiful, but simple. We apply it to commu…" at bounding box center [163, 136] width 210 height 557
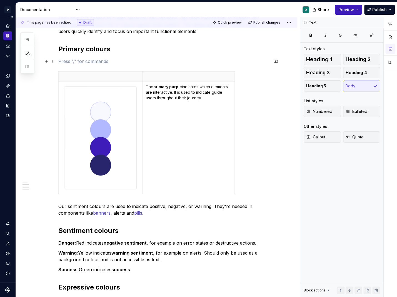
click at [72, 62] on p at bounding box center [163, 61] width 210 height 7
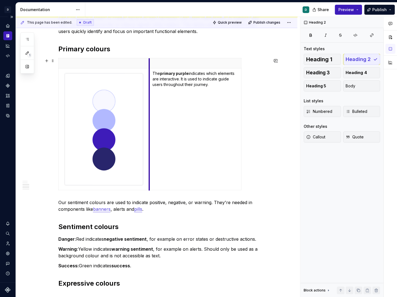
drag, startPoint x: 144, startPoint y: 104, endPoint x: 151, endPoint y: 104, distance: 6.7
click at [151, 104] on td "The primary purple indicates which elements are interactive. It is used to indi…" at bounding box center [195, 130] width 92 height 122
click at [242, 97] on div "The primary purple indicates which elements are interactive. It is used to indi…" at bounding box center [163, 125] width 210 height 135
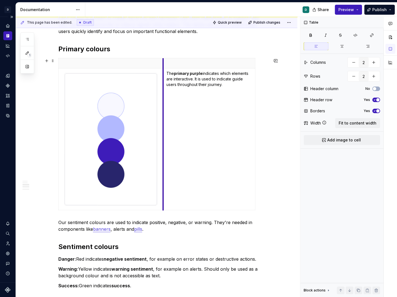
drag, startPoint x: 150, startPoint y: 104, endPoint x: 164, endPoint y: 104, distance: 13.9
click at [164, 104] on td "The primary purple indicates which elements are interactive. It is used to indi…" at bounding box center [209, 140] width 92 height 142
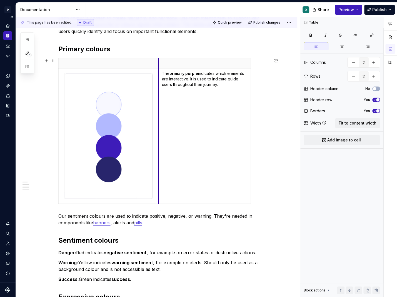
drag, startPoint x: 164, startPoint y: 104, endPoint x: 153, endPoint y: 104, distance: 10.8
click at [159, 104] on td "The primary purple indicates which elements are interactive. It is used to indi…" at bounding box center [205, 137] width 92 height 136
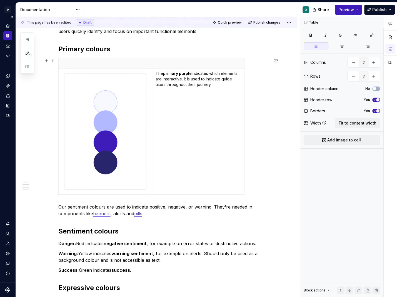
drag, startPoint x: 246, startPoint y: 104, endPoint x: 264, endPoint y: 105, distance: 18.4
click at [264, 105] on div "The primary purple indicates which elements are interactive. It is used to indi…" at bounding box center [163, 127] width 210 height 139
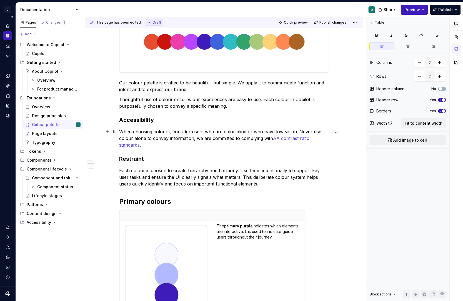
scroll to position [99, 0]
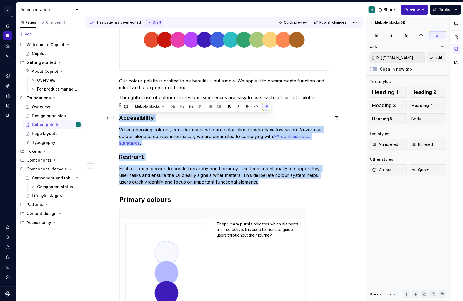
drag, startPoint x: 251, startPoint y: 183, endPoint x: 89, endPoint y: 118, distance: 174.6
click at [240, 172] on p "Each colour is chosen to create hierarchy and harmony. Use them intentionally t…" at bounding box center [224, 175] width 210 height 20
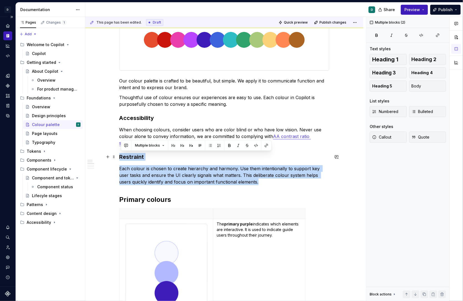
drag, startPoint x: 247, startPoint y: 183, endPoint x: 104, endPoint y: 156, distance: 145.0
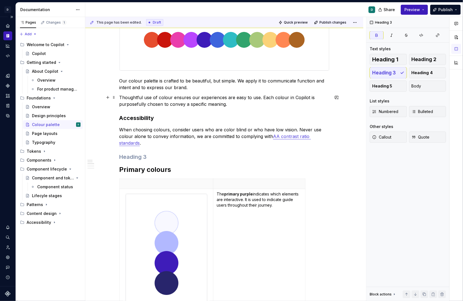
click at [242, 105] on p "Thoughtful use of colour ensures our experiences are easy to use. Each colour i…" at bounding box center [224, 100] width 210 height 13
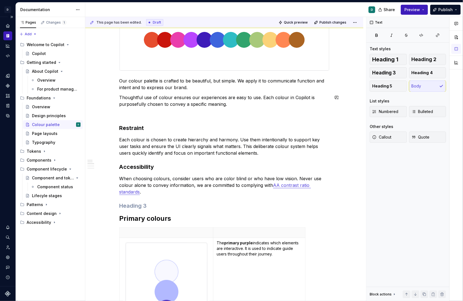
scroll to position [109, 0]
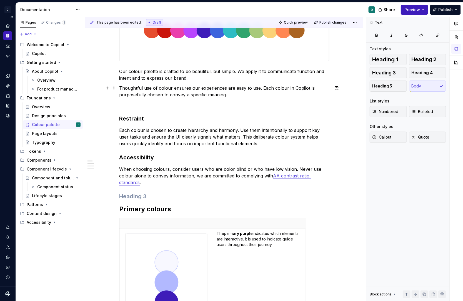
click at [150, 92] on p "Thoughtful use of colour ensures our experiences are easy to use. Each colour i…" at bounding box center [224, 91] width 210 height 13
click at [142, 101] on p at bounding box center [224, 104] width 210 height 7
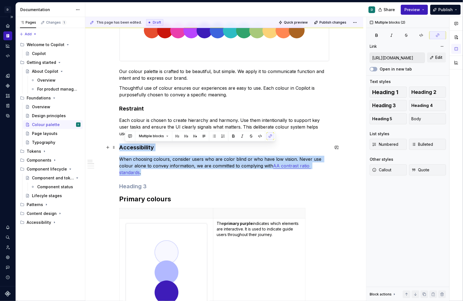
drag, startPoint x: 155, startPoint y: 170, endPoint x: 112, endPoint y: 151, distance: 46.3
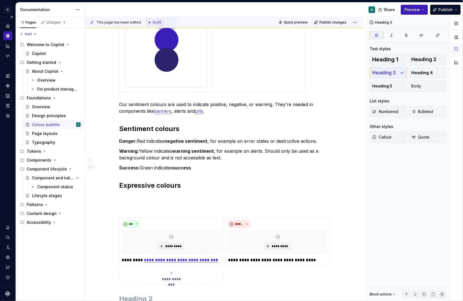
scroll to position [375, 0]
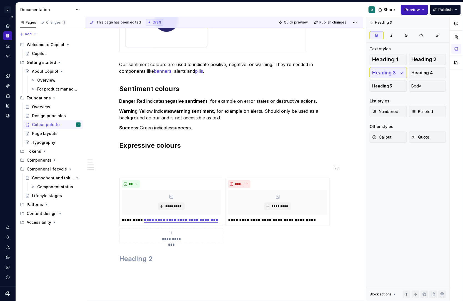
click at [137, 160] on p at bounding box center [224, 157] width 210 height 7
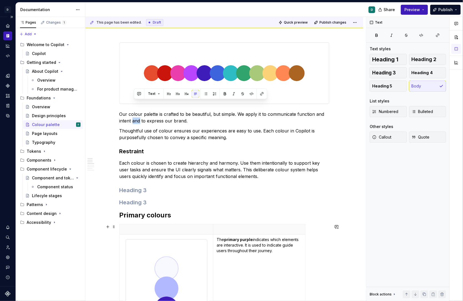
scroll to position [82, 0]
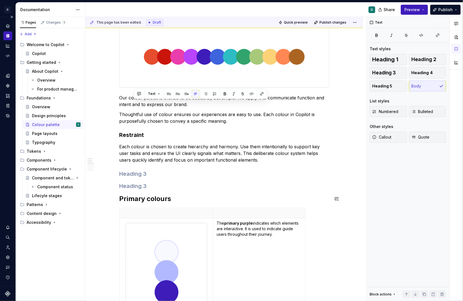
click at [154, 179] on div "Our colour palette is crafted to be beautiful, but simple. We apply it to commu…" at bounding box center [224, 304] width 210 height 556
click at [151, 187] on h3 at bounding box center [224, 186] width 210 height 8
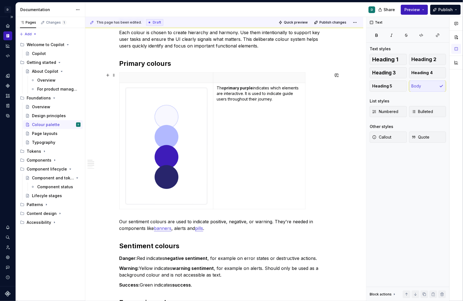
scroll to position [212, 0]
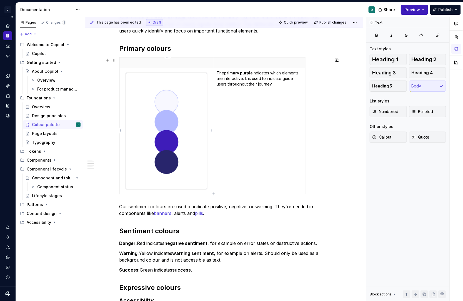
click at [180, 182] on img at bounding box center [167, 131] width 82 height 117
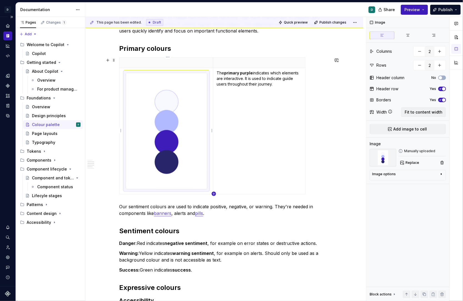
click at [215, 194] on icon "button" at bounding box center [214, 194] width 4 height 4
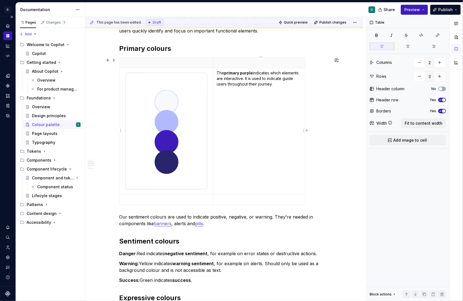
click at [244, 144] on td "The primary purple indicates which elements are interactive. It is used to indi…" at bounding box center [259, 131] width 92 height 126
drag, startPoint x: 280, startPoint y: 85, endPoint x: 215, endPoint y: 72, distance: 66.0
click at [215, 72] on td "The primary purple indicates which elements are interactive. It is used to indi…" at bounding box center [259, 131] width 92 height 126
click at [159, 199] on p at bounding box center [166, 200] width 87 height 6
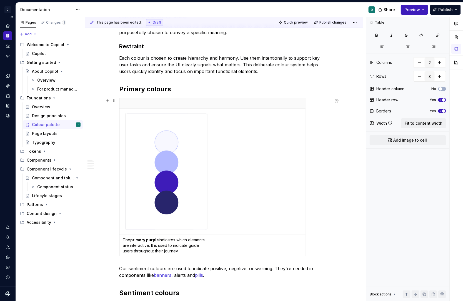
scroll to position [179, 0]
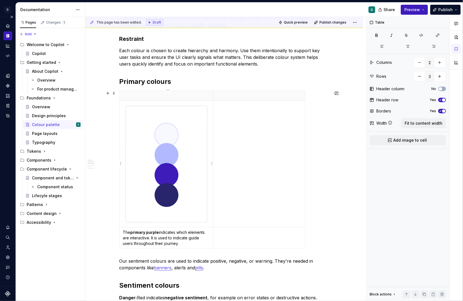
click at [192, 210] on img at bounding box center [167, 164] width 82 height 117
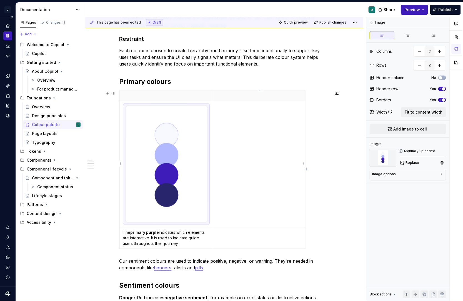
click at [252, 215] on td at bounding box center [259, 164] width 92 height 126
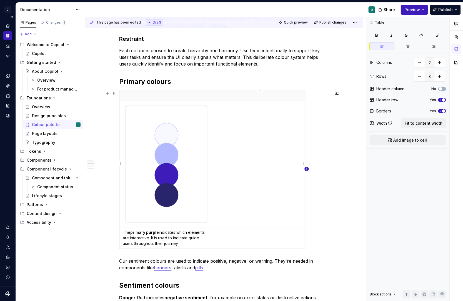
click at [306, 169] on icon "button" at bounding box center [307, 169] width 2 height 2
drag, startPoint x: 308, startPoint y: 170, endPoint x: 263, endPoint y: 177, distance: 44.9
click at [263, 177] on td at bounding box center [266, 164] width 10 height 127
drag, startPoint x: 272, startPoint y: 177, endPoint x: 298, endPoint y: 178, distance: 26.1
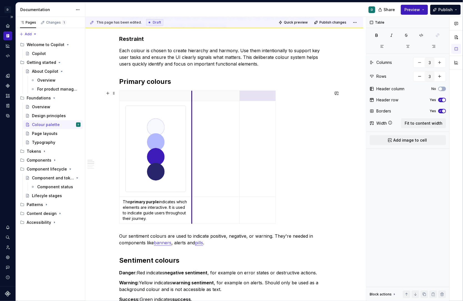
drag, startPoint x: 215, startPoint y: 163, endPoint x: 194, endPoint y: 163, distance: 21.4
click at [194, 163] on td at bounding box center [216, 149] width 48 height 96
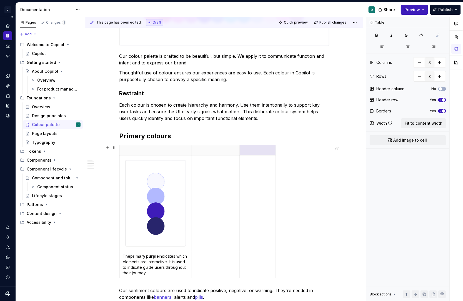
scroll to position [72, 0]
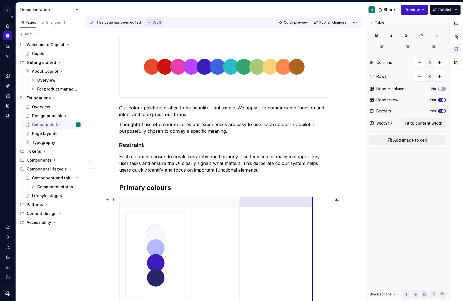
drag, startPoint x: 277, startPoint y: 211, endPoint x: 315, endPoint y: 212, distance: 37.8
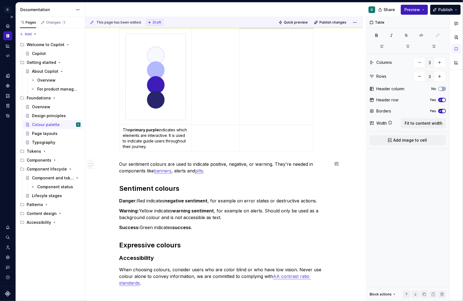
scroll to position [245, 0]
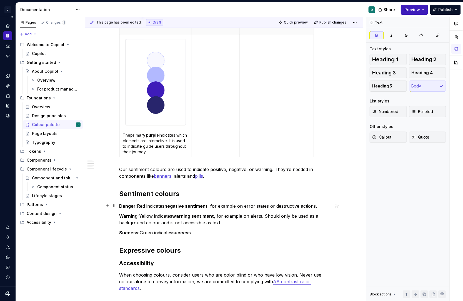
click at [121, 206] on strong "Danger:" at bounding box center [128, 206] width 18 height 6
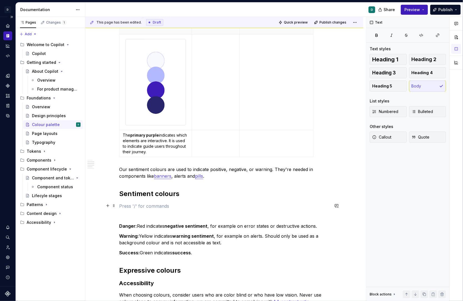
click at [121, 206] on p at bounding box center [224, 206] width 210 height 7
click at [110, 206] on button "button" at bounding box center [108, 206] width 8 height 8
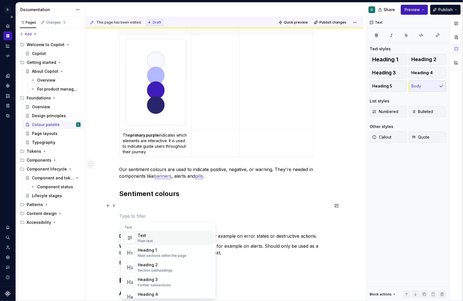
click at [124, 208] on p at bounding box center [224, 206] width 210 height 7
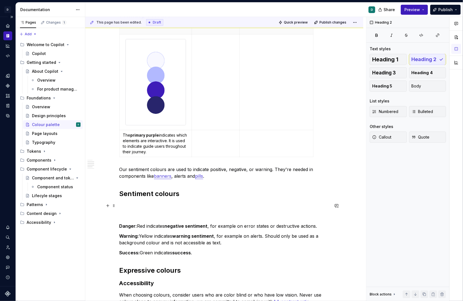
click at [118, 204] on div "This page has been edited. Draft Quick preview Publish changes Colour palette E…" at bounding box center [225, 159] width 281 height 284
click at [109, 205] on button "button" at bounding box center [108, 206] width 8 height 8
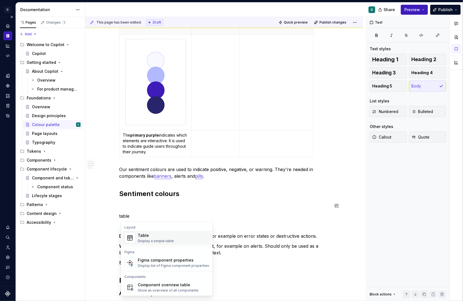
click at [144, 239] on div "Display a simple table" at bounding box center [156, 241] width 36 height 4
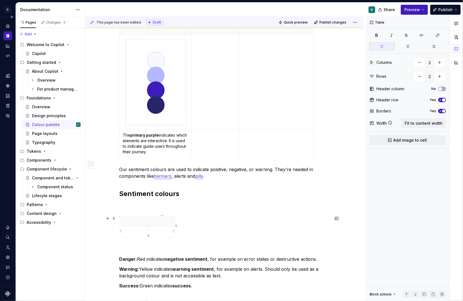
click at [176, 226] on icon "button" at bounding box center [176, 226] width 4 height 4
drag, startPoint x: 186, startPoint y: 221, endPoint x: 223, endPoint y: 222, distance: 37.5
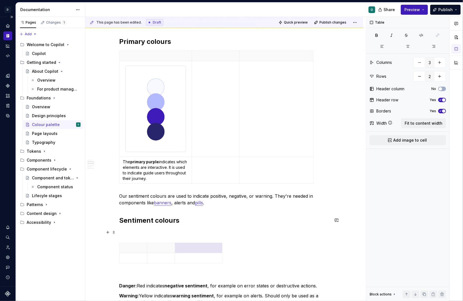
scroll to position [276, 0]
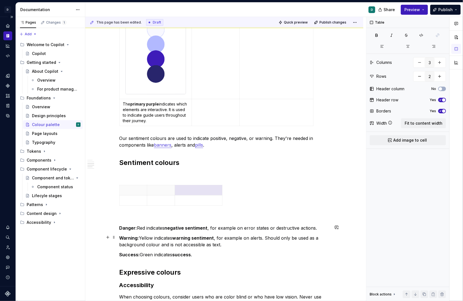
click at [238, 237] on p "Warning: Yellow indicates warning sentiment , for example on alerts. Should onl…" at bounding box center [224, 241] width 210 height 13
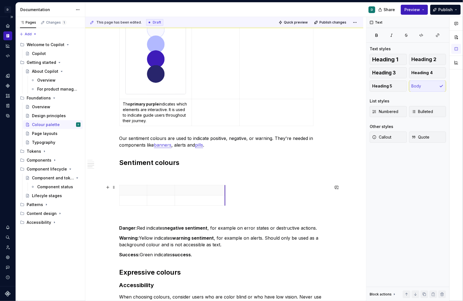
drag, startPoint x: 224, startPoint y: 189, endPoint x: 283, endPoint y: 189, distance: 59.2
drag, startPoint x: 176, startPoint y: 192, endPoint x: 187, endPoint y: 193, distance: 11.1
click at [187, 193] on th at bounding box center [238, 190] width 106 height 10
drag, startPoint x: 148, startPoint y: 192, endPoint x: 170, endPoint y: 193, distance: 22.0
click at [170, 193] on th at bounding box center [185, 190] width 39 height 10
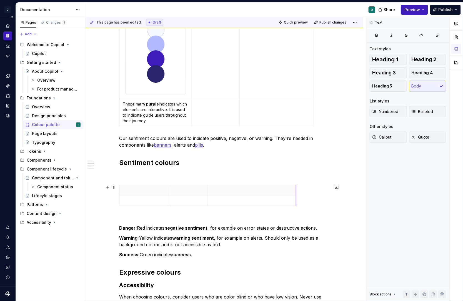
drag, startPoint x: 315, startPoint y: 191, endPoint x: 294, endPoint y: 191, distance: 21.1
drag, startPoint x: 210, startPoint y: 191, endPoint x: 224, endPoint y: 192, distance: 14.5
click at [224, 192] on th at bounding box center [265, 190] width 86 height 10
drag, startPoint x: 309, startPoint y: 190, endPoint x: 252, endPoint y: 193, distance: 56.7
drag, startPoint x: 171, startPoint y: 190, endPoint x: 200, endPoint y: 191, distance: 29.5
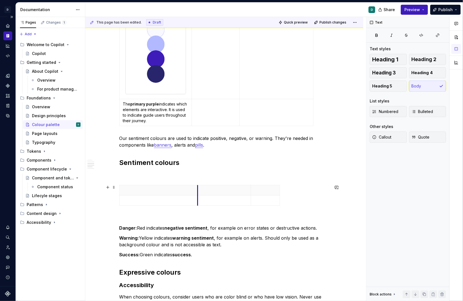
click at [200, 191] on th at bounding box center [223, 190] width 53 height 10
drag, startPoint x: 281, startPoint y: 189, endPoint x: 314, endPoint y: 191, distance: 32.5
drag, startPoint x: 199, startPoint y: 197, endPoint x: 187, endPoint y: 198, distance: 12.0
drag, startPoint x: 241, startPoint y: 196, endPoint x: 256, endPoint y: 197, distance: 15.0
click at [256, 197] on td at bounding box center [284, 201] width 61 height 10
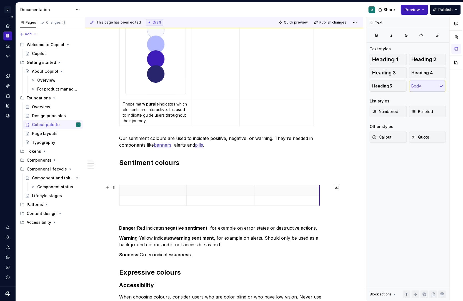
drag, startPoint x: 317, startPoint y: 191, endPoint x: 324, endPoint y: 191, distance: 6.9
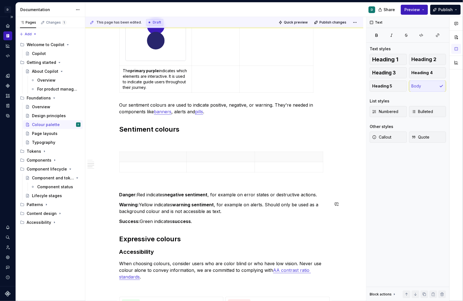
scroll to position [309, 0]
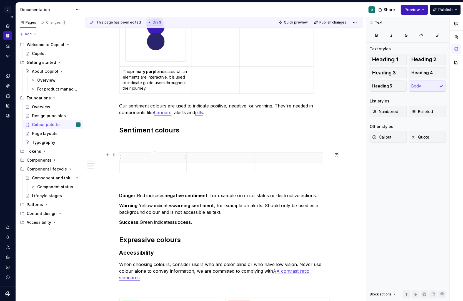
click at [162, 158] on p at bounding box center [153, 158] width 60 height 6
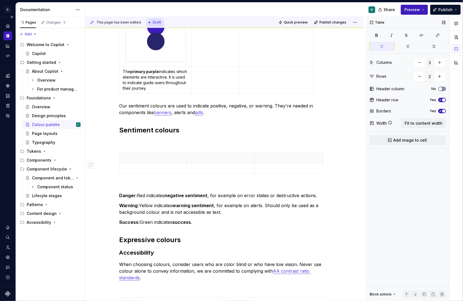
click at [445, 87] on button "No" at bounding box center [442, 89] width 8 height 4
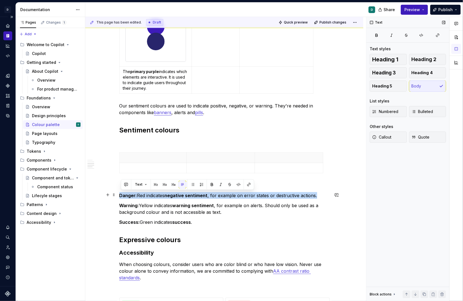
drag, startPoint x: 319, startPoint y: 194, endPoint x: 120, endPoint y: 194, distance: 198.3
click at [120, 194] on div "Our colour palette is crafted to be beautiful, but simple. We apply it to commu…" at bounding box center [224, 133] width 278 height 694
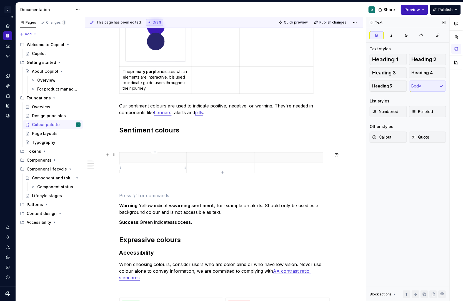
click at [137, 167] on p at bounding box center [153, 168] width 60 height 6
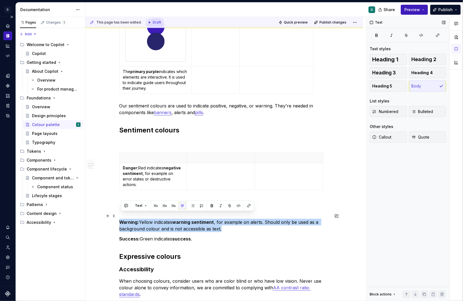
drag, startPoint x: 227, startPoint y: 222, endPoint x: 119, endPoint y: 216, distance: 108.3
click at [119, 216] on div "Our colour palette is crafted to be beautiful, but simple. We apply it to commu…" at bounding box center [224, 141] width 278 height 711
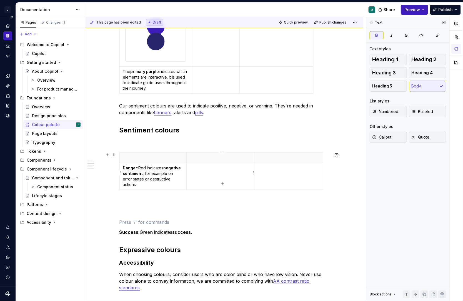
click at [207, 170] on p at bounding box center [220, 168] width 61 height 6
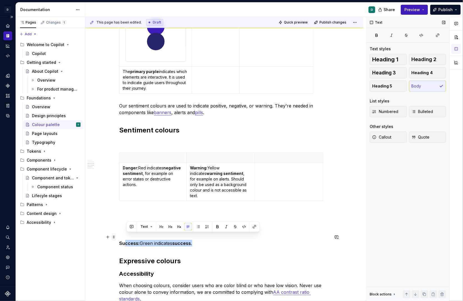
drag, startPoint x: 201, startPoint y: 236, endPoint x: 113, endPoint y: 235, distance: 87.5
click at [119, 235] on div "Our colour palette is crafted to be beautiful, but simple. We apply it to commu…" at bounding box center [224, 105] width 210 height 612
click at [214, 240] on p "Success: Green indicates success ." at bounding box center [224, 243] width 210 height 7
drag, startPoint x: 210, startPoint y: 236, endPoint x: 119, endPoint y: 239, distance: 90.9
click at [119, 239] on div "Our colour palette is crafted to be beautiful, but simple. We apply it to commu…" at bounding box center [224, 144] width 278 height 716
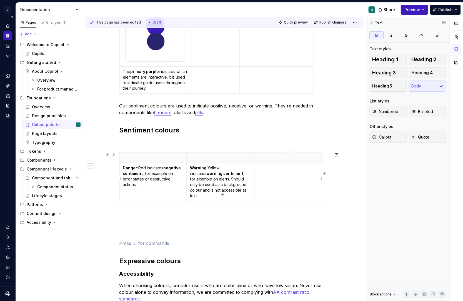
click at [268, 172] on td at bounding box center [289, 182] width 68 height 38
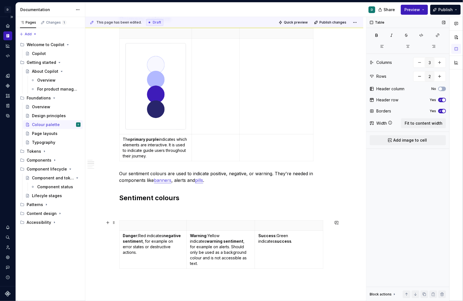
scroll to position [247, 0]
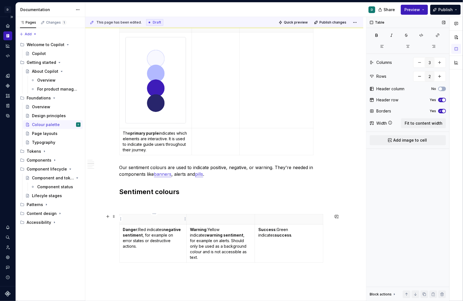
click at [179, 218] on p at bounding box center [153, 220] width 60 height 6
click at [152, 214] on html "D Copilot D Design system data Documentation D Share Preview Publish Pages Chan…" at bounding box center [231, 150] width 463 height 301
click at [209, 221] on html "D Copilot D Design system data Documentation D Share Preview Publish Pages Chan…" at bounding box center [231, 150] width 463 height 301
click at [209, 221] on p at bounding box center [220, 220] width 61 height 6
click at [169, 114] on img at bounding box center [156, 80] width 61 height 86
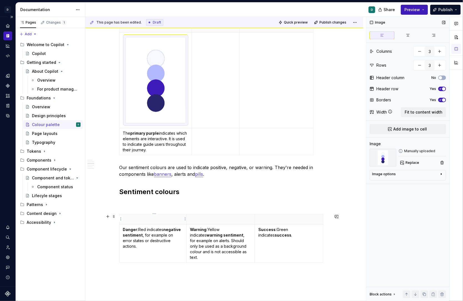
click at [145, 220] on p at bounding box center [153, 220] width 60 height 6
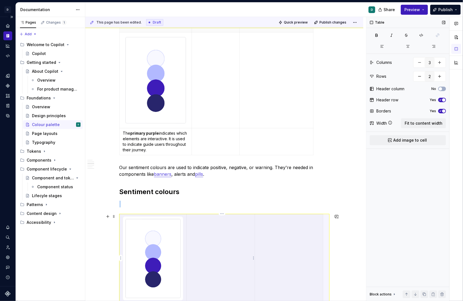
scroll to position [2, 0]
click at [211, 216] on th at bounding box center [221, 256] width 68 height 88
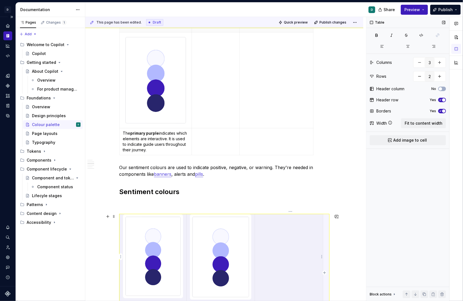
click at [272, 226] on th at bounding box center [289, 257] width 68 height 90
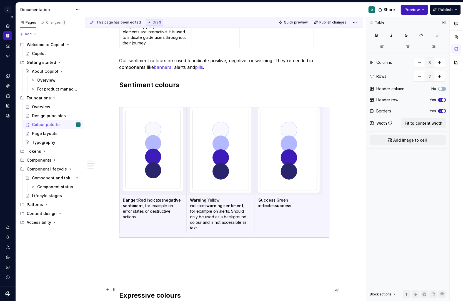
click at [287, 290] on h2 "Expressive colours" at bounding box center [224, 295] width 210 height 9
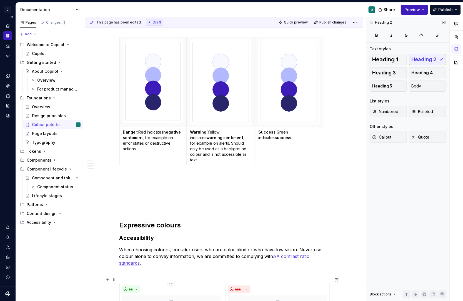
scroll to position [456, 0]
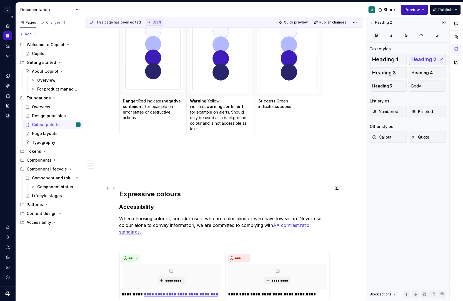
click at [119, 187] on div "Our colour palette is crafted to be beautiful, but simple. We apply it to commu…" at bounding box center [224, 36] width 278 height 795
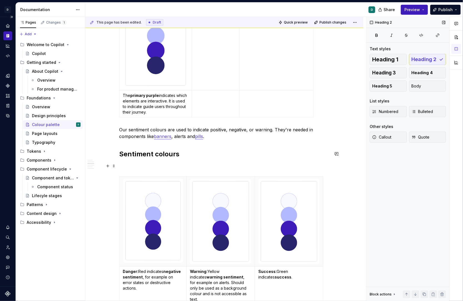
scroll to position [330, 0]
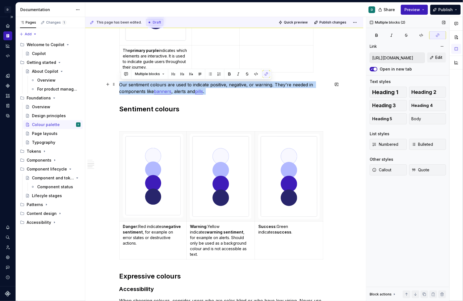
drag, startPoint x: 214, startPoint y: 95, endPoint x: 119, endPoint y: 83, distance: 95.5
click at [119, 83] on div "Our colour palette is crafted to be beautiful, but simple. We apply it to commu…" at bounding box center [224, 141] width 278 height 752
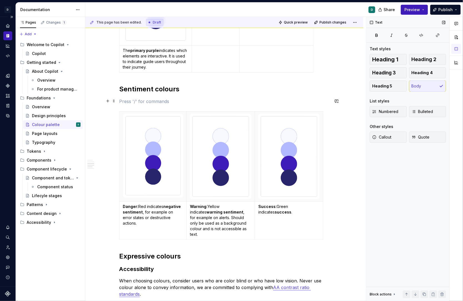
click at [131, 98] on p at bounding box center [224, 101] width 210 height 7
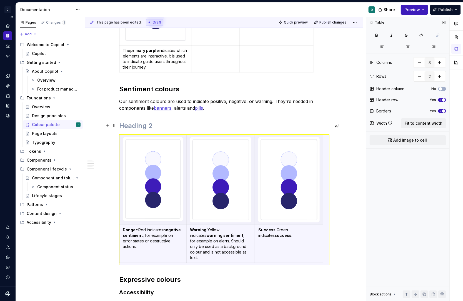
click at [154, 127] on h2 at bounding box center [224, 125] width 210 height 9
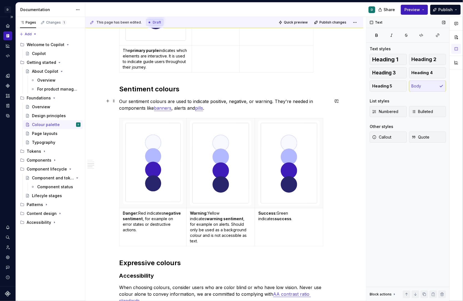
click at [168, 108] on link "banners" at bounding box center [162, 108] width 17 height 6
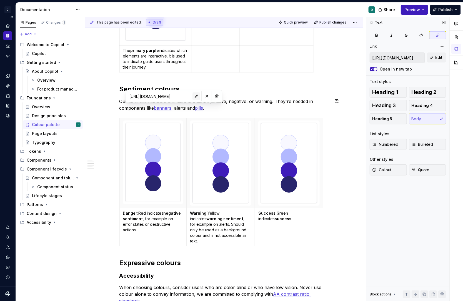
click at [192, 96] on button "button" at bounding box center [196, 96] width 8 height 8
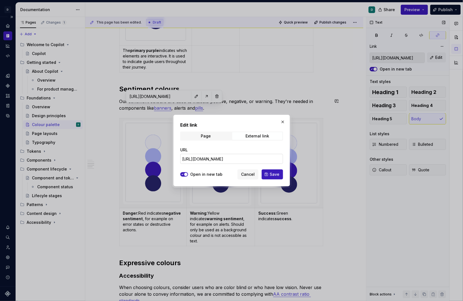
click at [224, 159] on input "[URL][DOMAIN_NAME]" at bounding box center [231, 159] width 103 height 10
click at [251, 175] on span "Cancel" at bounding box center [248, 175] width 14 height 6
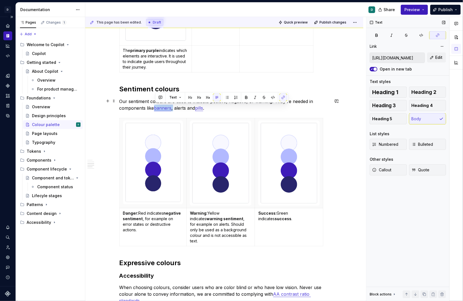
drag, startPoint x: 175, startPoint y: 108, endPoint x: 156, endPoint y: 108, distance: 19.5
click at [156, 108] on p "Our sentiment colours are used to indicate positive, negative, or warning. They…" at bounding box center [224, 104] width 210 height 13
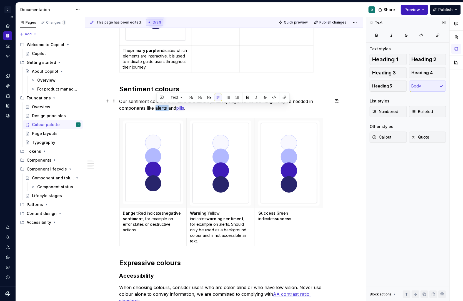
drag, startPoint x: 169, startPoint y: 107, endPoint x: 157, endPoint y: 107, distance: 12.0
click at [157, 107] on p "Our sentiment colours are used to indicate positive, negative, or warning. They…" at bounding box center [224, 104] width 210 height 13
click at [283, 95] on button "button" at bounding box center [285, 98] width 8 height 8
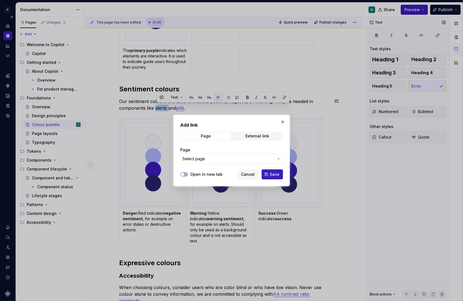
click at [262, 157] on span "Select page" at bounding box center [228, 159] width 92 height 6
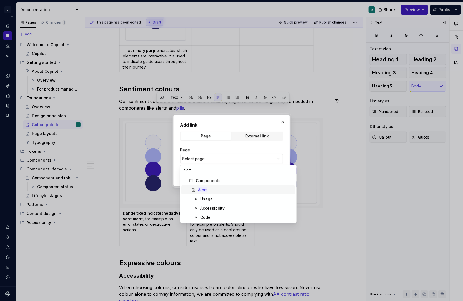
click at [249, 188] on div "Alert" at bounding box center [245, 190] width 95 height 6
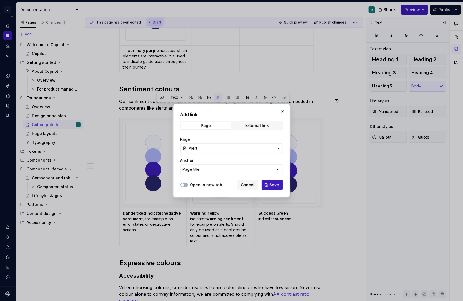
click at [204, 149] on span "Alert" at bounding box center [231, 149] width 85 height 6
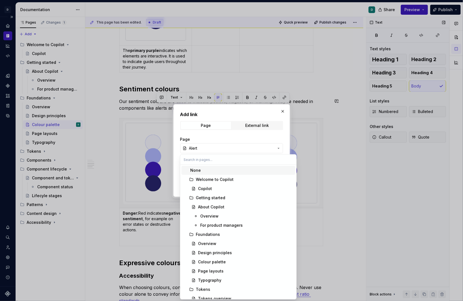
click at [324, 137] on div at bounding box center [231, 150] width 463 height 301
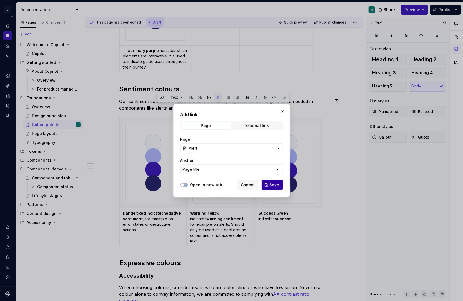
click at [274, 182] on span "Save" at bounding box center [275, 185] width 10 height 6
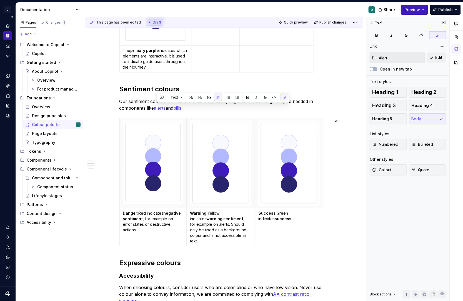
click at [287, 116] on div "Our colour palette is crafted to be beautiful, but simple. We apply it to commu…" at bounding box center [224, 92] width 210 height 628
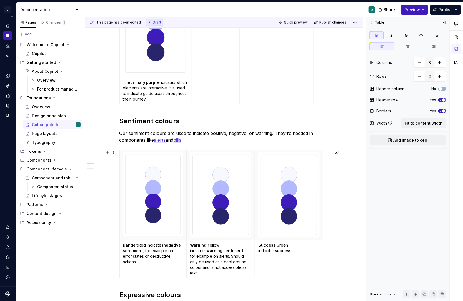
scroll to position [399, 0]
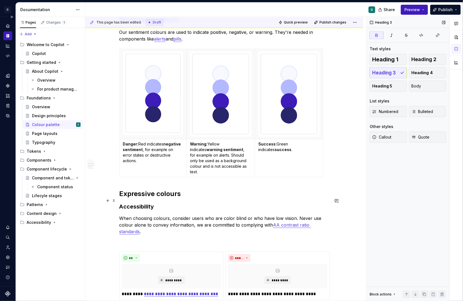
click at [122, 203] on strong "Accessibility" at bounding box center [136, 206] width 35 height 7
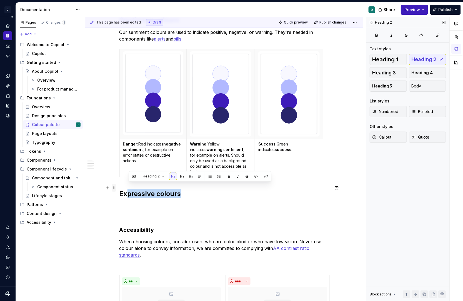
drag, startPoint x: 184, startPoint y: 188, endPoint x: 117, endPoint y: 188, distance: 67.2
click at [119, 188] on div "Our colour palette is crafted to be beautiful, but simple. We apply it to commu…" at bounding box center [224, 38] width 210 height 658
copy h2 "pressive colours"
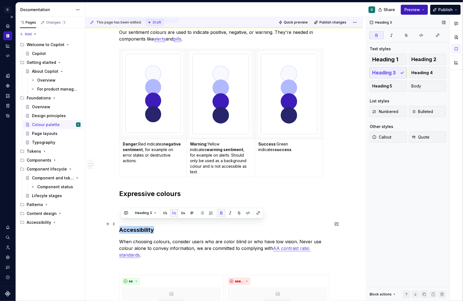
drag, startPoint x: 156, startPoint y: 222, endPoint x: 121, endPoint y: 222, distance: 35.6
click at [121, 226] on h3 "Accessibility" at bounding box center [224, 230] width 210 height 8
click at [162, 214] on button "button" at bounding box center [165, 213] width 8 height 8
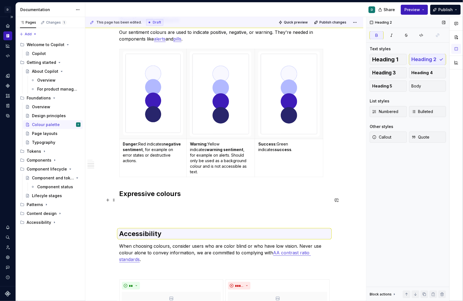
click at [162, 203] on p at bounding box center [224, 206] width 210 height 7
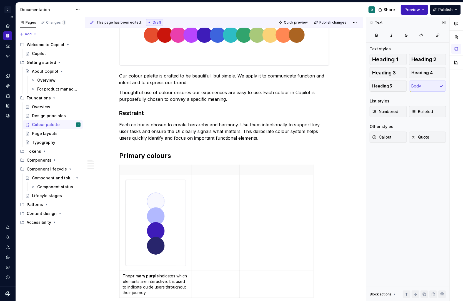
scroll to position [137, 0]
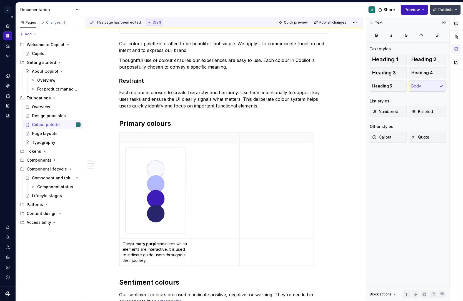
click at [447, 7] on span "Publish" at bounding box center [445, 10] width 14 height 6
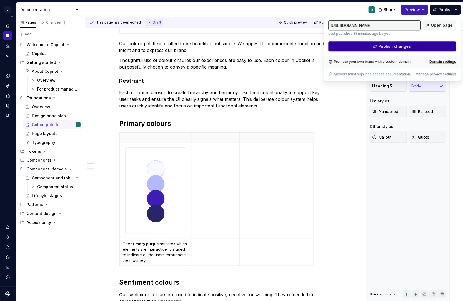
click at [425, 49] on button "Publish changes" at bounding box center [393, 46] width 128 height 10
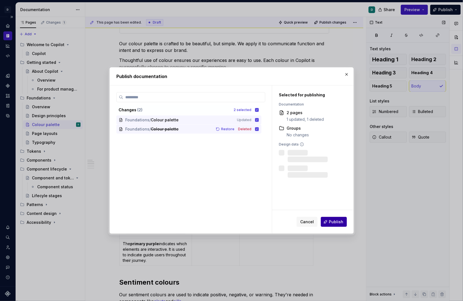
click at [340, 223] on span "Publish" at bounding box center [336, 222] width 14 height 6
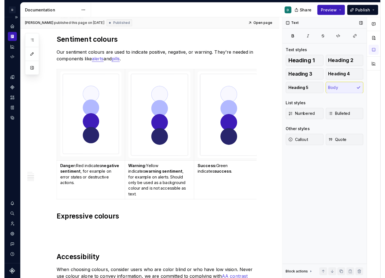
scroll to position [378, 0]
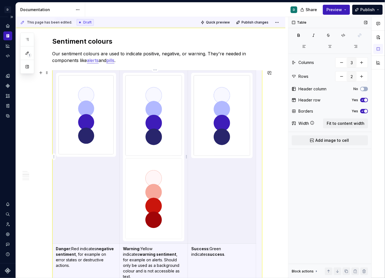
click at [167, 138] on img at bounding box center [154, 115] width 56 height 80
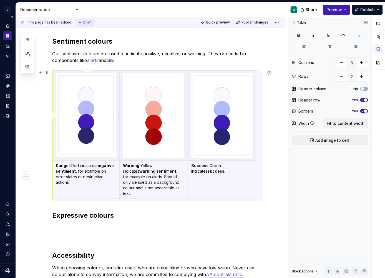
click at [102, 132] on img at bounding box center [86, 114] width 55 height 79
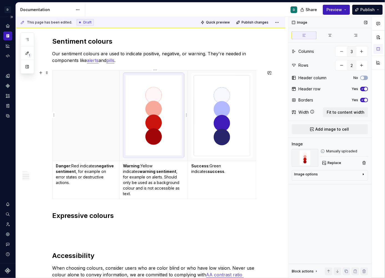
click at [154, 126] on img at bounding box center [154, 115] width 56 height 80
click at [90, 118] on th at bounding box center [85, 116] width 67 height 90
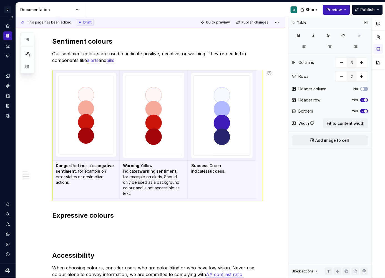
click at [178, 211] on h2 "Expressive colours" at bounding box center [157, 215] width 210 height 9
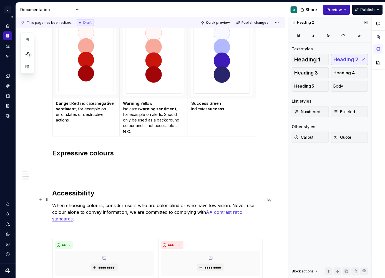
scroll to position [442, 0]
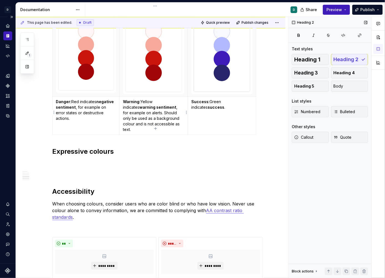
click at [160, 119] on p "Warning: Yellow indicates warning sentiment , for example on alerts. Should onl…" at bounding box center [153, 115] width 61 height 33
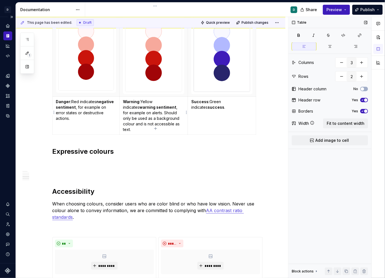
click at [144, 101] on p "Warning: Yellow indicates warning sentiment , for example on alerts. Should onl…" at bounding box center [153, 115] width 61 height 33
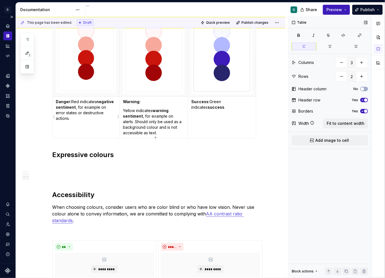
click at [74, 102] on p "Danger: Red indicates negative sentiment , for example on error states or destr…" at bounding box center [86, 110] width 60 height 22
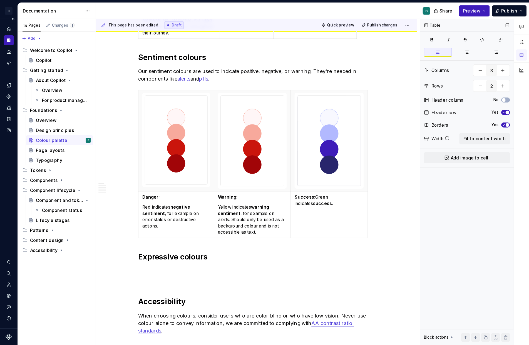
scroll to position [368, 0]
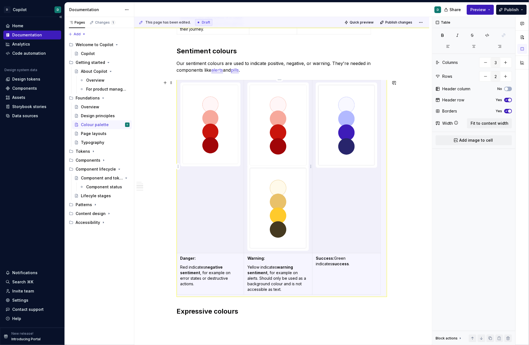
click at [278, 149] on img at bounding box center [278, 125] width 56 height 80
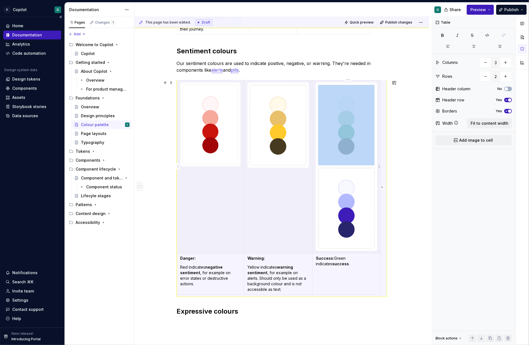
click at [356, 194] on img at bounding box center [346, 208] width 56 height 80
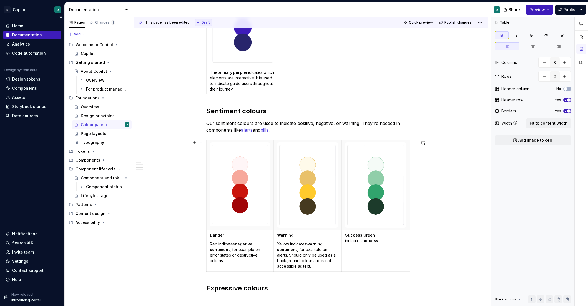
scroll to position [309, 0]
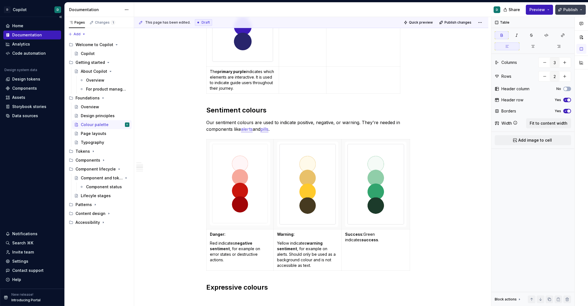
click at [450, 7] on span "Publish" at bounding box center [571, 10] width 14 height 6
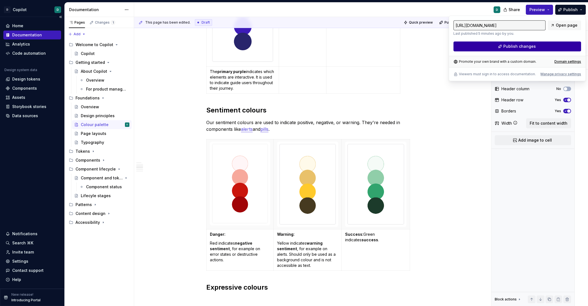
click at [450, 45] on button "Publish changes" at bounding box center [518, 46] width 128 height 10
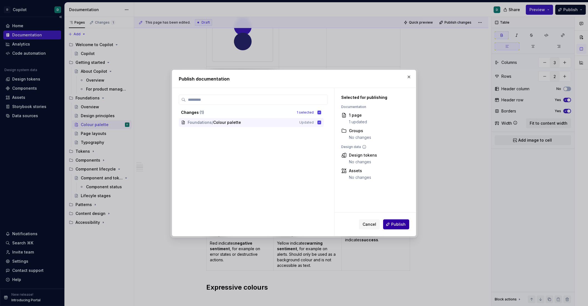
click at [403, 227] on button "Publish" at bounding box center [396, 224] width 26 height 10
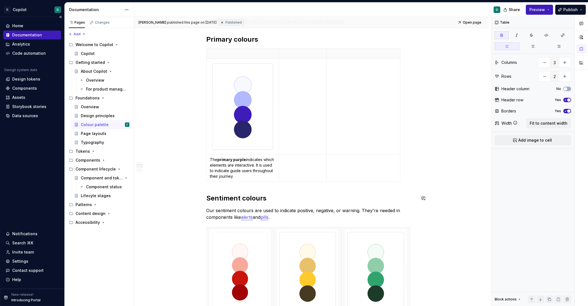
scroll to position [271, 0]
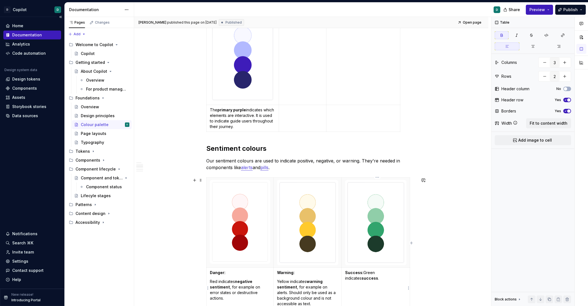
click at [372, 274] on p "Success: Green indicates success ." at bounding box center [375, 275] width 61 height 11
click at [367, 272] on p "Success: Green indicates success ." at bounding box center [375, 275] width 61 height 11
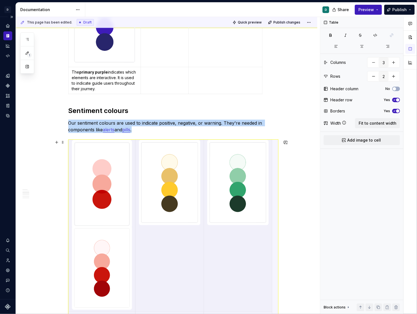
scroll to position [339, 0]
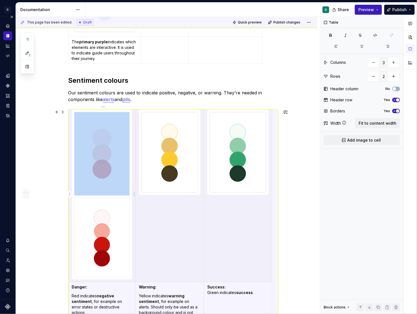
click at [120, 241] on img at bounding box center [101, 237] width 55 height 79
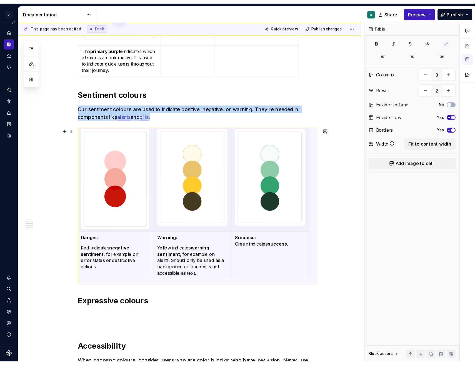
scroll to position [0, 1]
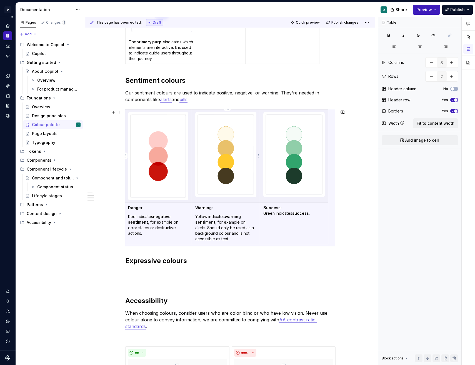
click at [237, 178] on img at bounding box center [226, 154] width 56 height 80
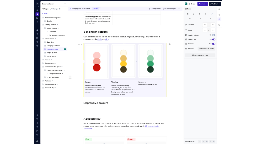
scroll to position [0, 0]
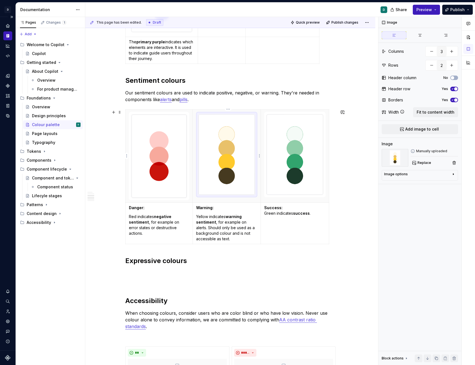
click at [237, 178] on img at bounding box center [227, 154] width 56 height 80
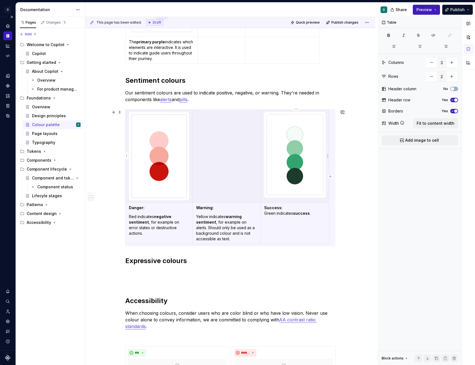
click at [257, 173] on th at bounding box center [226, 156] width 68 height 93
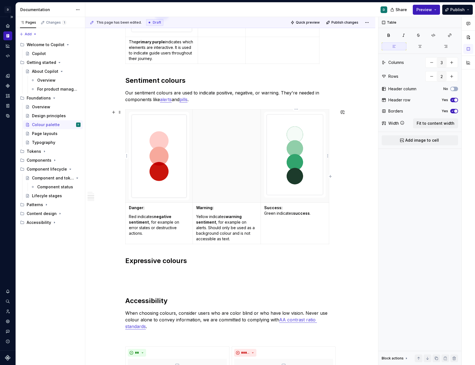
click at [281, 170] on img at bounding box center [295, 154] width 56 height 80
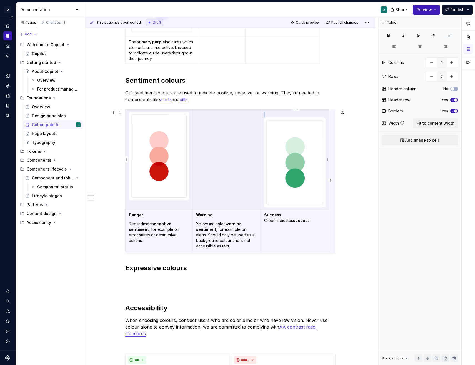
click at [287, 140] on img at bounding box center [295, 162] width 56 height 85
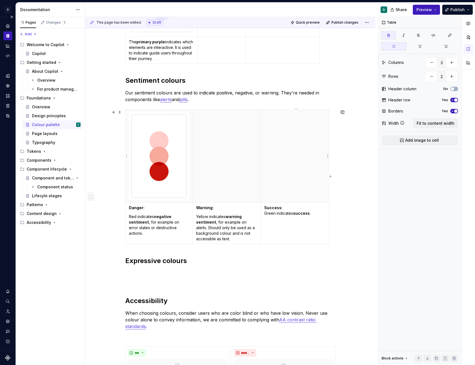
click at [279, 116] on p at bounding box center [294, 115] width 61 height 6
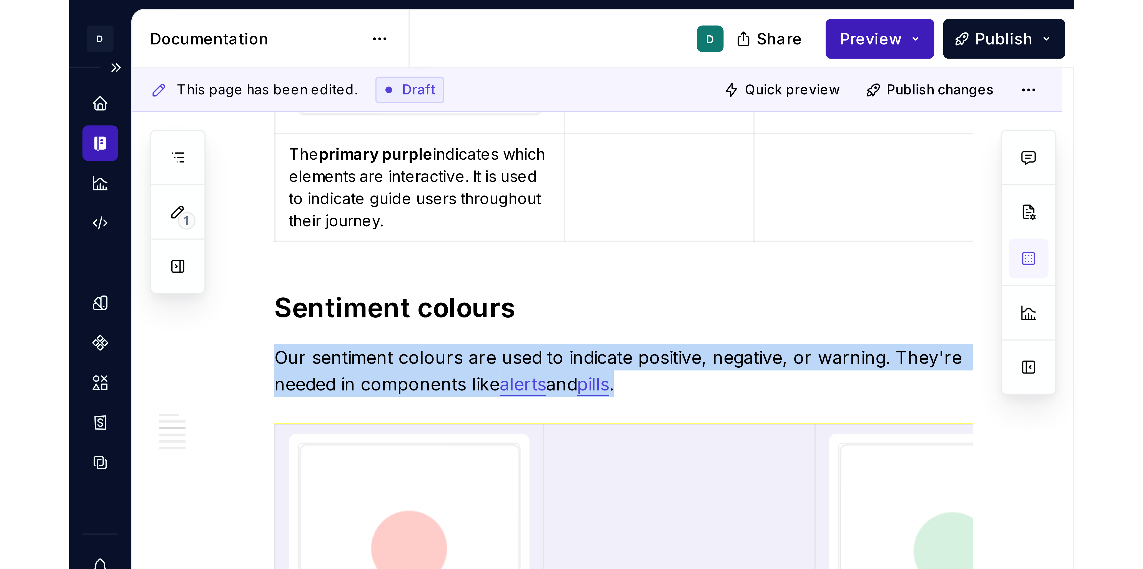
scroll to position [339, 0]
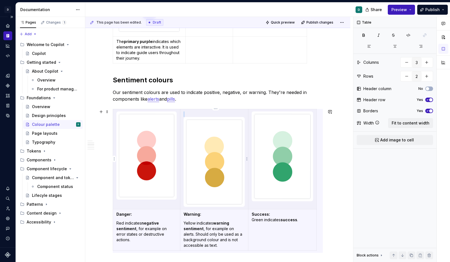
click at [222, 171] on img at bounding box center [214, 162] width 56 height 85
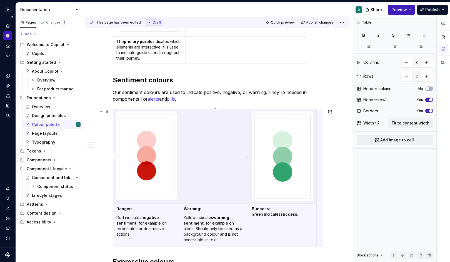
click at [202, 116] on p at bounding box center [214, 115] width 61 height 6
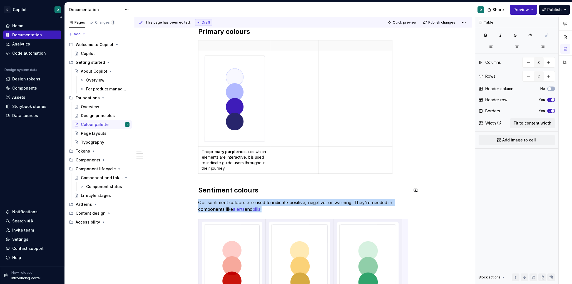
scroll to position [222, 0]
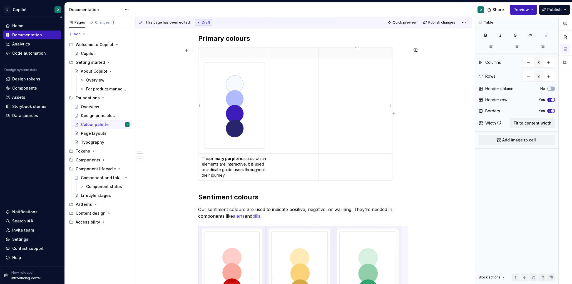
click at [309, 121] on td at bounding box center [295, 106] width 48 height 96
click at [260, 40] on h2 "Primary colours" at bounding box center [303, 38] width 210 height 9
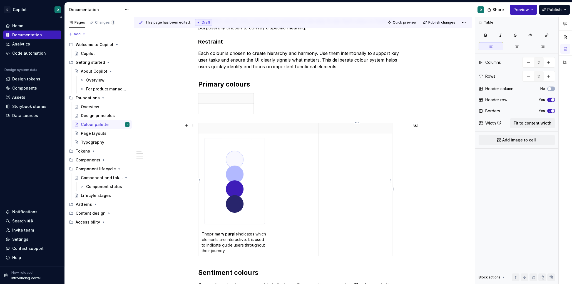
scroll to position [0, 0]
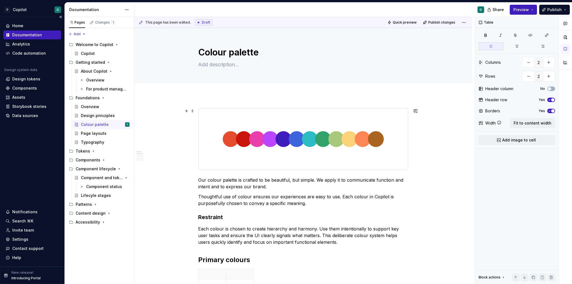
click at [348, 156] on img at bounding box center [302, 139] width 209 height 61
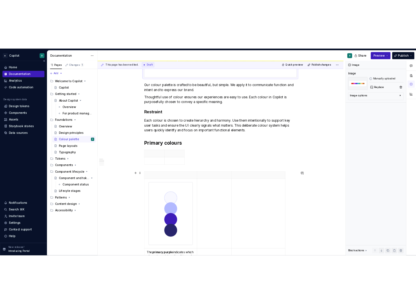
scroll to position [202, 0]
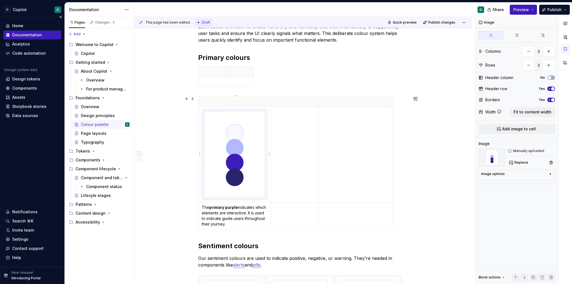
click at [249, 174] on img at bounding box center [234, 155] width 61 height 86
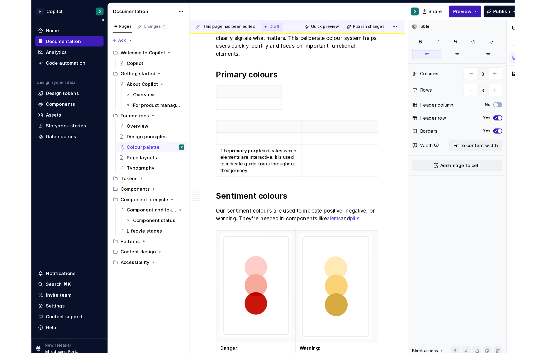
scroll to position [204, 0]
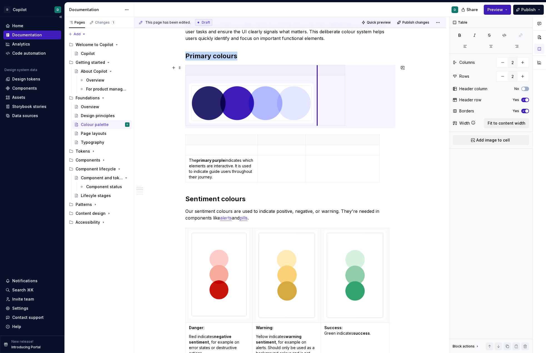
drag, startPoint x: 213, startPoint y: 77, endPoint x: 317, endPoint y: 87, distance: 104.6
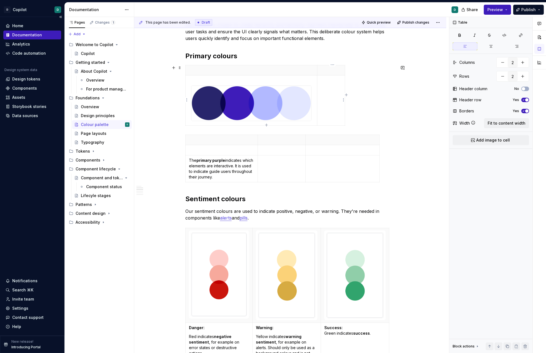
click at [334, 92] on td at bounding box center [331, 101] width 28 height 50
click at [343, 98] on html "D Copilot D Home Documentation Analytics Code automation Design system data Des…" at bounding box center [273, 176] width 546 height 353
click at [331, 82] on html "D Copilot D Home Documentation Analytics Code automation Design system data Des…" at bounding box center [273, 176] width 546 height 353
click at [343, 102] on html "D Copilot D Home Documentation Analytics Code automation Design system data Des…" at bounding box center [273, 176] width 546 height 353
click at [354, 118] on div "Clear content" at bounding box center [370, 119] width 36 height 6
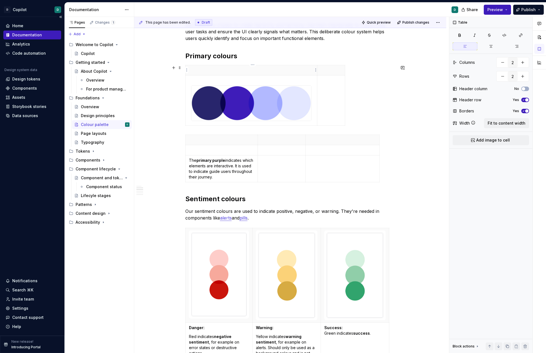
click at [299, 73] on th at bounding box center [251, 70] width 132 height 10
click at [316, 70] on html "D Copilot D Home Documentation Analytics Code automation Design system data Des…" at bounding box center [273, 176] width 546 height 353
click at [177, 69] on html "D Copilot D Home Documentation Analytics Code automation Design system data Des…" at bounding box center [273, 176] width 546 height 353
click at [450, 98] on icon "button" at bounding box center [523, 99] width 4 height 3
click at [450, 111] on icon "button" at bounding box center [523, 111] width 1 height 1
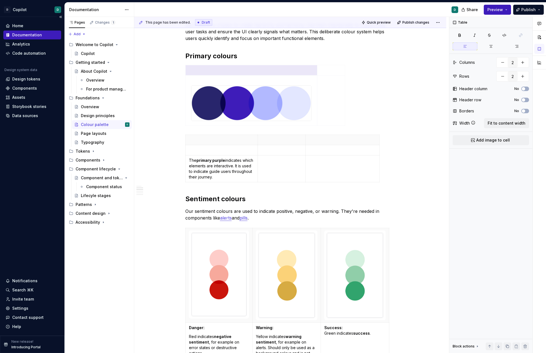
click at [419, 136] on div "Our colour palette is crafted to be beautiful, but simple. We apply it to commu…" at bounding box center [290, 278] width 312 height 774
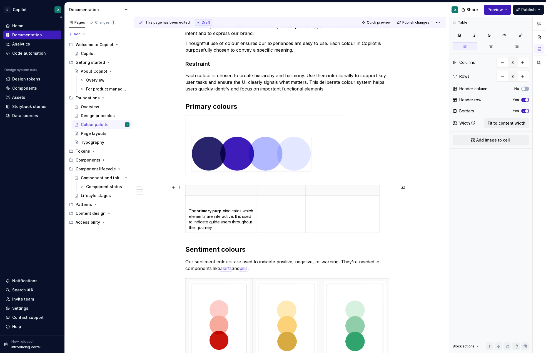
scroll to position [166, 0]
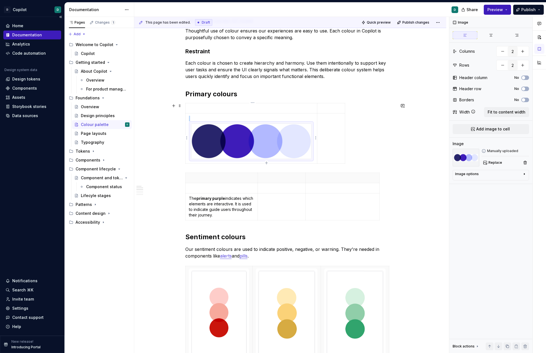
click at [292, 143] on img at bounding box center [251, 141] width 120 height 35
click at [334, 134] on td at bounding box center [331, 139] width 28 height 50
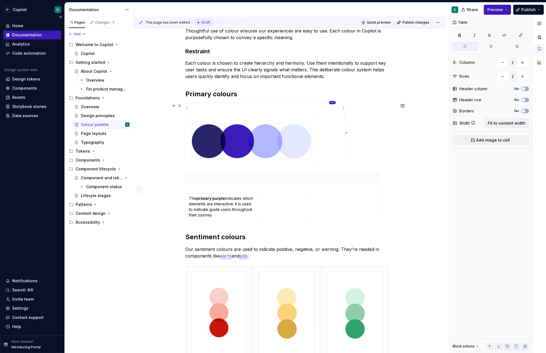
click at [333, 103] on html "D Copilot D Home Documentation Analytics Code automation Design system data Des…" at bounding box center [273, 176] width 546 height 353
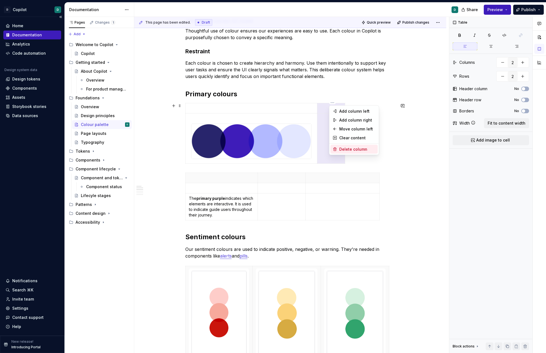
click at [343, 149] on div "Delete column" at bounding box center [357, 150] width 36 height 6
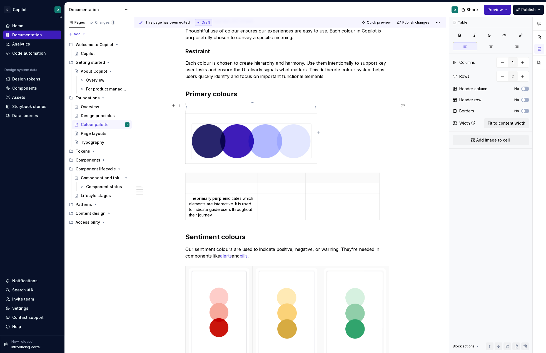
click at [295, 109] on p at bounding box center [251, 109] width 125 height 6
click at [315, 109] on html "D Copilot D Home Documentation Analytics Code automation Design system data Des…" at bounding box center [273, 176] width 546 height 353
click at [372, 156] on html "D Copilot D Home Documentation Analytics Code automation Design system data Des…" at bounding box center [273, 176] width 546 height 353
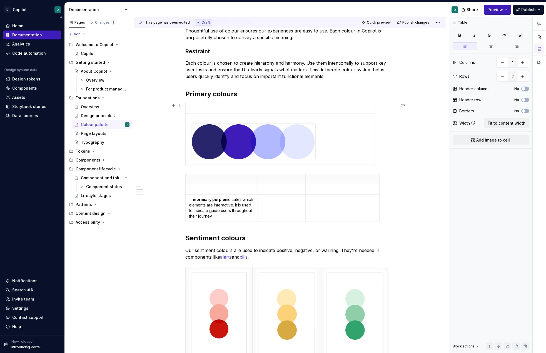
drag, startPoint x: 318, startPoint y: 122, endPoint x: 380, endPoint y: 124, distance: 62.3
click at [293, 146] on img at bounding box center [253, 142] width 124 height 36
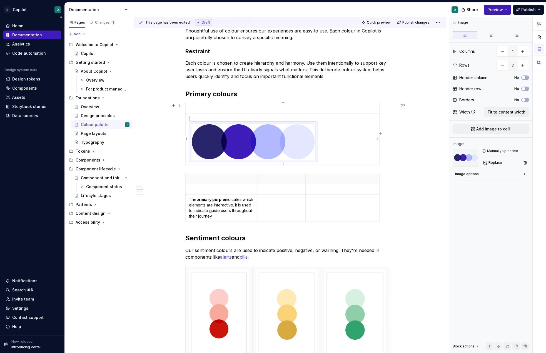
click at [298, 150] on img at bounding box center [253, 142] width 124 height 36
click at [279, 153] on img at bounding box center [253, 142] width 124 height 36
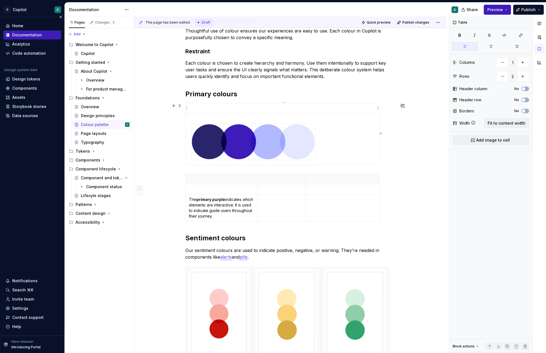
click at [300, 107] on p at bounding box center [282, 109] width 187 height 6
click at [282, 102] on html "D Copilot D Home Documentation Analytics Code automation Design system data Des…" at bounding box center [273, 176] width 546 height 353
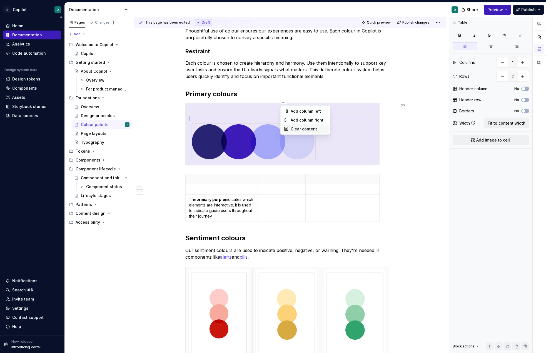
click at [292, 129] on div "Clear content" at bounding box center [309, 129] width 36 height 6
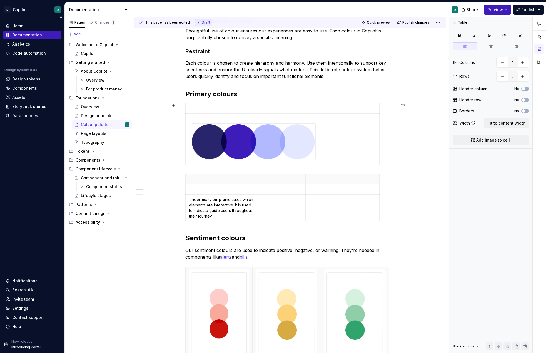
click at [251, 103] on td at bounding box center [282, 108] width 194 height 10
click at [186, 109] on html "D Copilot D Home Documentation Analytics Code automation Design system data Des…" at bounding box center [273, 176] width 546 height 353
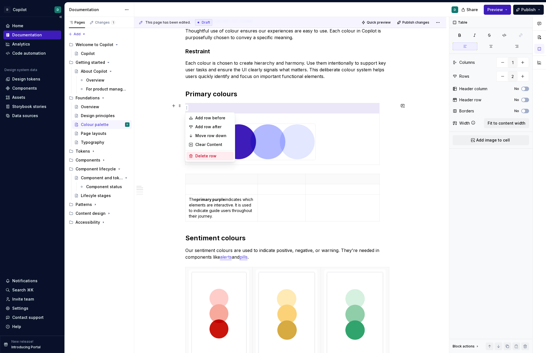
click at [218, 156] on div "Delete row" at bounding box center [213, 156] width 36 height 6
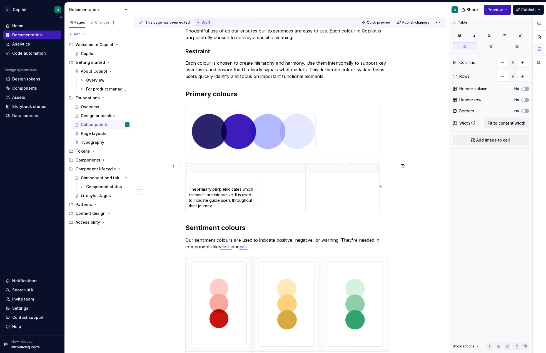
click at [326, 167] on p at bounding box center [342, 169] width 67 height 6
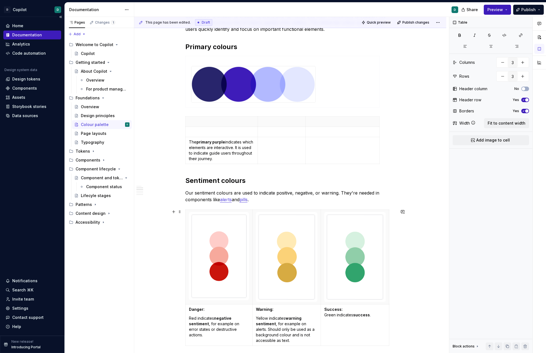
scroll to position [208, 0]
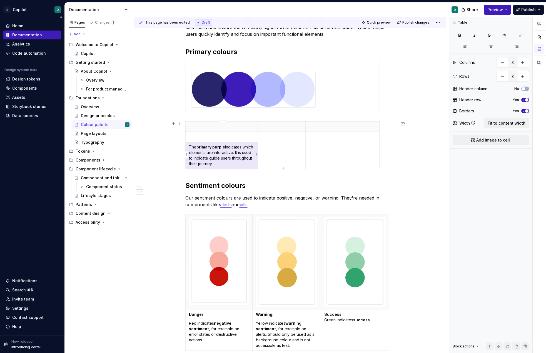
drag, startPoint x: 239, startPoint y: 167, endPoint x: 187, endPoint y: 146, distance: 56.3
click at [187, 146] on td "The primary purple indicates which elements are interactive. It is used to indi…" at bounding box center [221, 155] width 72 height 27
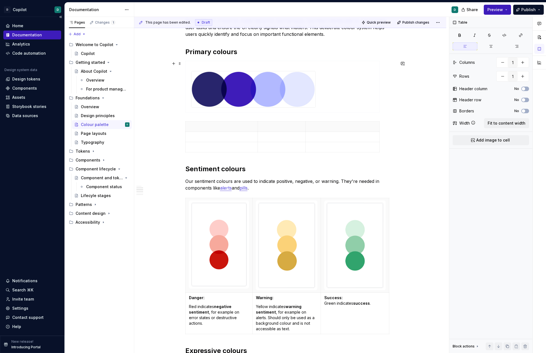
click at [286, 113] on div at bounding box center [290, 88] width 210 height 54
click at [332, 100] on td at bounding box center [282, 86] width 194 height 51
click at [327, 138] on p at bounding box center [342, 137] width 67 height 6
click at [179, 124] on span at bounding box center [179, 124] width 4 height 8
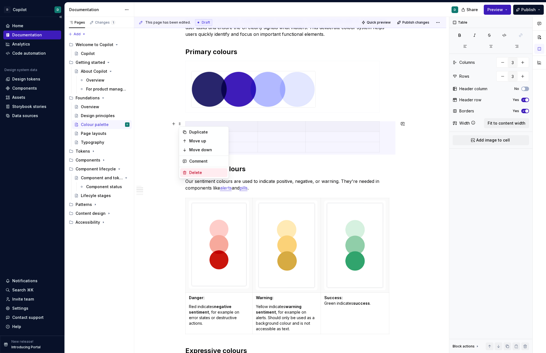
click at [192, 172] on div "Delete" at bounding box center [207, 173] width 36 height 6
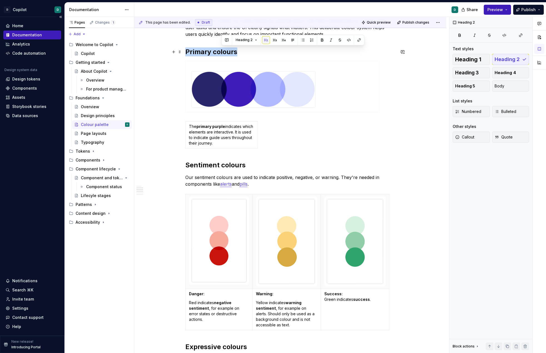
drag, startPoint x: 244, startPoint y: 52, endPoint x: 151, endPoint y: 52, distance: 92.8
click at [151, 52] on div "Our colour palette is crafted to be beautiful, but simple. We apply it to commu…" at bounding box center [290, 259] width 312 height 744
click at [183, 136] on div "Our colour palette is crafted to be beautiful, but simple. We apply it to commu…" at bounding box center [290, 259] width 312 height 744
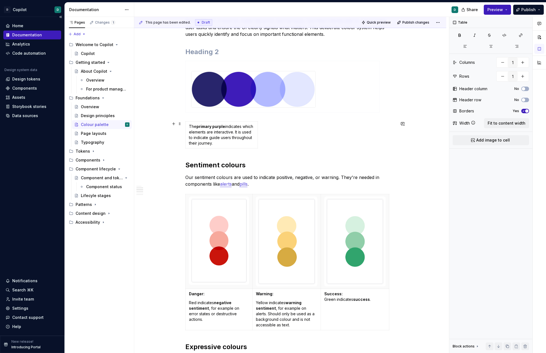
click at [282, 146] on div "The primary purple indicates which elements are interactive. It is used to indi…" at bounding box center [290, 135] width 210 height 29
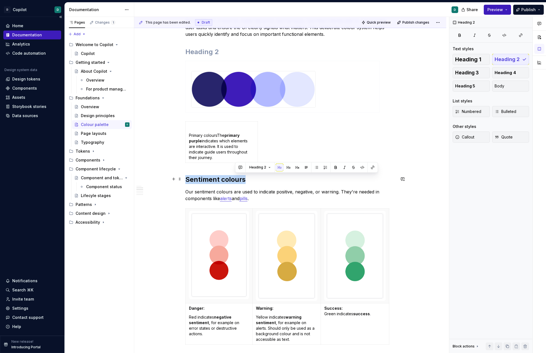
drag, startPoint x: 252, startPoint y: 180, endPoint x: 150, endPoint y: 180, distance: 102.5
click at [153, 180] on div "Our colour palette is crafted to be beautiful, but simple. We apply it to commu…" at bounding box center [290, 266] width 312 height 759
copy h2 "Sentiment colours"
click at [330, 122] on div "Primary coloursThe primary purple indicates which elements are interactive. It …" at bounding box center [290, 143] width 210 height 44
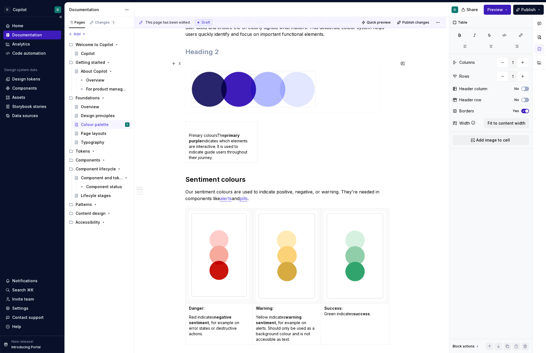
click at [384, 103] on div at bounding box center [290, 88] width 210 height 54
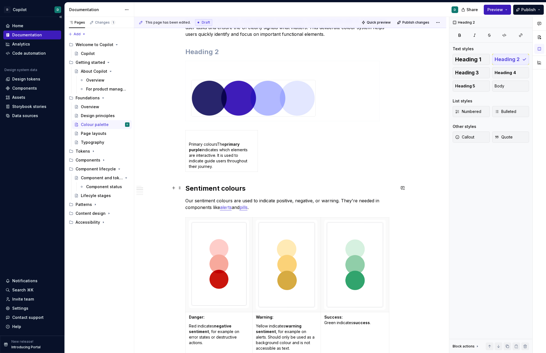
click at [187, 188] on h2 "Sentiment colours" at bounding box center [290, 188] width 210 height 9
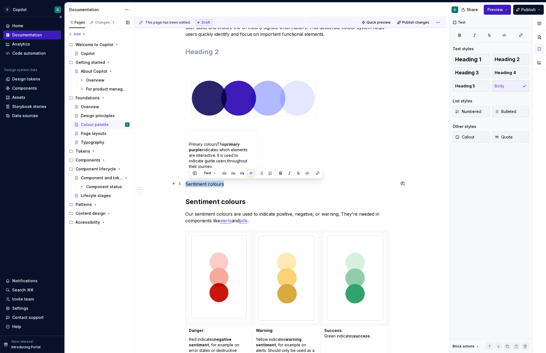
drag, startPoint x: 227, startPoint y: 186, endPoint x: 133, endPoint y: 183, distance: 94.5
click at [135, 183] on div "Colour palette Edit header Restraint Sentiment colours Expressive colours Acces…" at bounding box center [290, 244] width 312 height 848
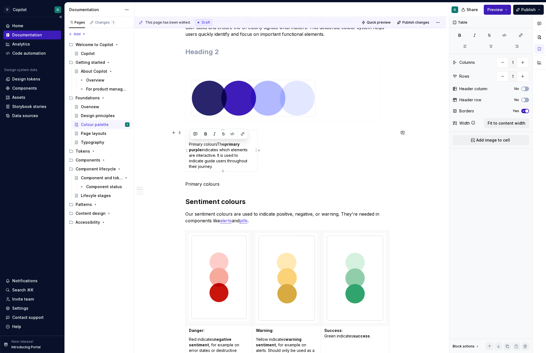
drag, startPoint x: 216, startPoint y: 166, endPoint x: 188, endPoint y: 143, distance: 36.5
click at [188, 143] on td "Primary coloursThe primary purple indicates which elements are interactive. It …" at bounding box center [221, 150] width 72 height 41
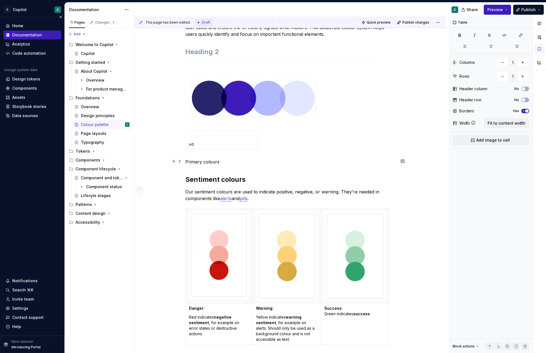
click at [224, 163] on p "Primary colours" at bounding box center [290, 162] width 210 height 7
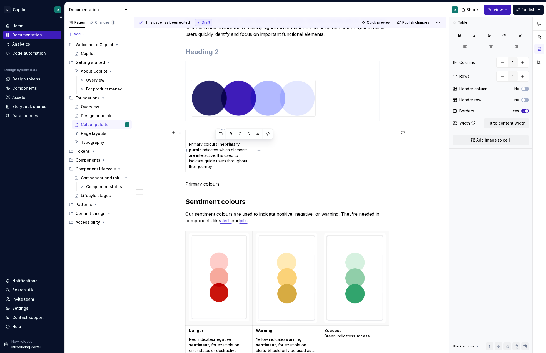
drag, startPoint x: 220, startPoint y: 167, endPoint x: 220, endPoint y: 143, distance: 23.9
click at [220, 143] on p "Primary coloursThe primary purple indicates which elements are interactive. It …" at bounding box center [221, 156] width 65 height 28
copy p "The primary purple indicates which elements are interactive. It is used to indi…"
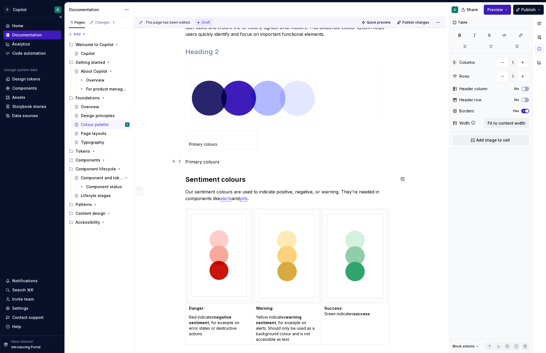
click at [228, 162] on p "Primary colours" at bounding box center [290, 162] width 210 height 7
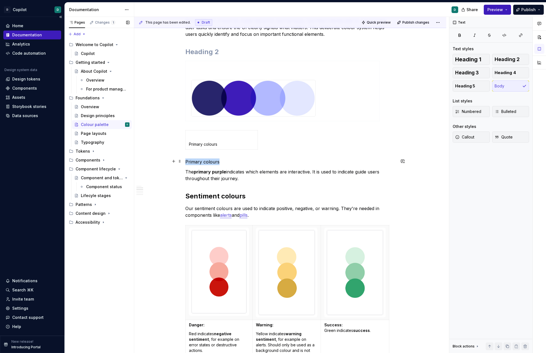
drag, startPoint x: 223, startPoint y: 161, endPoint x: 133, endPoint y: 161, distance: 90.6
click at [133, 161] on div "Pages Changes 1 Add Accessibility guide for tree Page tree. Navigate the tree w…" at bounding box center [305, 185] width 481 height 337
click at [220, 151] on button "button" at bounding box center [221, 151] width 8 height 8
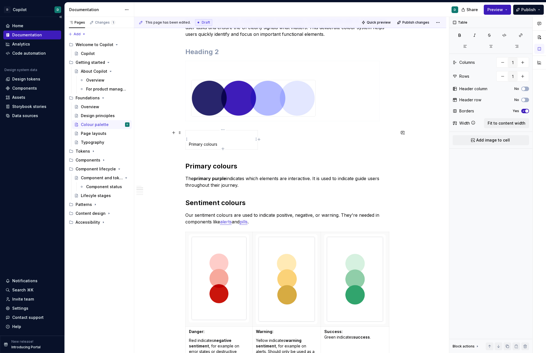
click at [224, 142] on p "Primary colours" at bounding box center [221, 145] width 65 height 6
click at [256, 140] on html "D Copilot D Home Documentation Analytics Code automation Design system data Des…" at bounding box center [273, 176] width 546 height 353
click at [205, 140] on html "D Copilot D Home Documentation Analytics Code automation Design system data Des…" at bounding box center [273, 176] width 546 height 353
click at [179, 133] on span at bounding box center [179, 133] width 4 height 8
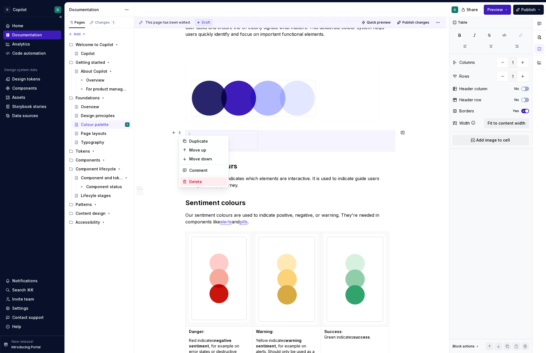
click at [197, 183] on div "Delete" at bounding box center [207, 182] width 36 height 6
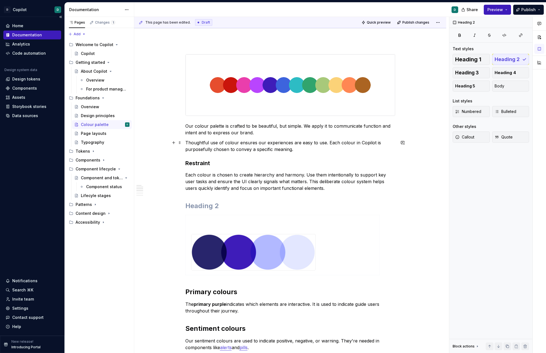
scroll to position [20, 0]
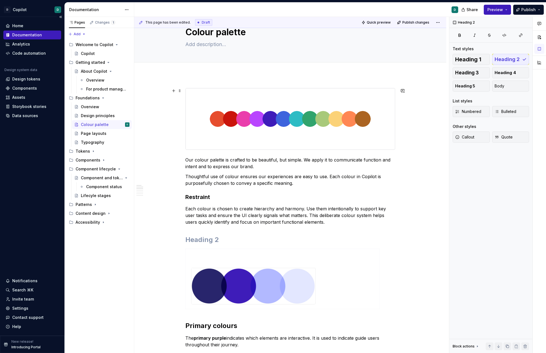
click at [225, 138] on img at bounding box center [290, 118] width 209 height 61
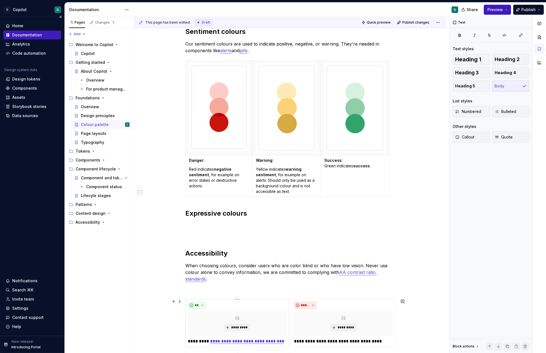
scroll to position [295, 0]
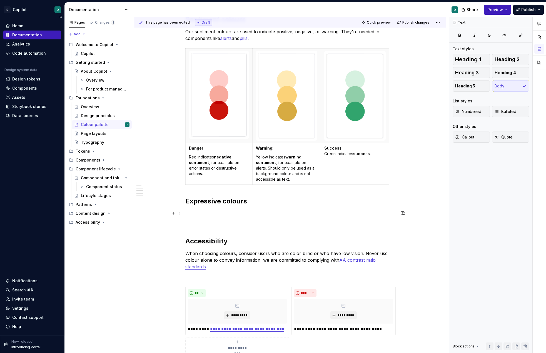
click at [195, 216] on p at bounding box center [290, 213] width 210 height 7
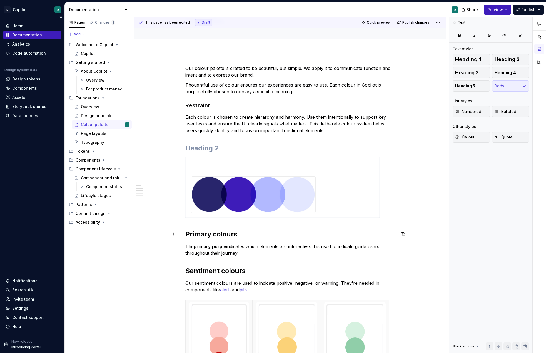
scroll to position [21, 0]
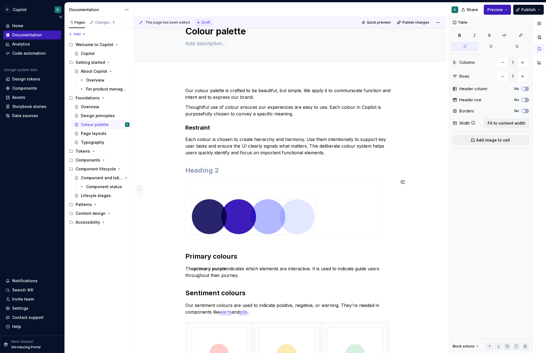
click at [238, 211] on img at bounding box center [253, 217] width 124 height 36
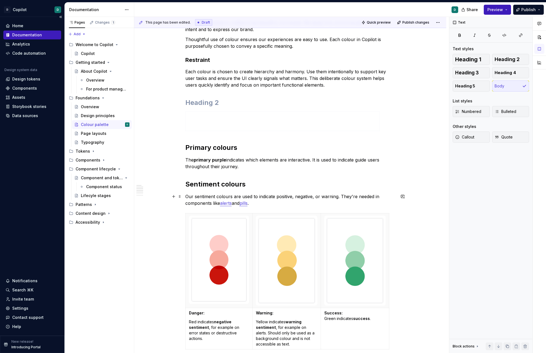
scroll to position [149, 0]
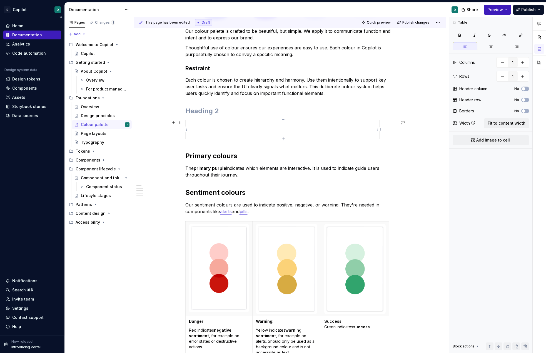
click at [200, 138] on td at bounding box center [282, 129] width 194 height 19
click at [187, 158] on h2 "Primary colours" at bounding box center [290, 156] width 210 height 9
click at [186, 154] on div "Our colour palette is crafted to be beautiful, but simple. We apply it to commu…" at bounding box center [290, 331] width 312 height 771
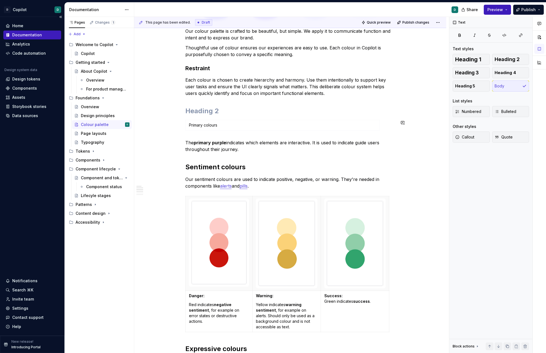
click at [207, 137] on div "Our colour palette is crafted to be beautiful, but simple. We apply it to commu…" at bounding box center [290, 269] width 210 height 619
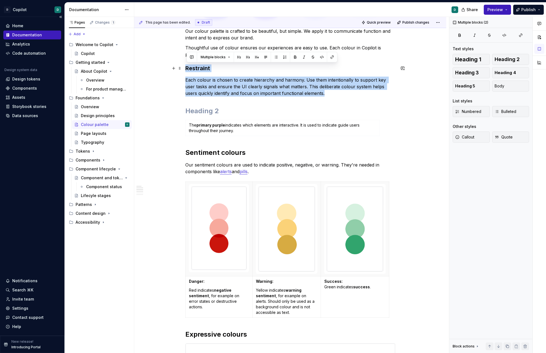
drag, startPoint x: 322, startPoint y: 94, endPoint x: 185, endPoint y: 68, distance: 139.6
click at [185, 68] on div "Our colour palette is crafted to be beautiful, but simple. We apply it to commu…" at bounding box center [290, 311] width 312 height 731
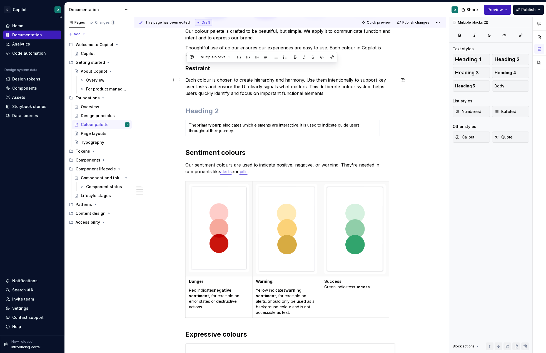
click at [327, 95] on p "Each colour is chosen to create hierarchy and harmony. Use them intentionally t…" at bounding box center [290, 87] width 210 height 20
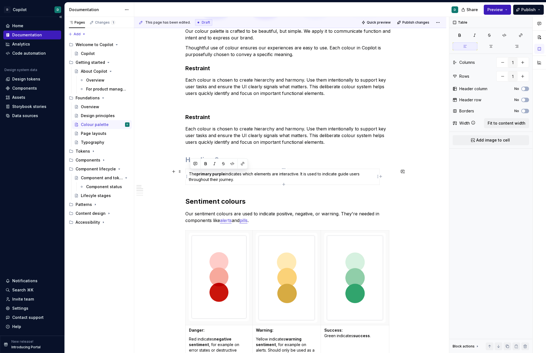
drag, startPoint x: 243, startPoint y: 179, endPoint x: 191, endPoint y: 171, distance: 52.9
click at [191, 171] on p "The primary purple indicates which elements are interactive. It is used to indi…" at bounding box center [282, 176] width 187 height 11
click at [280, 126] on p "Each colour is chosen to create hierarchy and harmony. Use them intentionally t…" at bounding box center [290, 136] width 210 height 20
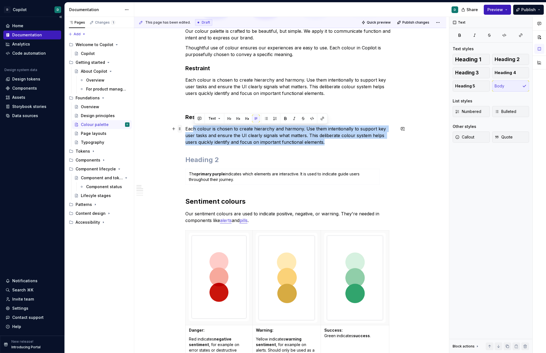
drag, startPoint x: 317, startPoint y: 141, endPoint x: 182, endPoint y: 131, distance: 135.1
click at [185, 131] on div "Our colour palette is crafted to be beautiful, but simple. We apply it to commu…" at bounding box center [290, 290] width 210 height 661
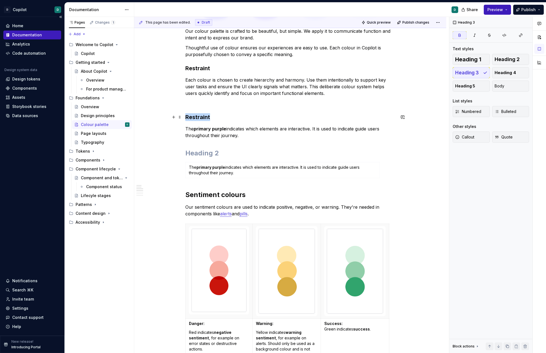
drag, startPoint x: 212, startPoint y: 117, endPoint x: 162, endPoint y: 117, distance: 49.7
click at [164, 117] on div "Our colour palette is crafted to be beautiful, but simple. We apply it to commu…" at bounding box center [290, 332] width 312 height 773
click at [221, 155] on h2 at bounding box center [290, 153] width 210 height 9
click at [254, 176] on td "The primary purple indicates which elements are interactive. It is used to indi…" at bounding box center [282, 170] width 194 height 16
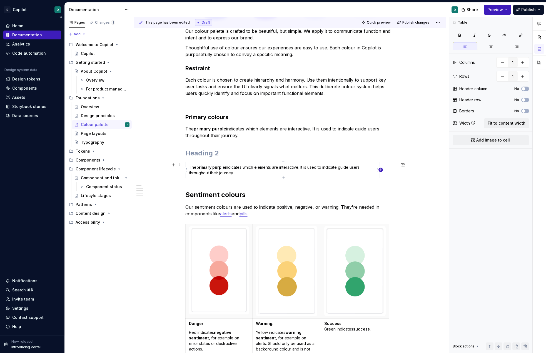
click at [381, 171] on icon "button" at bounding box center [380, 170] width 4 height 4
click at [182, 160] on div "Our colour palette is crafted to be beautiful, but simple. We apply it to commu…" at bounding box center [290, 332] width 312 height 773
click at [181, 154] on span at bounding box center [179, 153] width 4 height 8
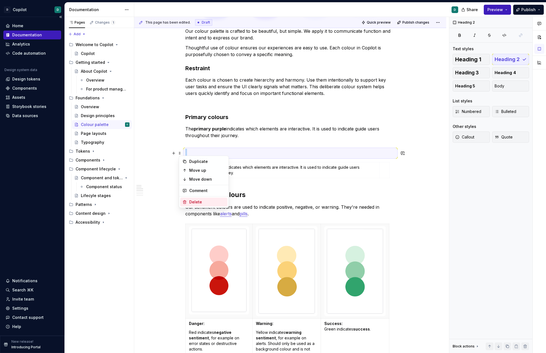
click at [198, 202] on div "Delete" at bounding box center [207, 202] width 36 height 6
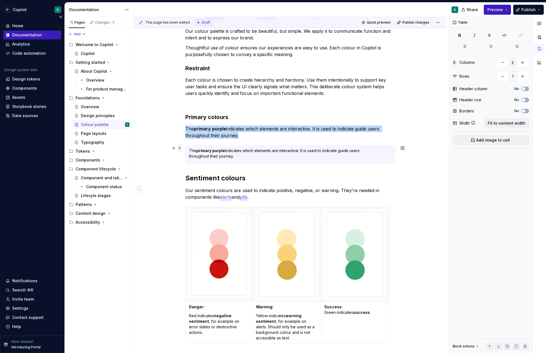
click at [181, 148] on span at bounding box center [179, 148] width 4 height 8
click at [200, 194] on div "Delete" at bounding box center [207, 197] width 36 height 6
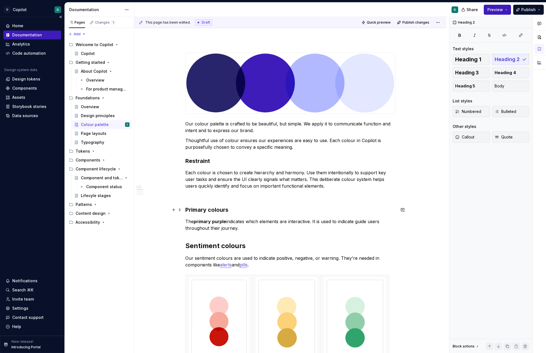
scroll to position [60, 0]
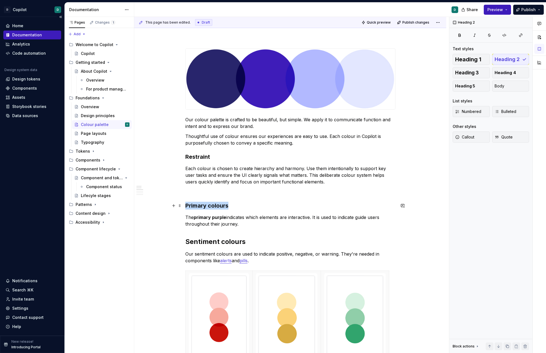
drag, startPoint x: 233, startPoint y: 206, endPoint x: 134, endPoint y: 206, distance: 99.2
click at [231, 194] on button "button" at bounding box center [231, 195] width 8 height 8
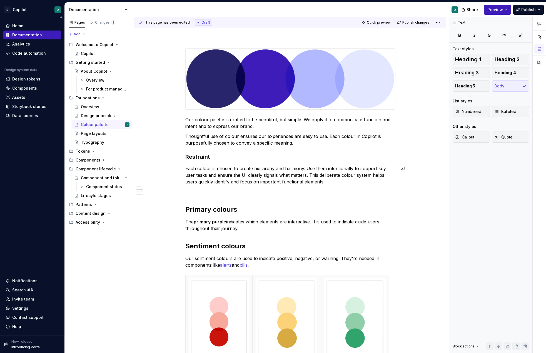
drag, startPoint x: 216, startPoint y: 161, endPoint x: 161, endPoint y: 161, distance: 55.3
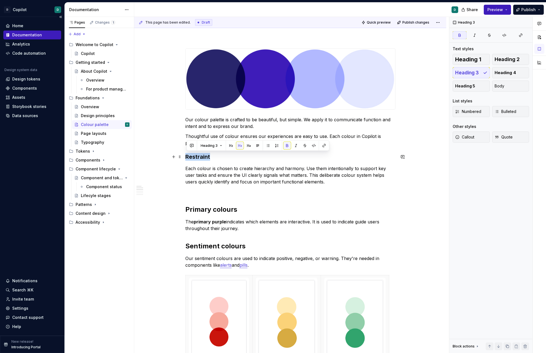
drag, startPoint x: 217, startPoint y: 157, endPoint x: 135, endPoint y: 157, distance: 82.5
click at [231, 143] on button "button" at bounding box center [231, 146] width 8 height 8
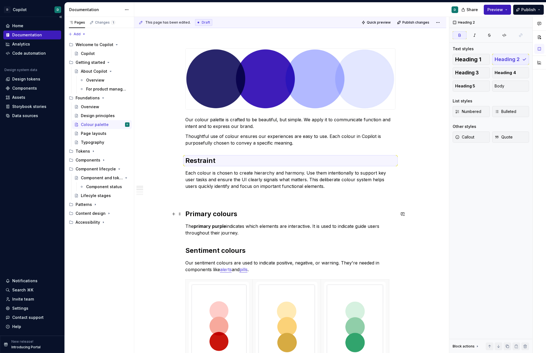
click at [186, 212] on strong "Primary colours" at bounding box center [211, 214] width 52 height 8
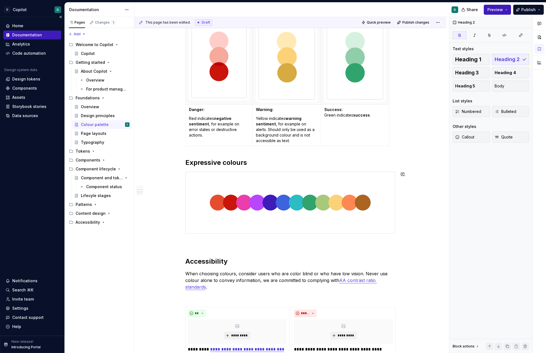
scroll to position [336, 0]
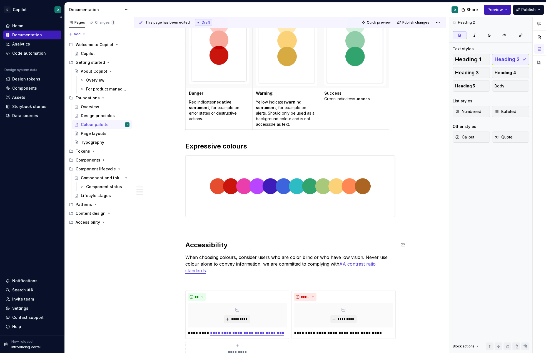
click at [191, 233] on div "Our colour palette is crafted to be beautiful, but simple. We apply it to commu…" at bounding box center [290, 74] width 210 height 604
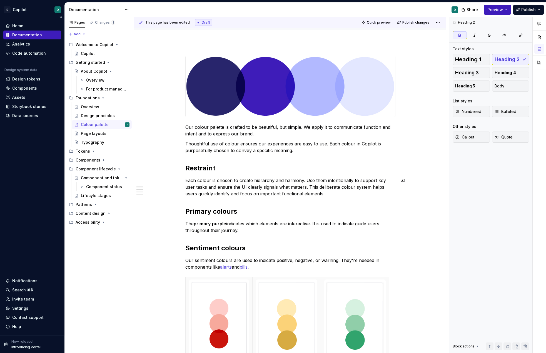
scroll to position [97, 0]
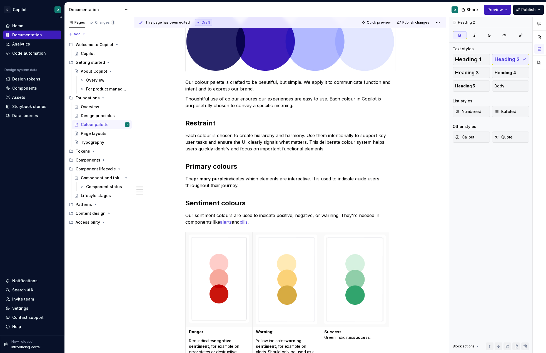
click at [315, 72] on div at bounding box center [290, 41] width 210 height 61
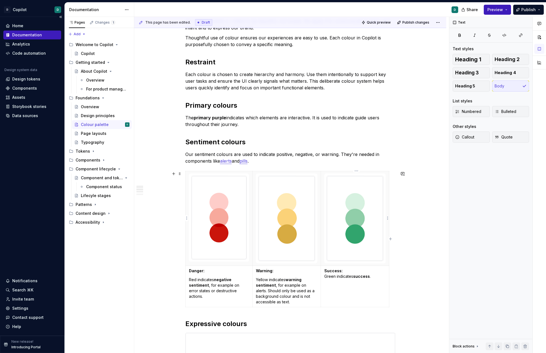
scroll to position [0, 0]
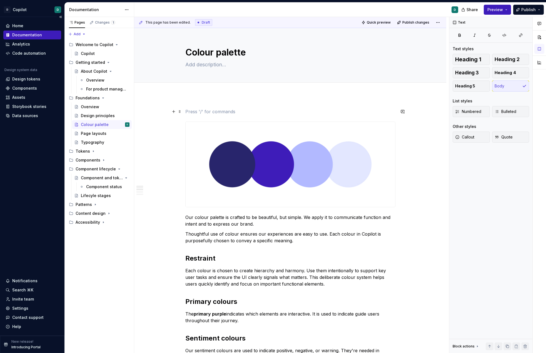
click at [268, 114] on p at bounding box center [290, 111] width 210 height 7
click at [182, 114] on span at bounding box center [179, 112] width 4 height 8
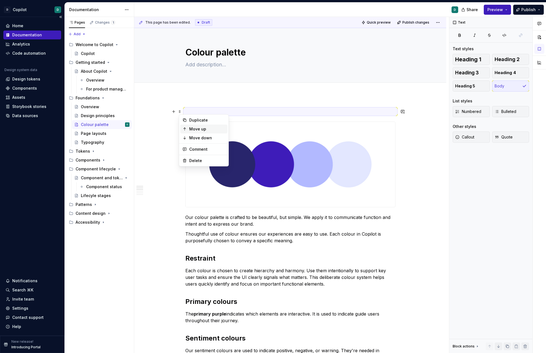
click at [192, 129] on div "Move up" at bounding box center [207, 129] width 36 height 6
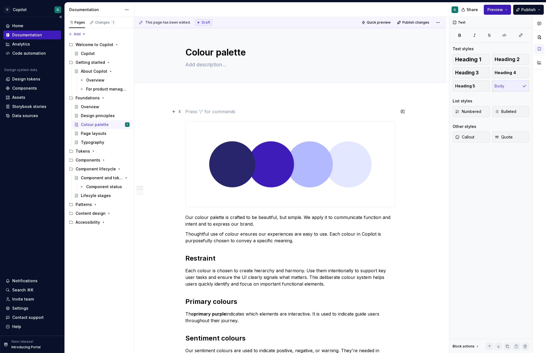
click at [196, 109] on p at bounding box center [290, 111] width 210 height 7
click at [179, 125] on span at bounding box center [179, 125] width 4 height 8
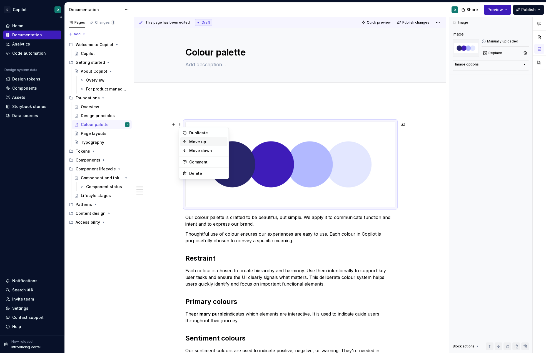
click at [190, 141] on div "Move up" at bounding box center [207, 142] width 36 height 6
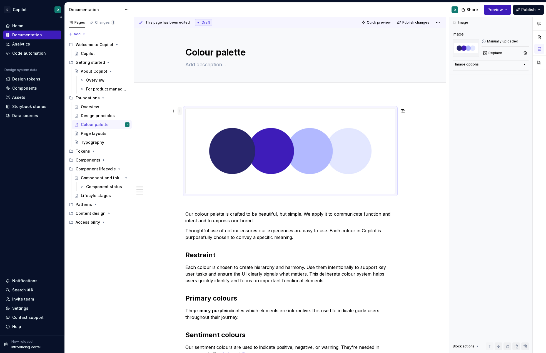
click at [179, 111] on span at bounding box center [179, 111] width 4 height 8
click at [194, 130] on div "Move up" at bounding box center [207, 129] width 36 height 6
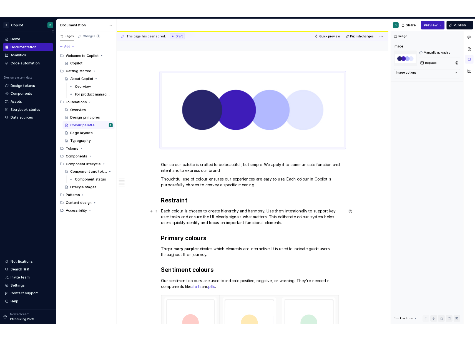
scroll to position [35, 0]
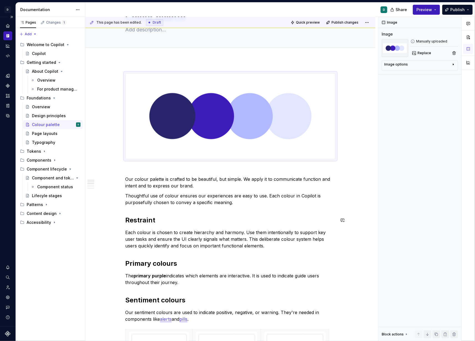
click at [161, 203] on p "Thoughtful use of colour ensures our experiences are easy to use. Each colour i…" at bounding box center [231, 198] width 210 height 13
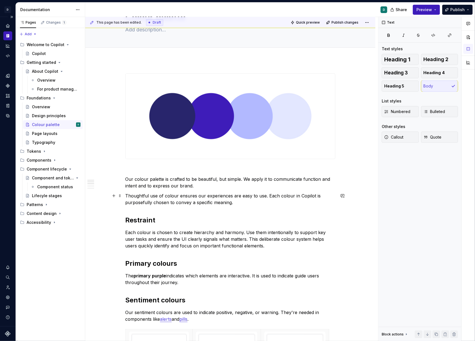
click at [129, 195] on p "Thoughtful use of colour ensures our experiences are easy to use. Each colour i…" at bounding box center [231, 198] width 210 height 13
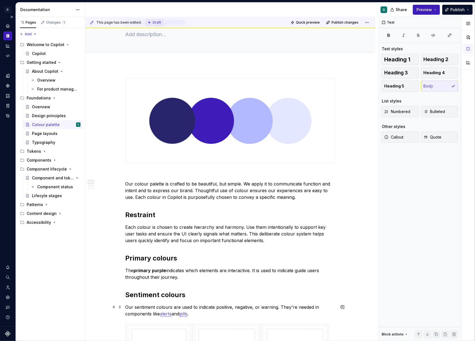
scroll to position [0, 0]
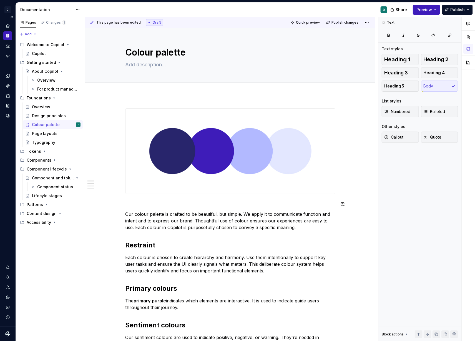
click at [181, 202] on p at bounding box center [231, 204] width 210 height 7
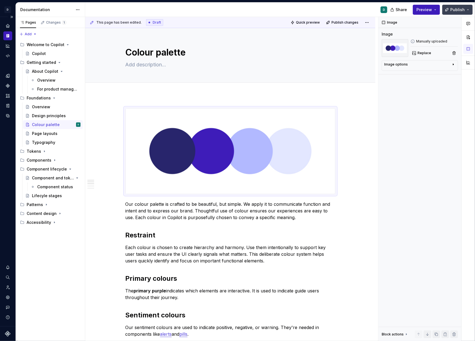
click at [450, 12] on button "Publish" at bounding box center [457, 10] width 31 height 10
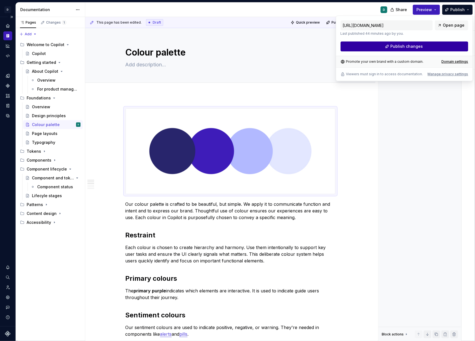
click at [445, 48] on button "Publish changes" at bounding box center [405, 46] width 128 height 10
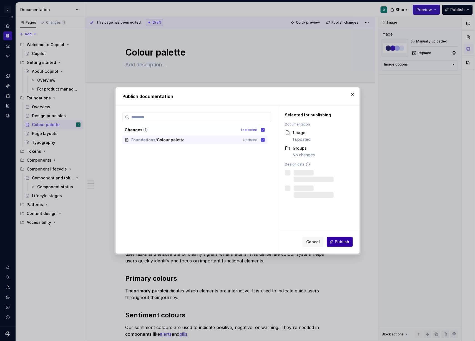
click at [337, 241] on span "Publish" at bounding box center [342, 242] width 14 height 6
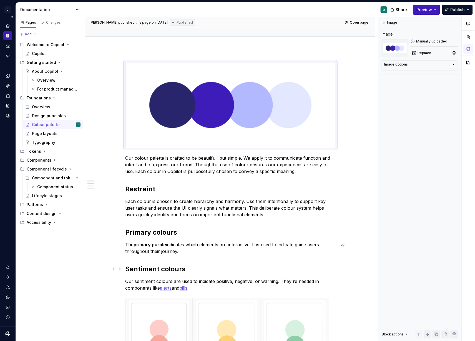
scroll to position [71, 0]
